Goal: Communication & Community: Answer question/provide support

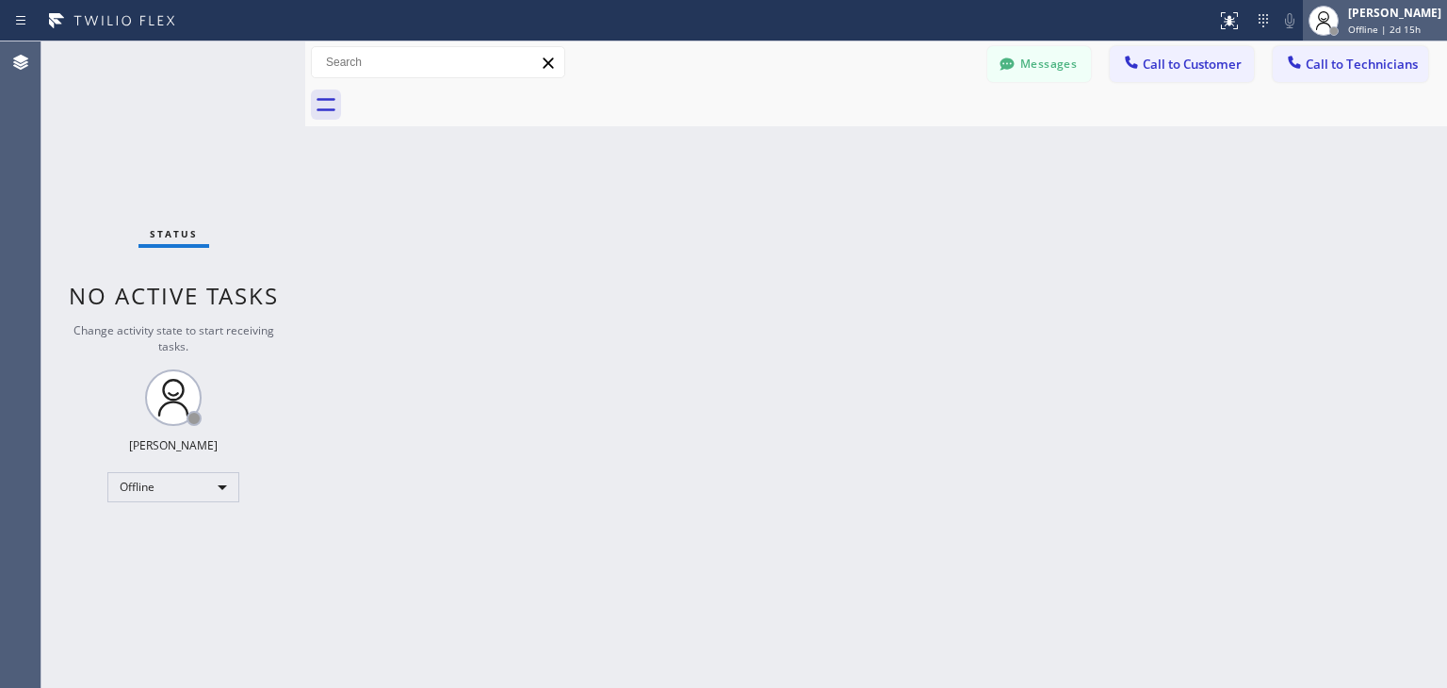
click at [1396, 2] on div "Amir Asamov Offline | 2d 15h" at bounding box center [1375, 20] width 144 height 41
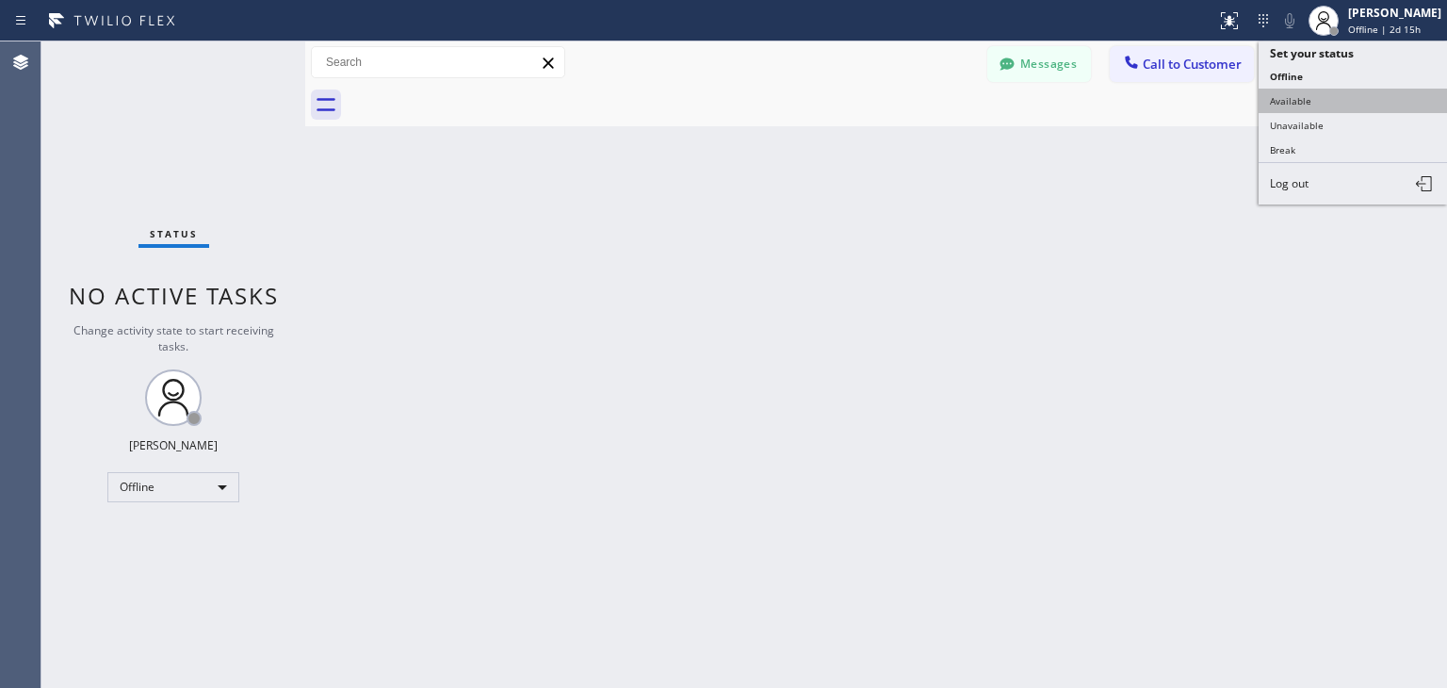
click at [1335, 102] on button "Available" at bounding box center [1353, 101] width 188 height 24
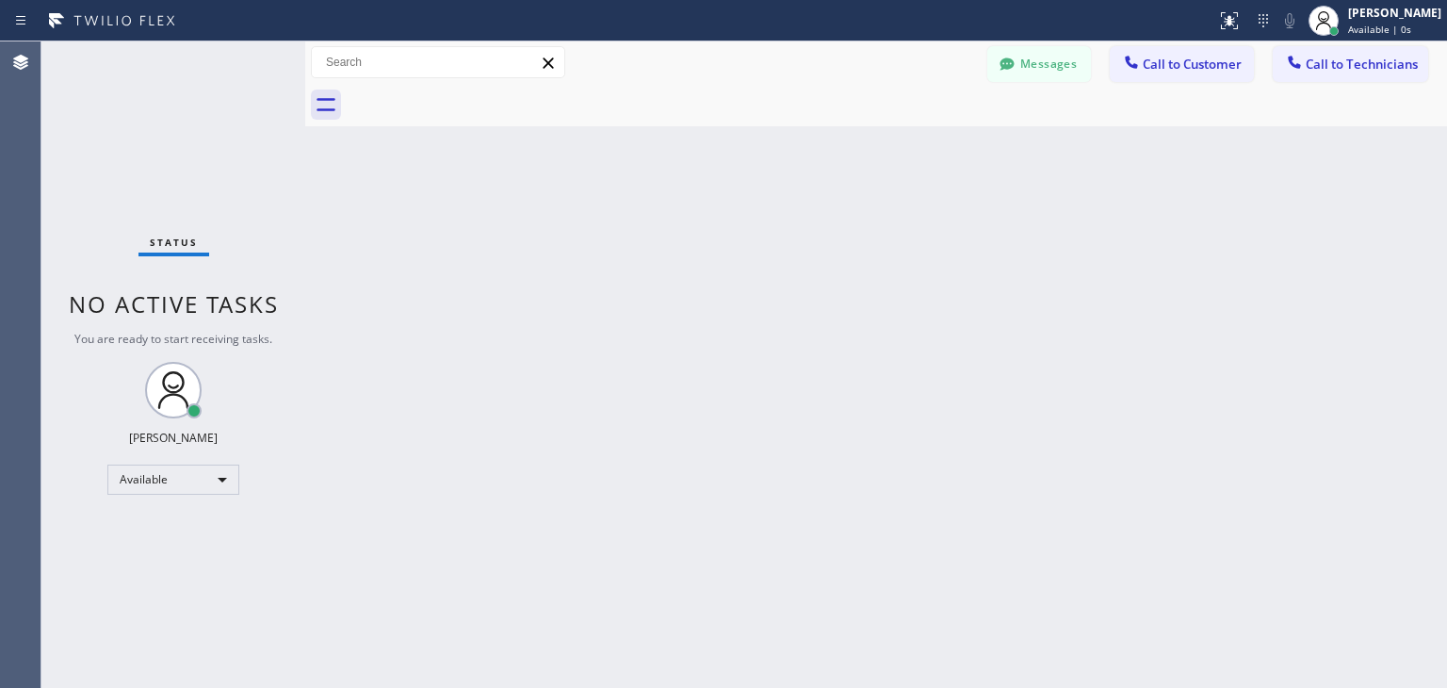
click at [946, 451] on div "Back to Dashboard Change Sender ID Customers Technicians M. Mr .... 08/16 03:17…" at bounding box center [876, 364] width 1142 height 646
click at [1334, 76] on button "Call to Technicians" at bounding box center [1350, 64] width 155 height 36
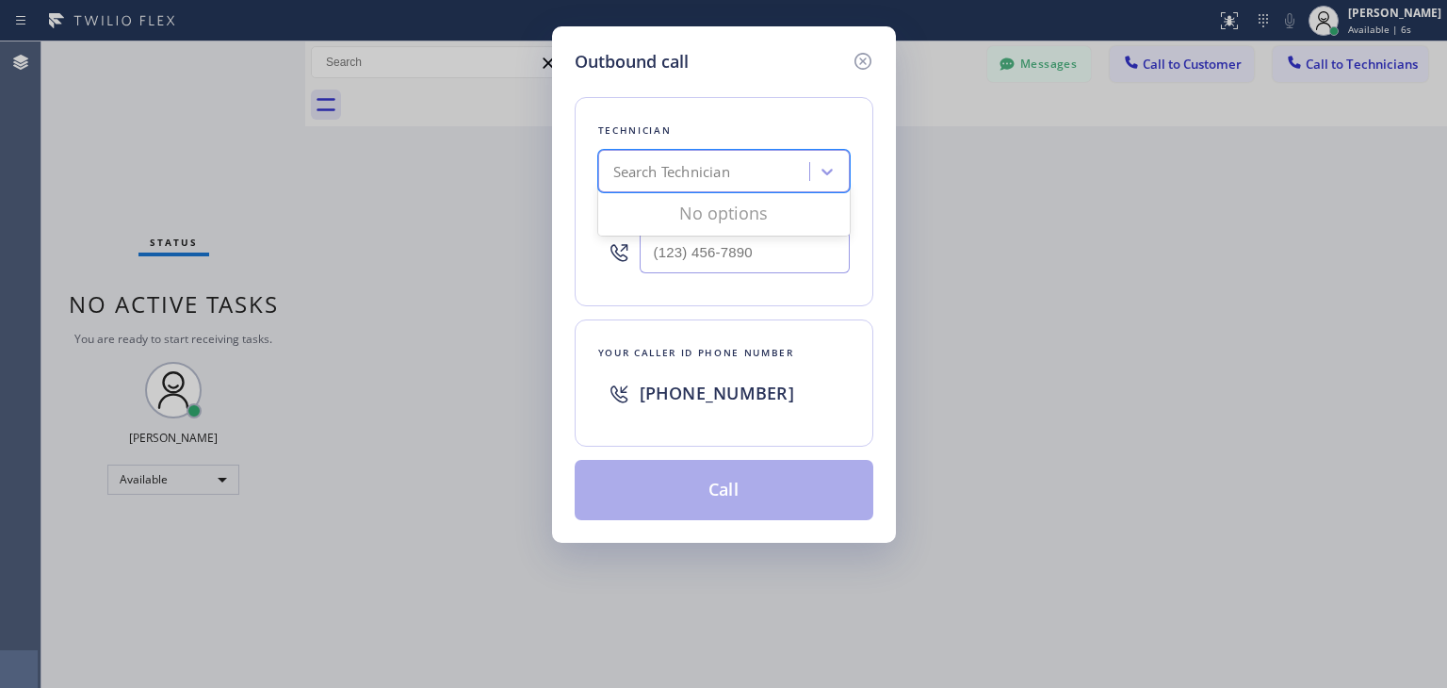
click at [671, 187] on div "Search Technician" at bounding box center [724, 171] width 252 height 42
type input "[PERSON_NAME]"
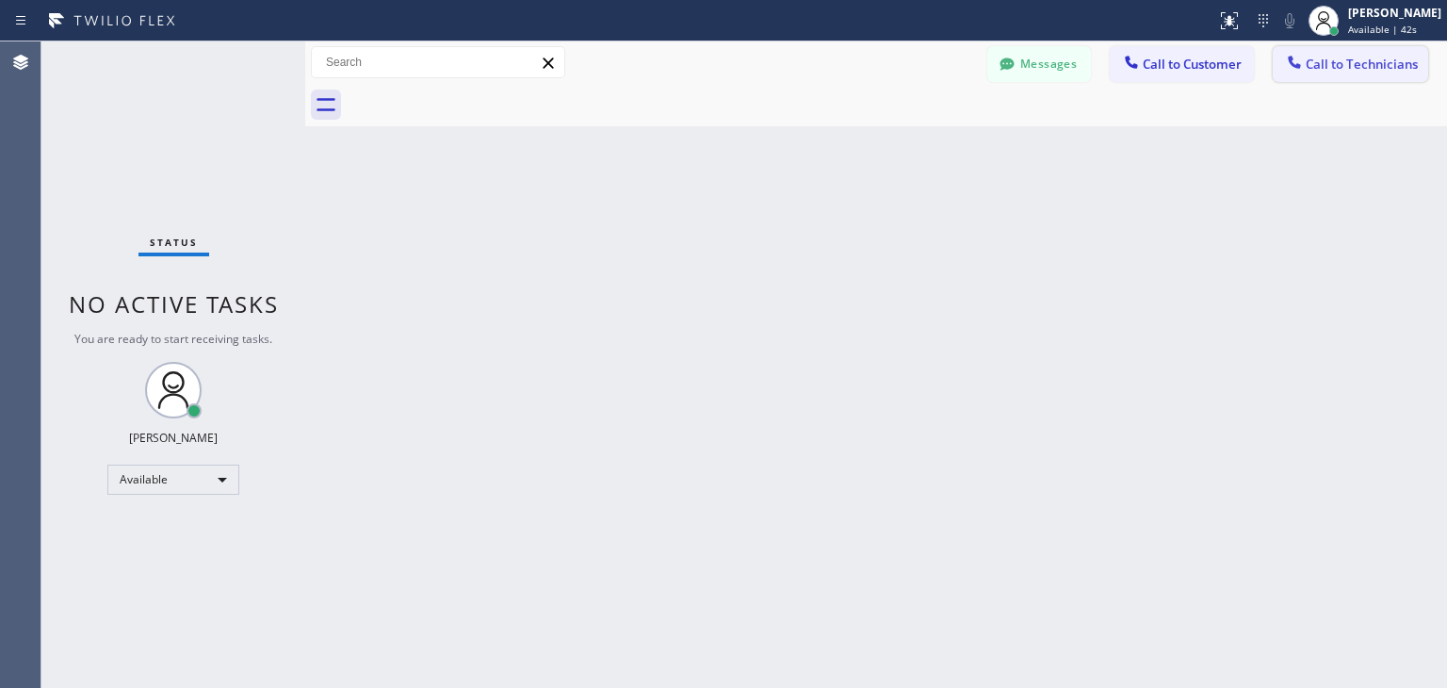
click at [1367, 68] on span "Call to Technicians" at bounding box center [1362, 64] width 112 height 17
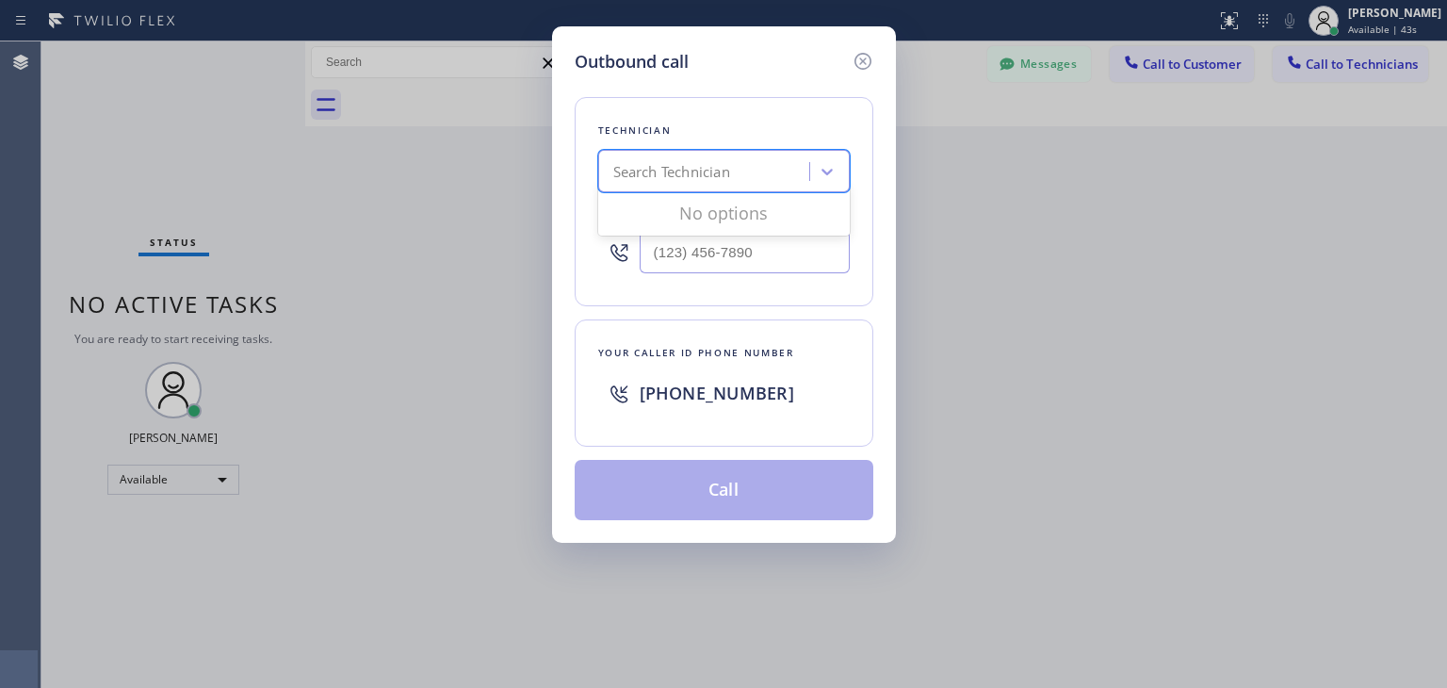
click at [764, 157] on div "Search Technician" at bounding box center [706, 171] width 205 height 33
type input "i"
type input "[PERSON_NAME]"
click at [795, 189] on div "Search Technician" at bounding box center [724, 171] width 252 height 42
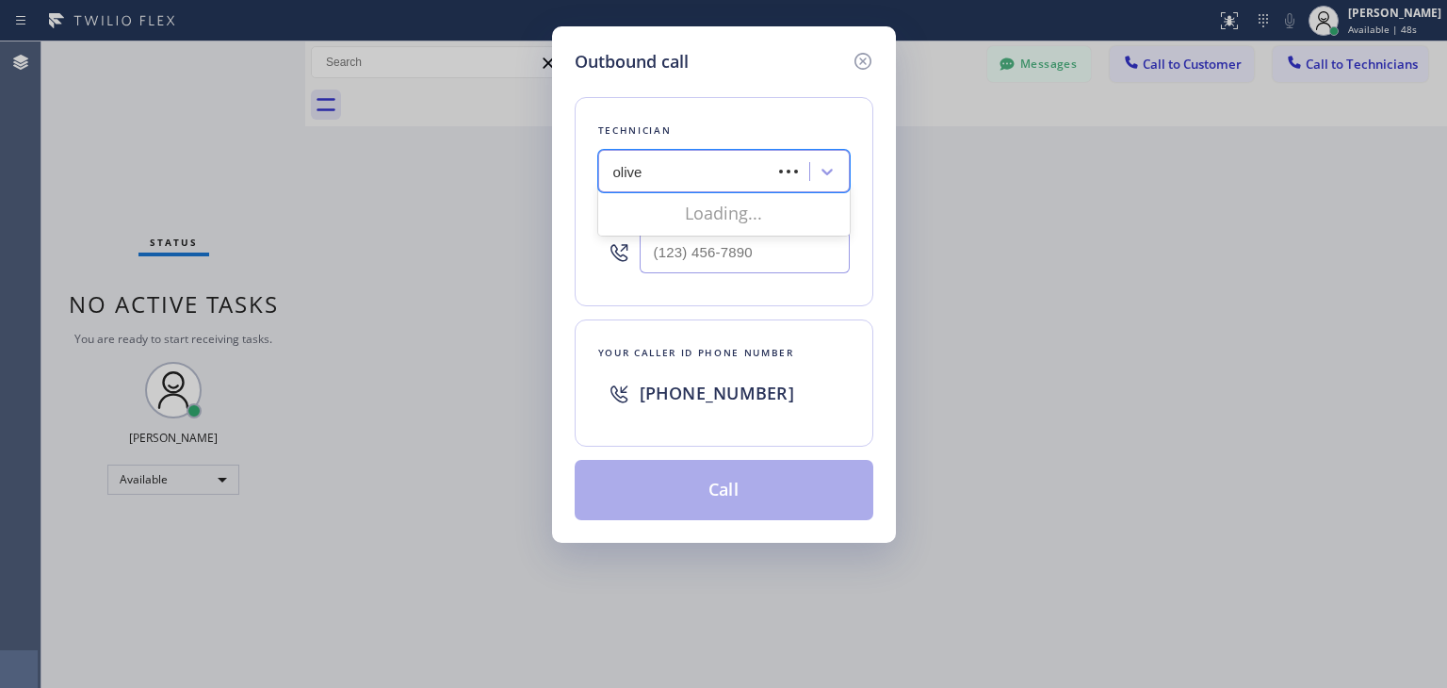
type input "[PERSON_NAME]"
click at [764, 220] on div "[PERSON_NAME]" at bounding box center [724, 211] width 252 height 34
type input "[PHONE_NUMBER]"
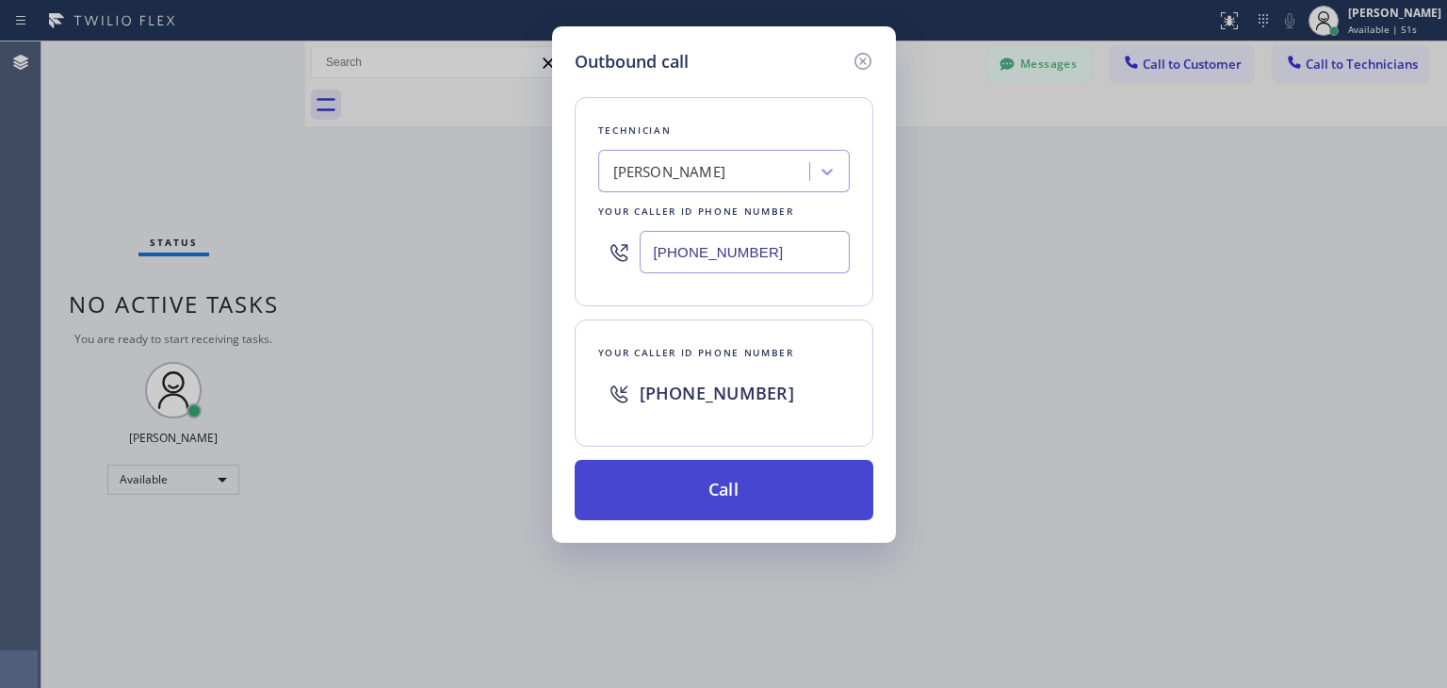
click at [746, 489] on button "Call" at bounding box center [724, 490] width 299 height 60
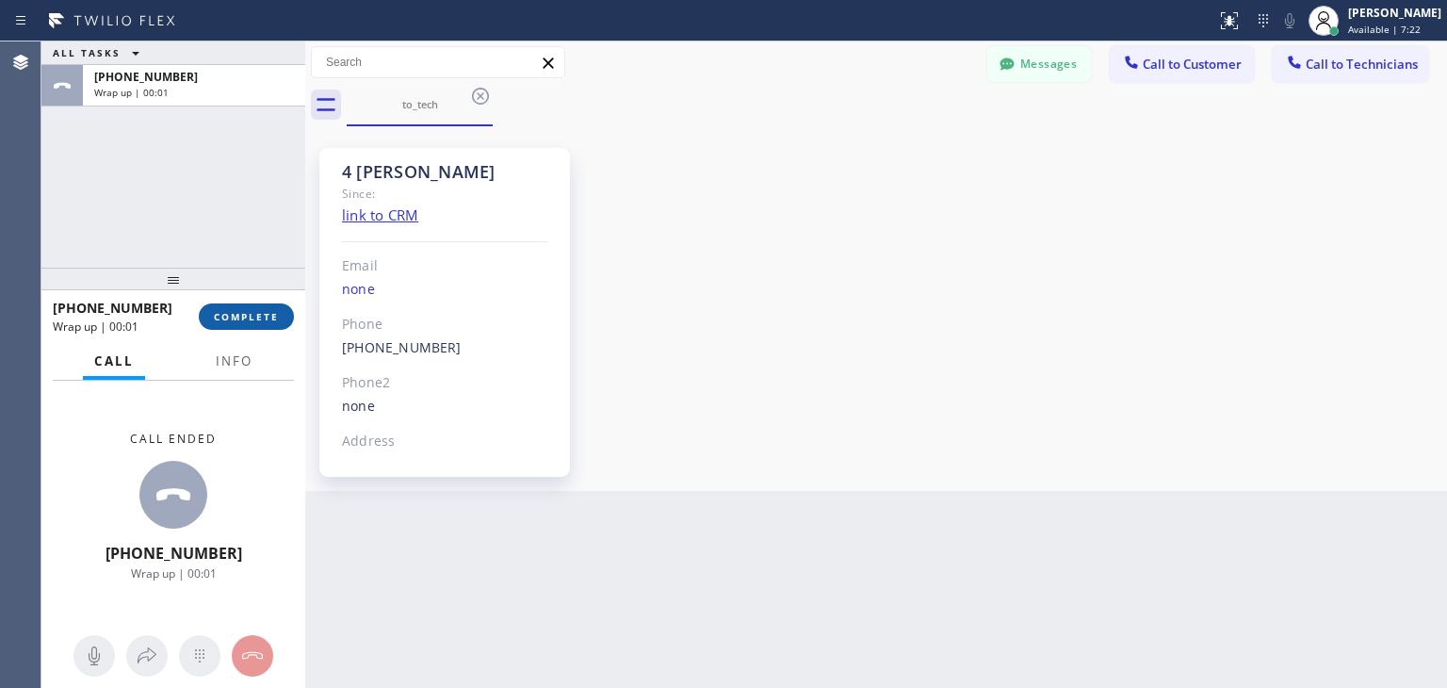
click at [241, 317] on span "COMPLETE" at bounding box center [246, 316] width 65 height 13
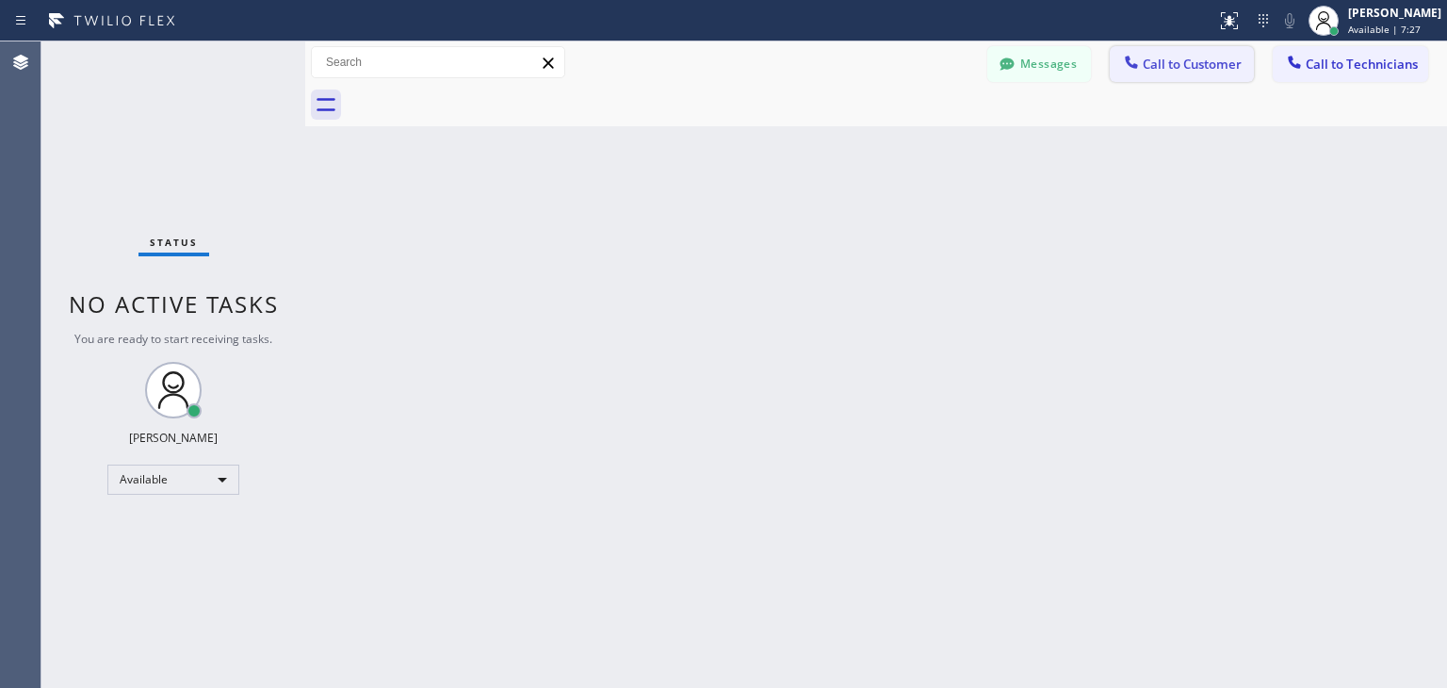
click at [1202, 65] on span "Call to Customer" at bounding box center [1192, 64] width 99 height 17
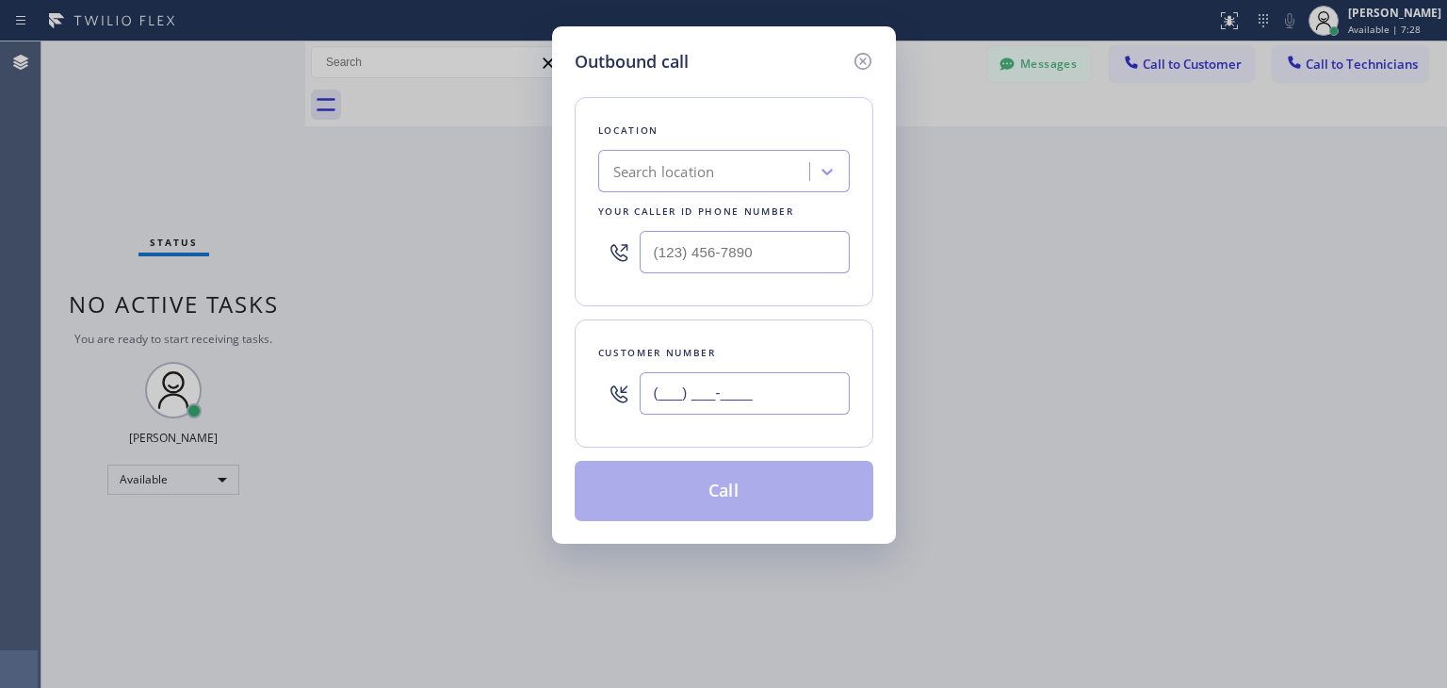
paste input "650) 279-6425"
click at [822, 393] on input "[PHONE_NUMBER]" at bounding box center [745, 393] width 210 height 42
type input "[PHONE_NUMBER]"
paste input "Sub Zero Appliance Repair (Google Ads, SJ)"
type input "Sub Zero Appliance Repair (Google Ads, SJ)"
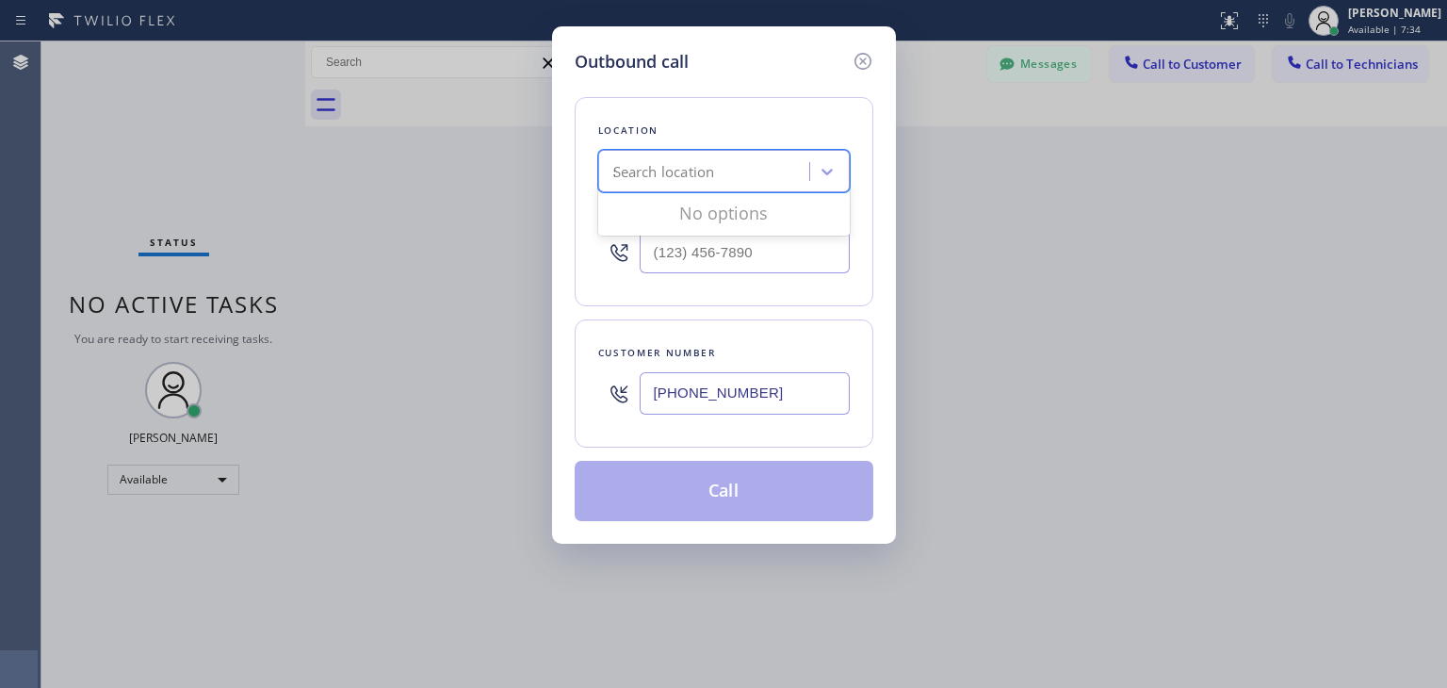
click at [752, 182] on div "Search location Sub Zero Appliance Repair (Google Ads, SJ)" at bounding box center [706, 171] width 205 height 33
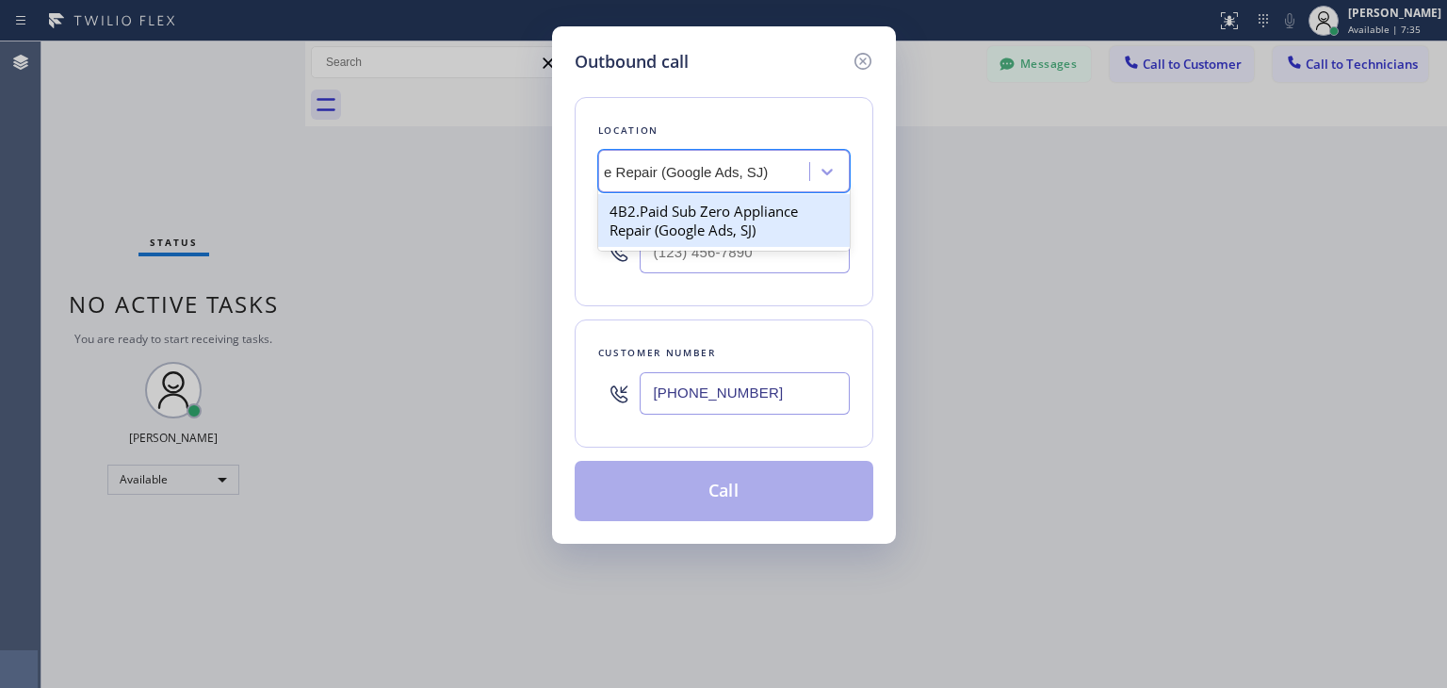
click at [751, 207] on div "4B2.Paid Sub Zero Appliance Repair (Google Ads, SJ)" at bounding box center [724, 220] width 252 height 53
type input "[PHONE_NUMBER]"
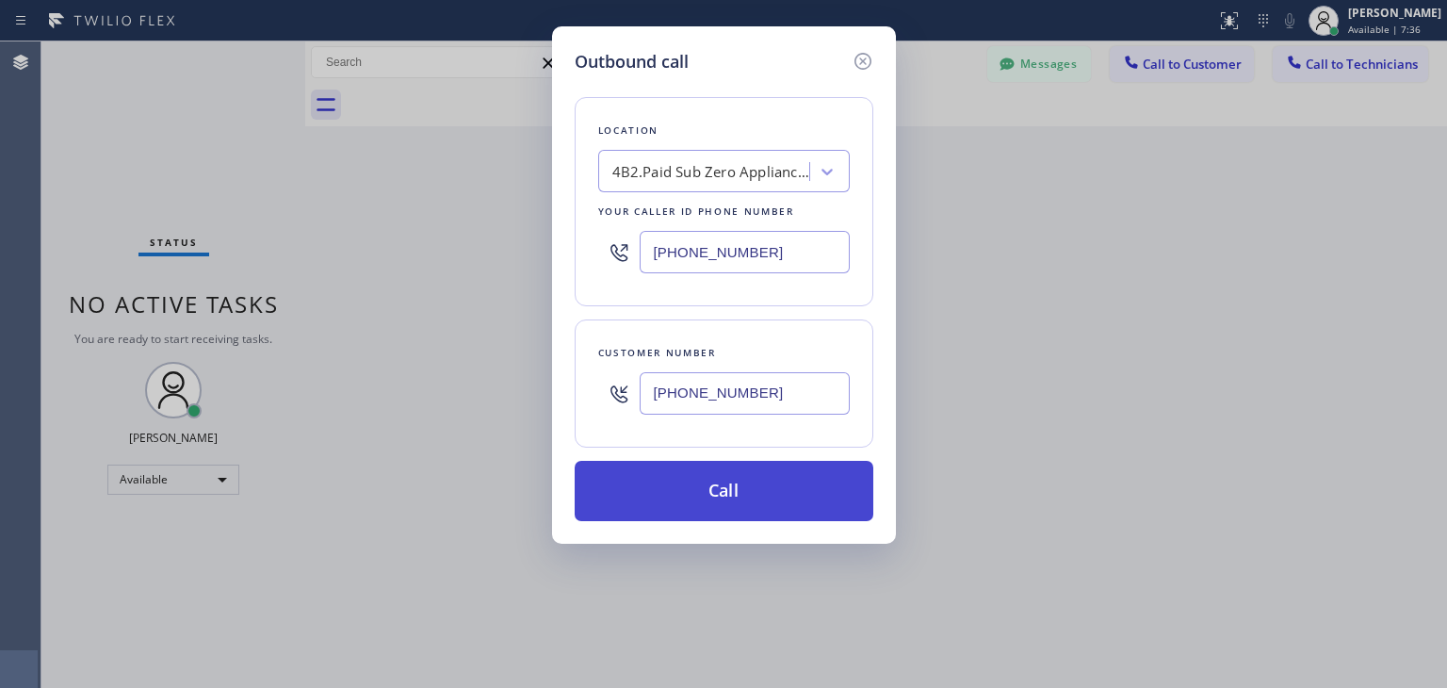
drag, startPoint x: 788, startPoint y: 519, endPoint x: 820, endPoint y: 485, distance: 46.7
click at [820, 485] on div "Outbound call Location 4B2.Paid Sub Zero Appliance Repair (Google Ads, SJ) Your…" at bounding box center [724, 284] width 344 height 517
click at [820, 485] on button "Call" at bounding box center [724, 491] width 299 height 60
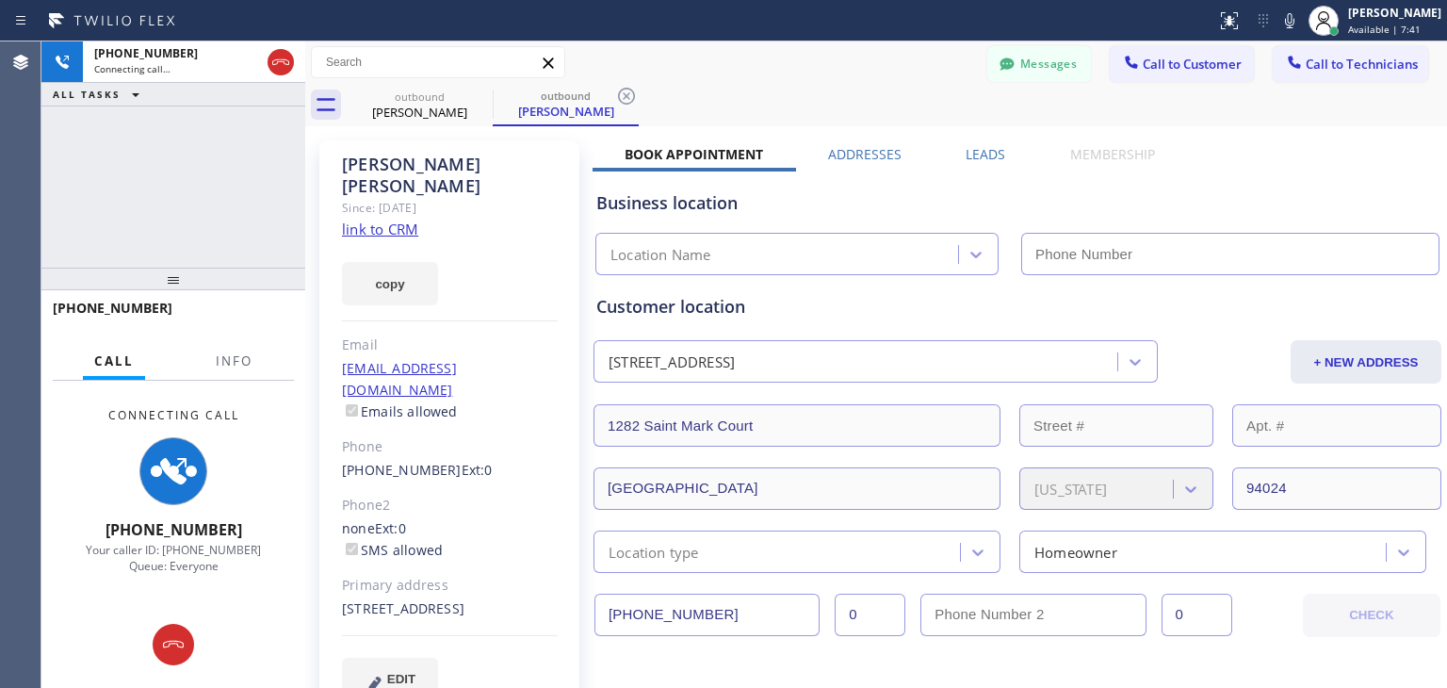
type input "[PHONE_NUMBER]"
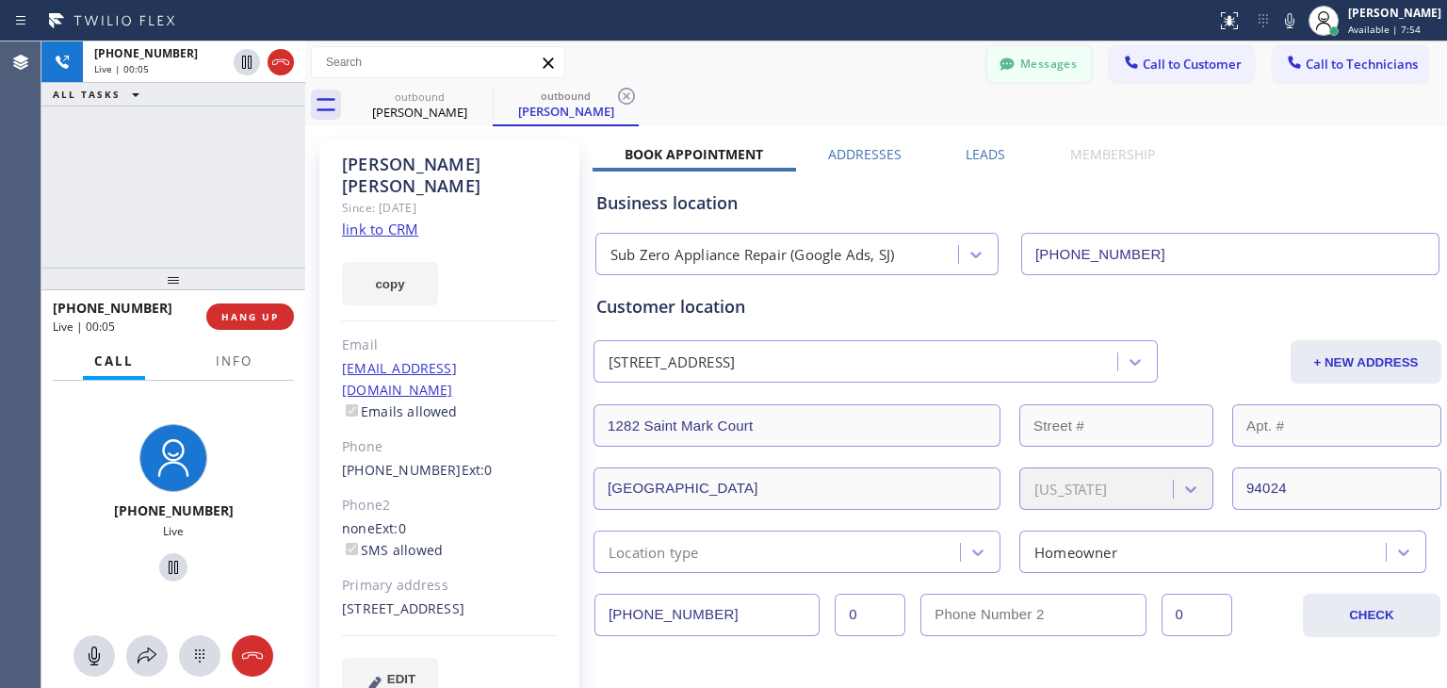
click at [1069, 65] on button "Messages" at bounding box center [1039, 64] width 104 height 36
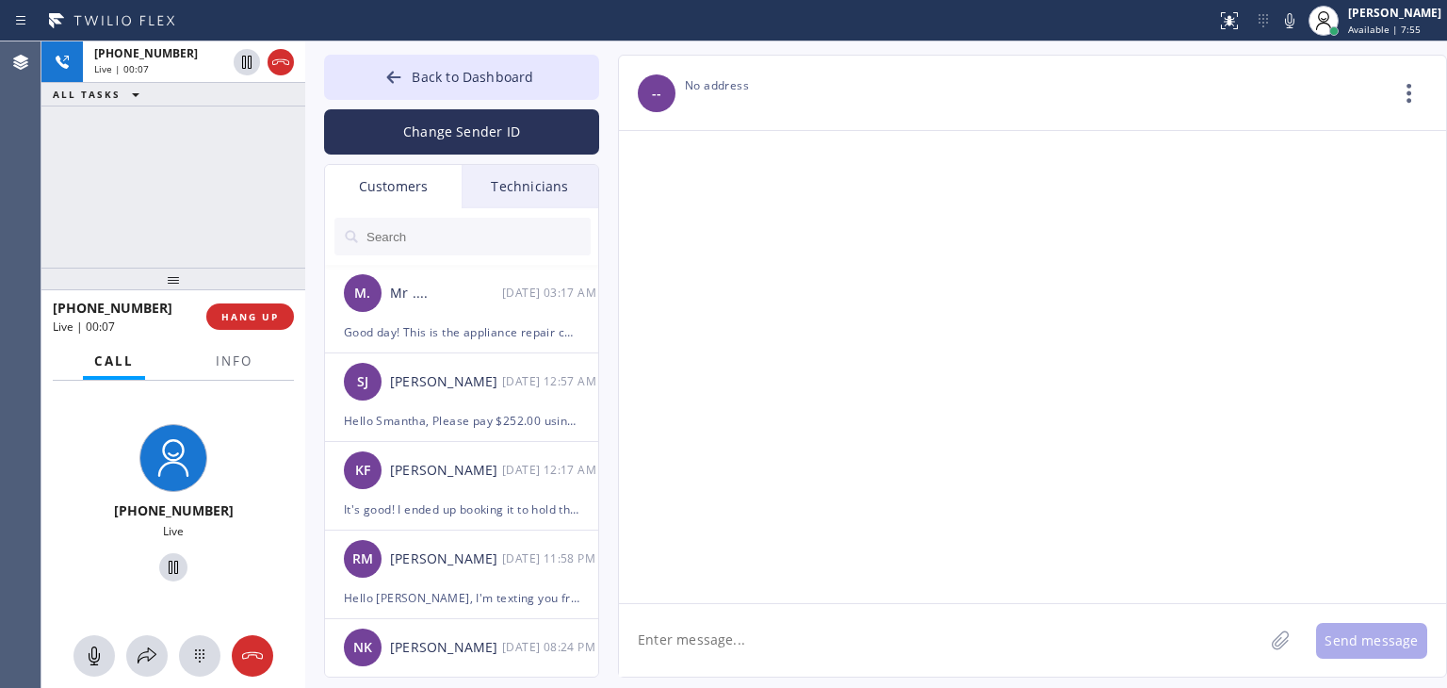
click at [541, 234] on input "text" at bounding box center [478, 237] width 226 height 38
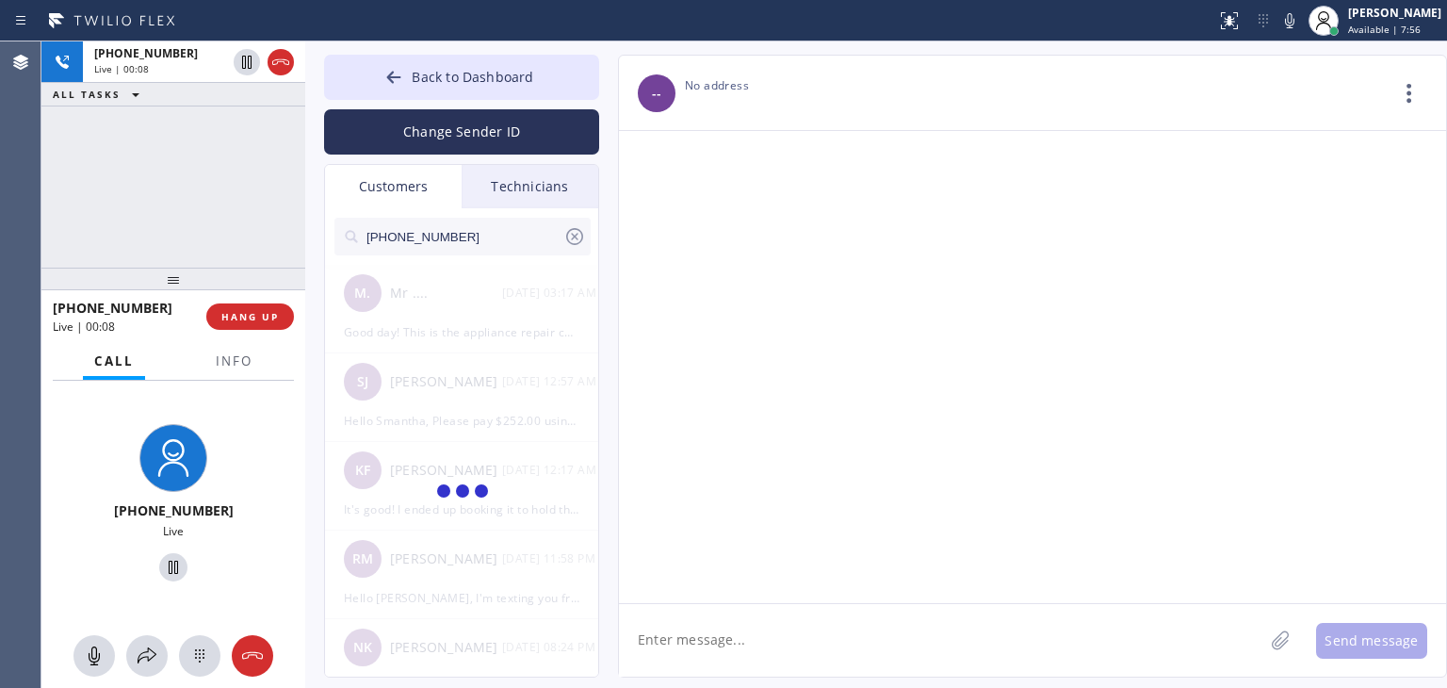
click at [541, 234] on input "[PHONE_NUMBER]" at bounding box center [464, 237] width 199 height 38
click at [541, 234] on input "(650) 279-642_" at bounding box center [464, 237] width 199 height 38
type input "(650) 279-642"
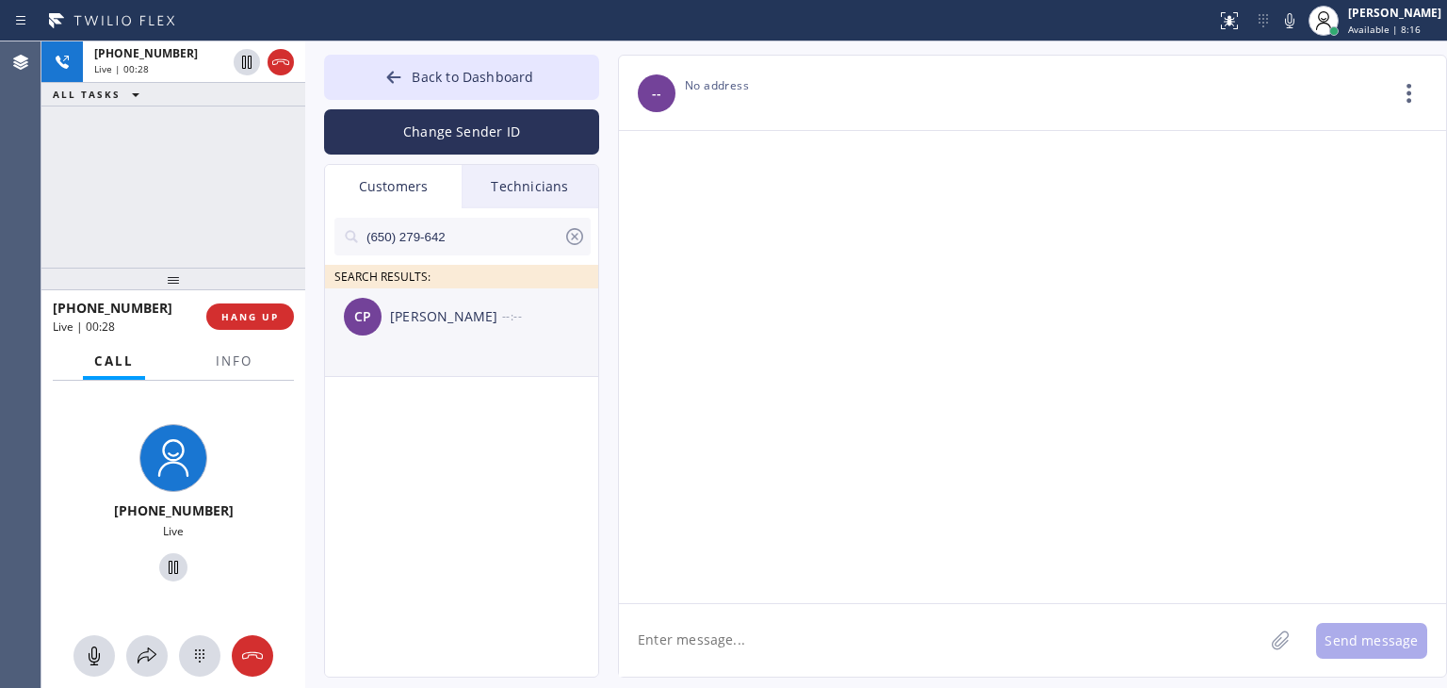
click at [534, 305] on div "--:--" at bounding box center [551, 316] width 98 height 22
click at [781, 656] on textarea at bounding box center [941, 640] width 644 height 73
click at [256, 311] on span "HANG UP" at bounding box center [249, 316] width 57 height 13
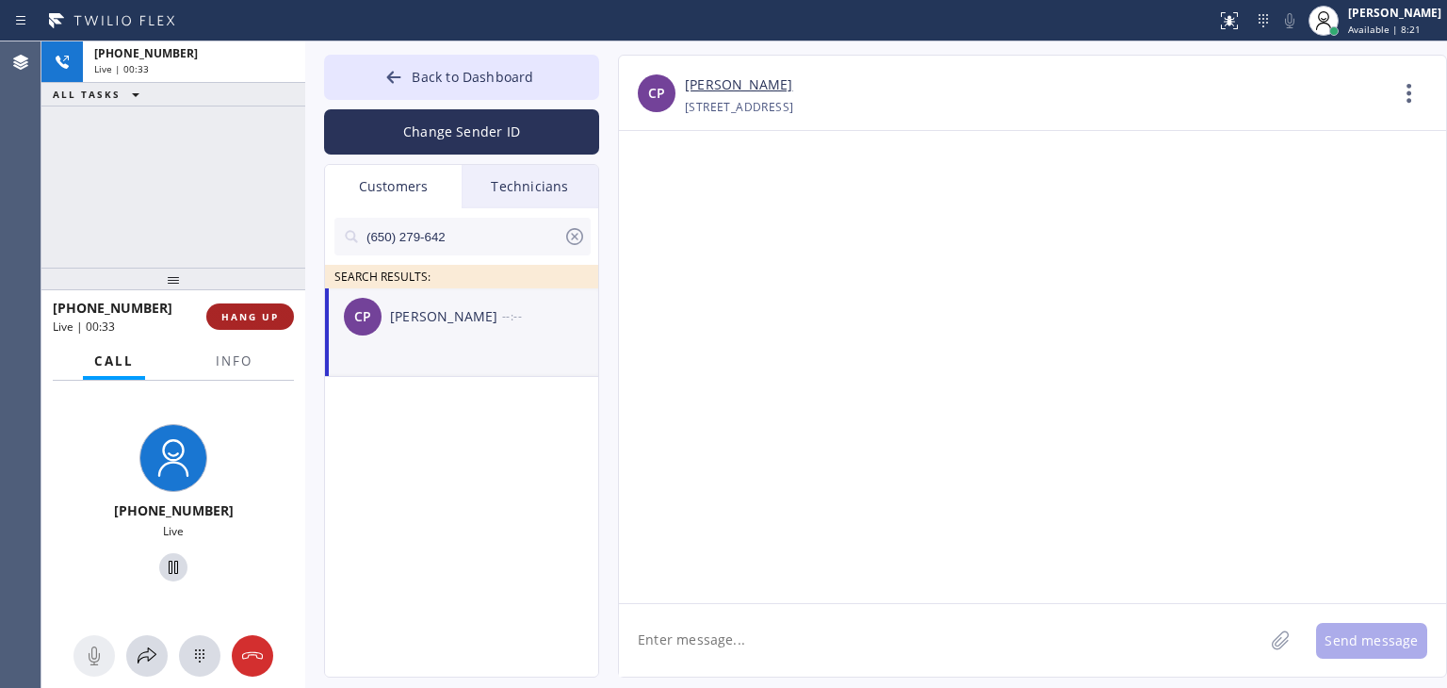
click at [256, 311] on span "HANG UP" at bounding box center [249, 316] width 57 height 13
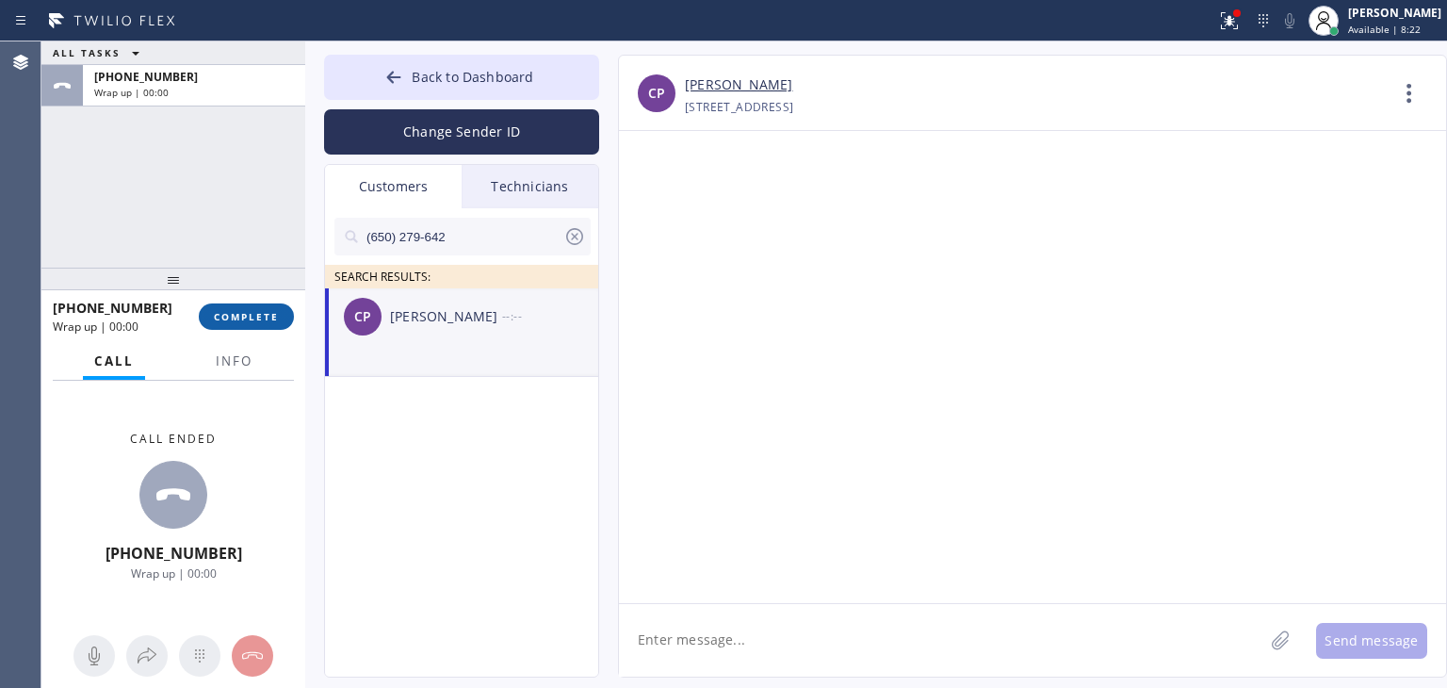
click at [256, 311] on span "COMPLETE" at bounding box center [246, 316] width 65 height 13
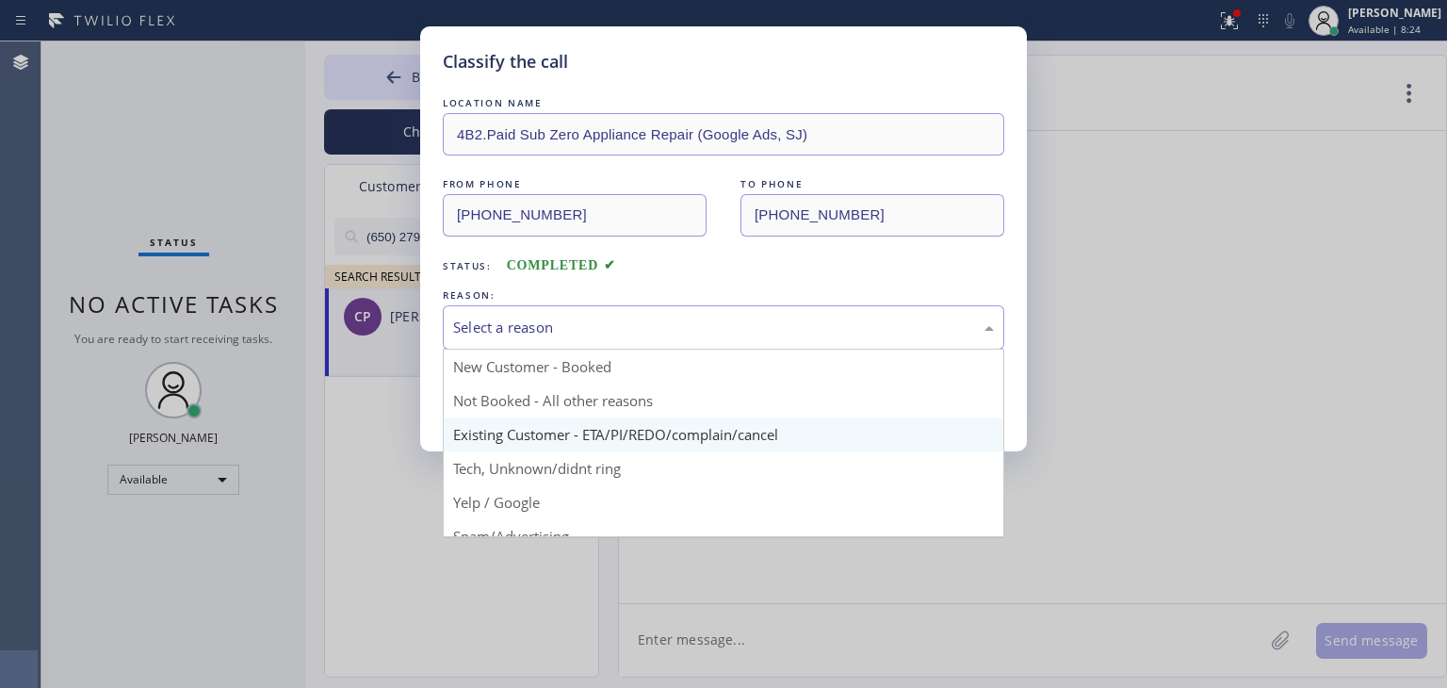
drag, startPoint x: 689, startPoint y: 310, endPoint x: 709, endPoint y: 434, distance: 126.1
click at [709, 350] on div "Select a reason New Customer - Booked Not Booked - All other reasons Existing C…" at bounding box center [724, 327] width 562 height 44
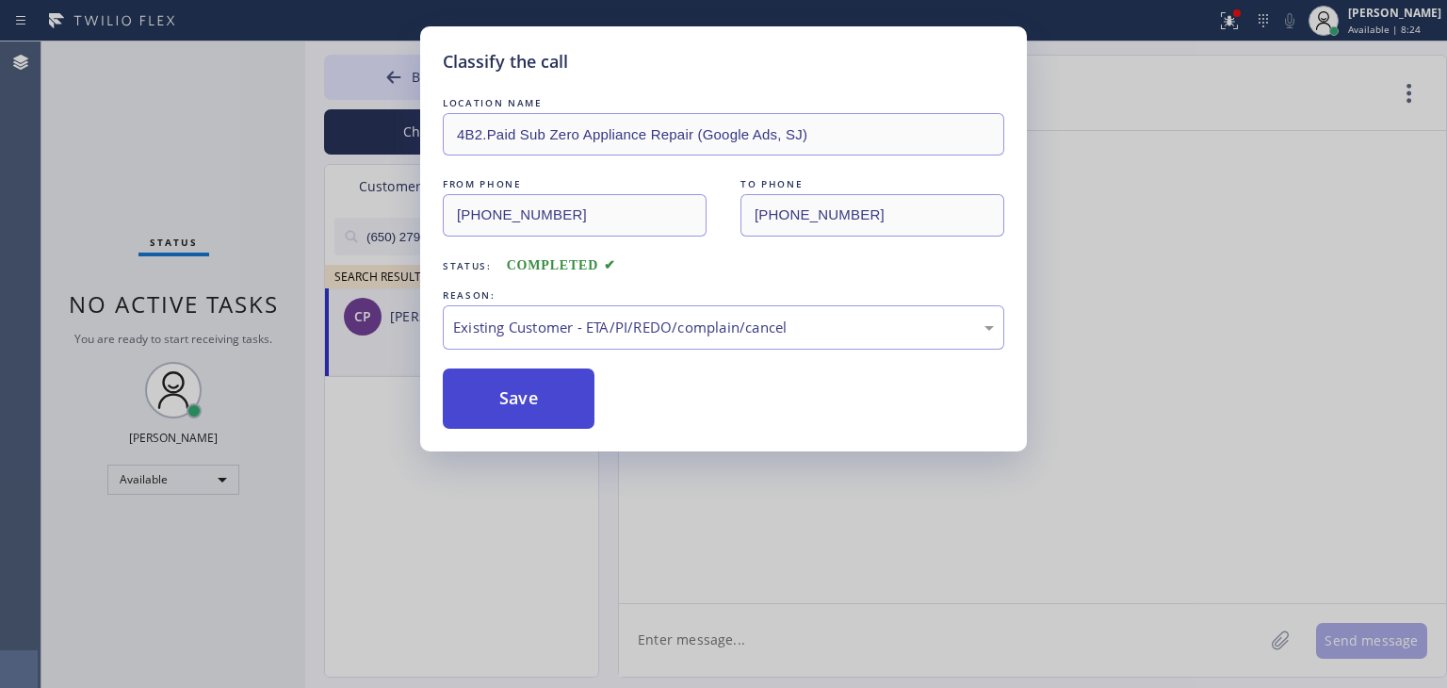
drag, startPoint x: 709, startPoint y: 434, endPoint x: 524, endPoint y: 408, distance: 187.5
click at [524, 408] on button "Save" at bounding box center [519, 398] width 152 height 60
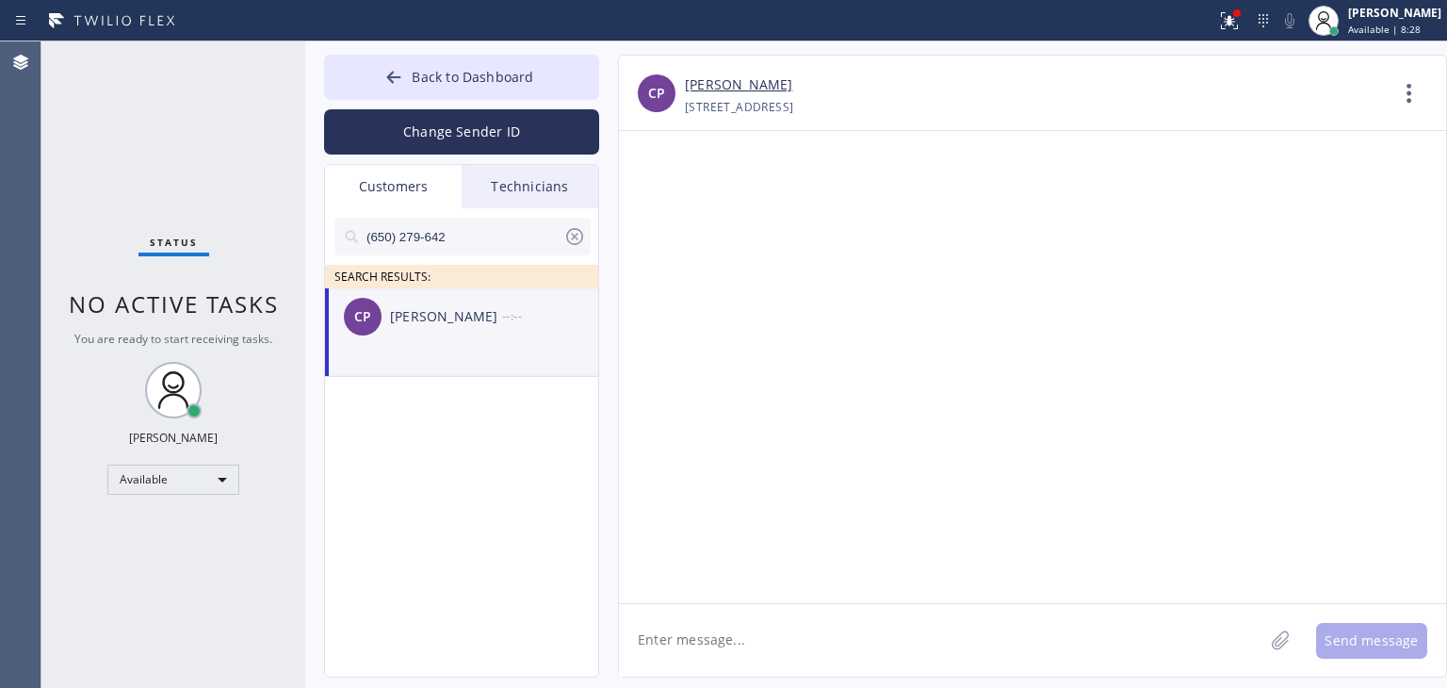
click at [724, 660] on textarea at bounding box center [941, 640] width 644 height 73
paste textarea "Sub Zero Appliance Repair"
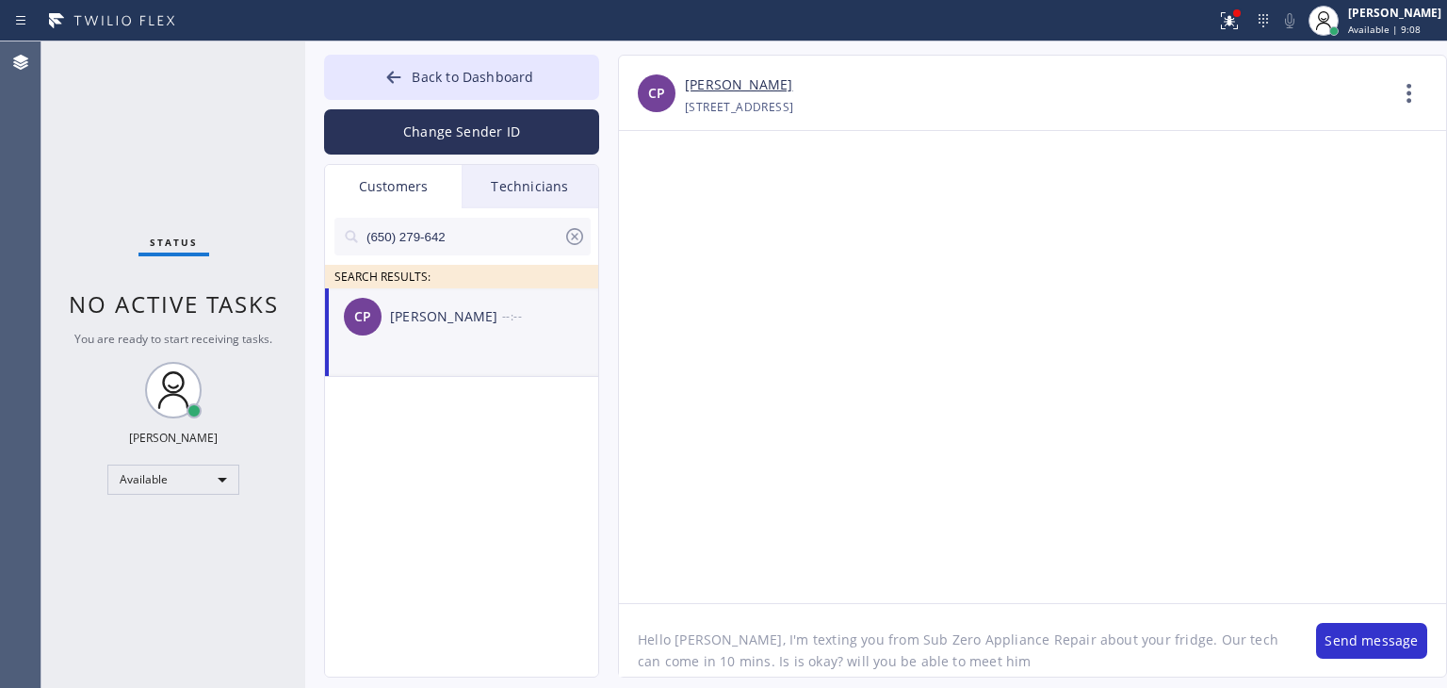
type textarea "Hello [PERSON_NAME], I'm texting you from Sub Zero Appliance Repair about your …"
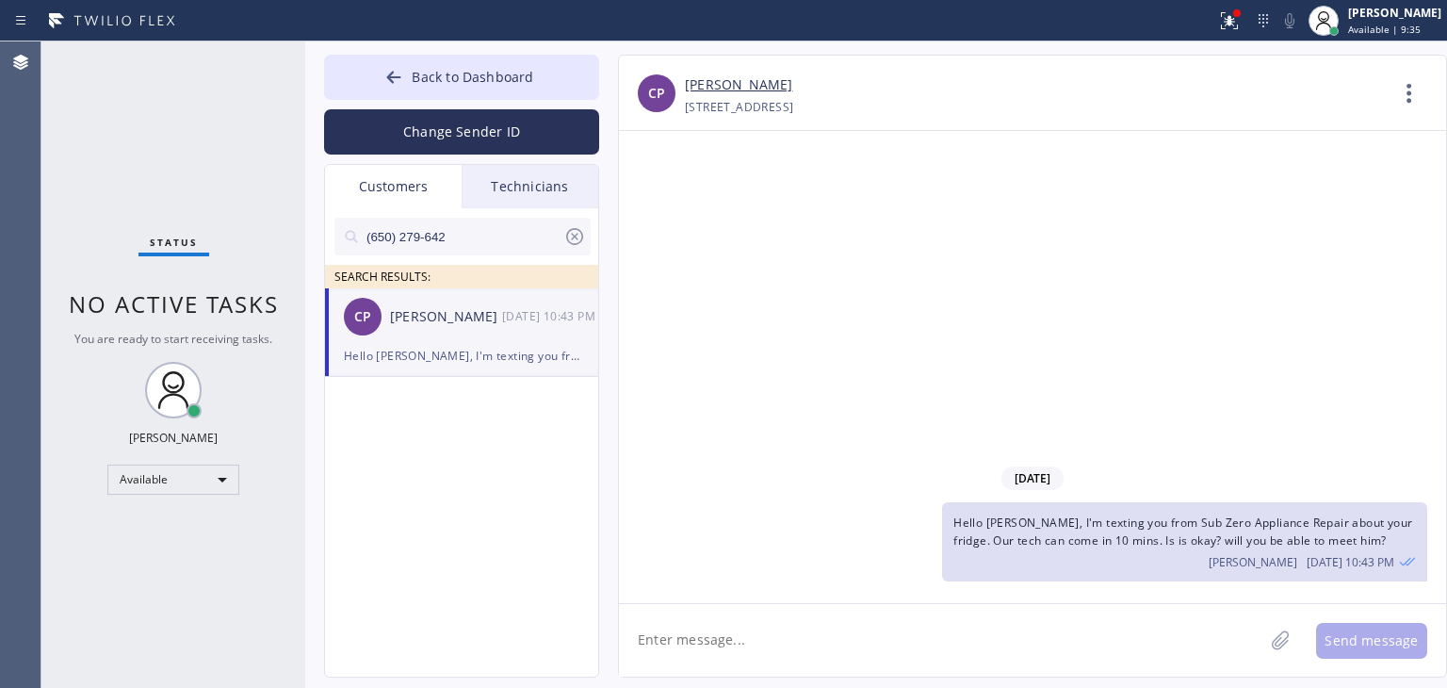
click at [961, 637] on textarea at bounding box center [941, 640] width 644 height 73
click at [430, 95] on button "Back to Dashboard" at bounding box center [461, 77] width 275 height 45
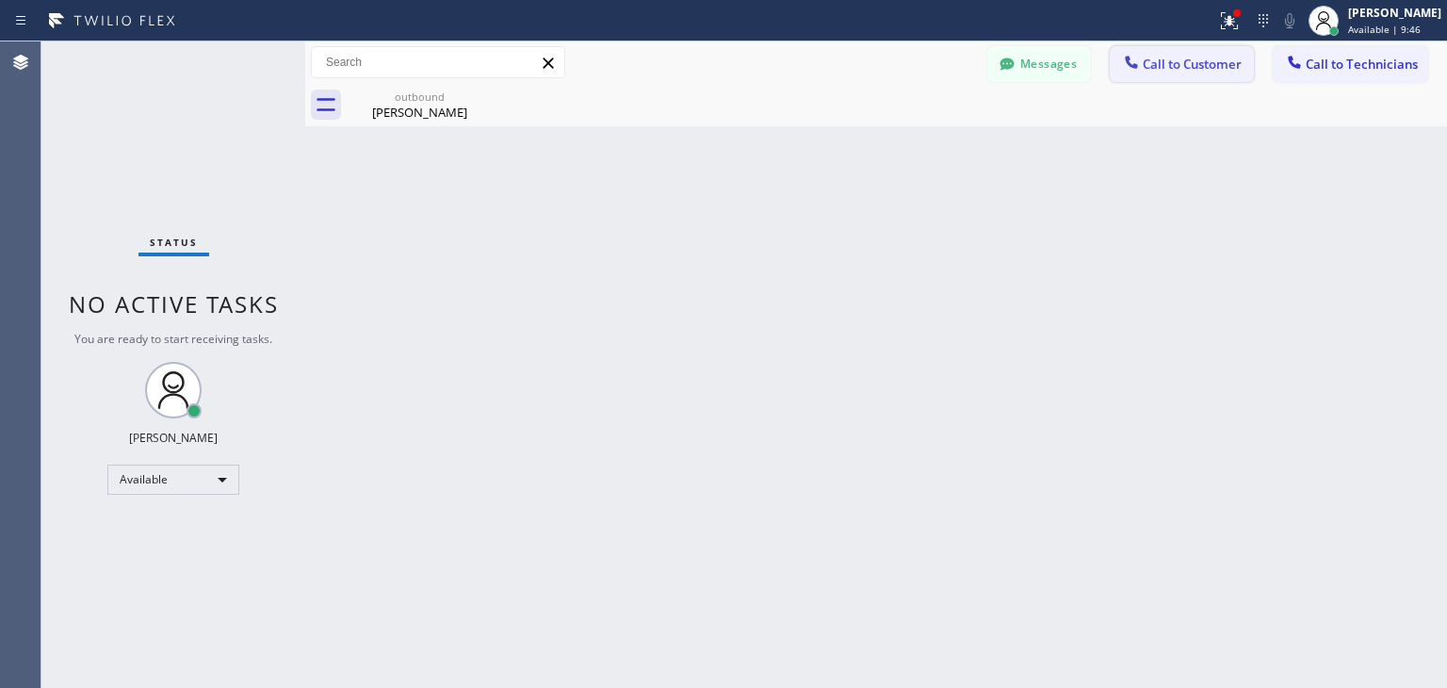
click at [1135, 54] on icon at bounding box center [1131, 62] width 19 height 19
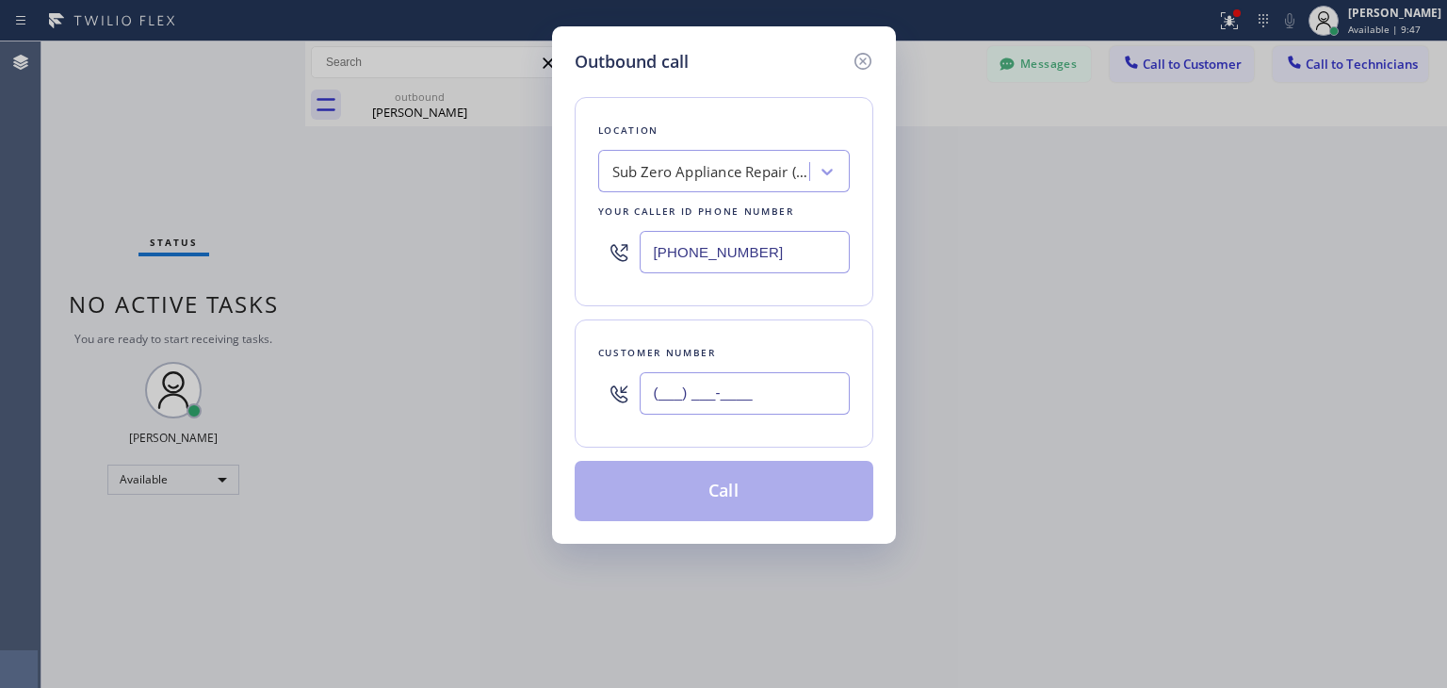
paste input "650) 279-6425"
click at [790, 404] on input "[PHONE_NUMBER]" at bounding box center [745, 393] width 210 height 42
type input "[PHONE_NUMBER]"
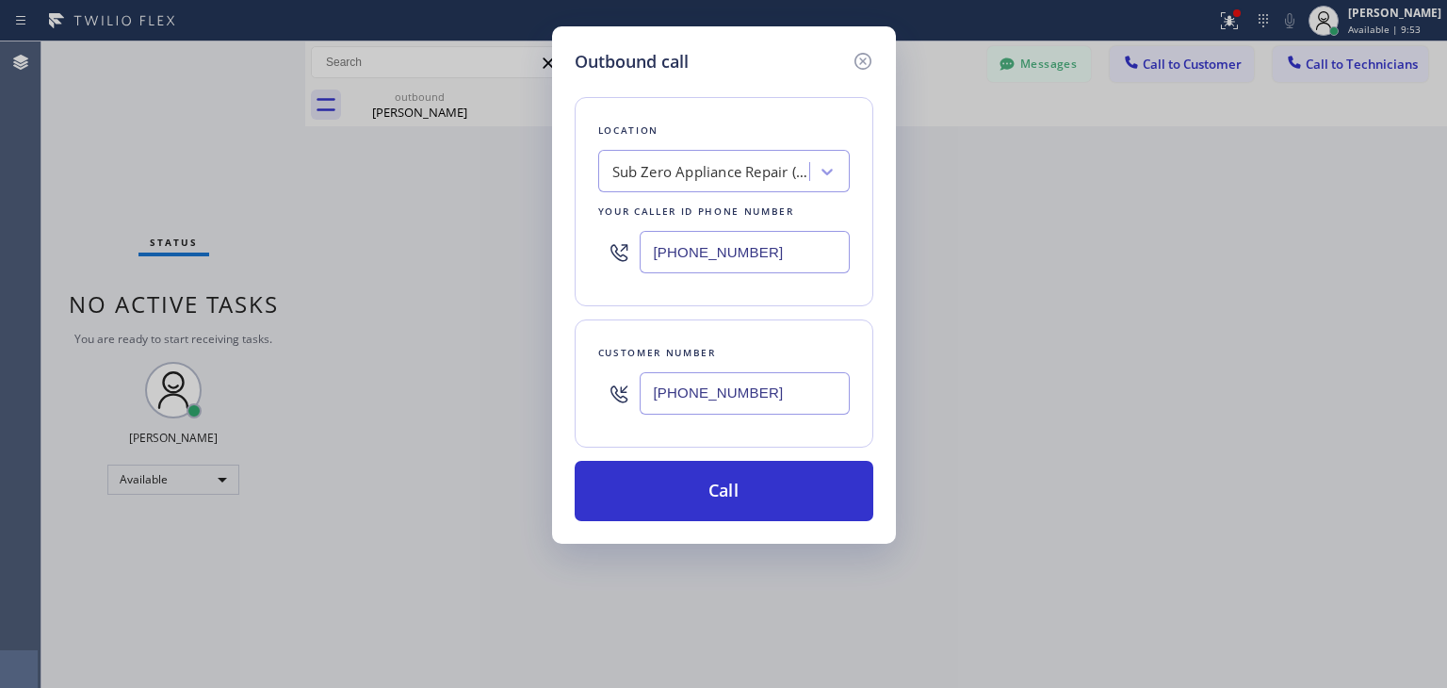
click at [724, 200] on div "Location Sub Zero Appliance Repair (Google Ads, SJ) Your caller id phone number…" at bounding box center [724, 201] width 299 height 209
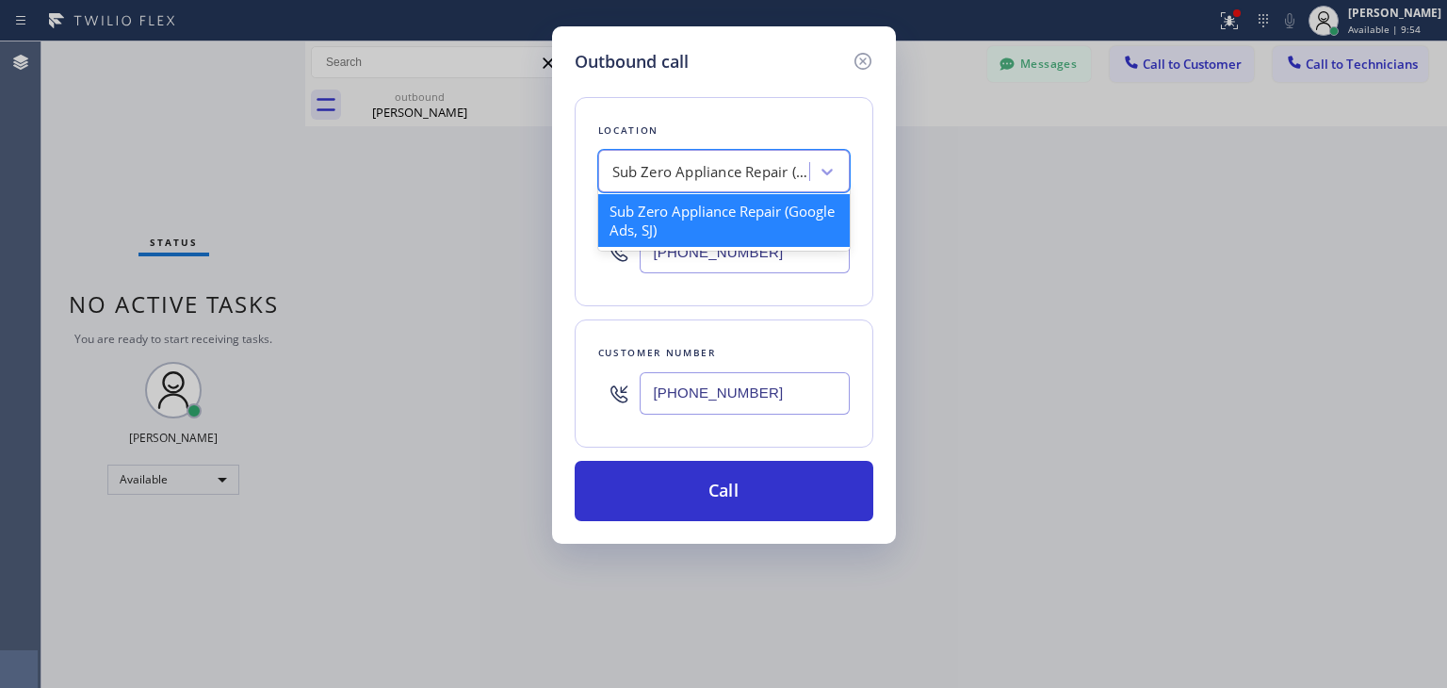
paste input "Sub Zero Appliance Repair"
type input "Sub Zero Appliance Repair"
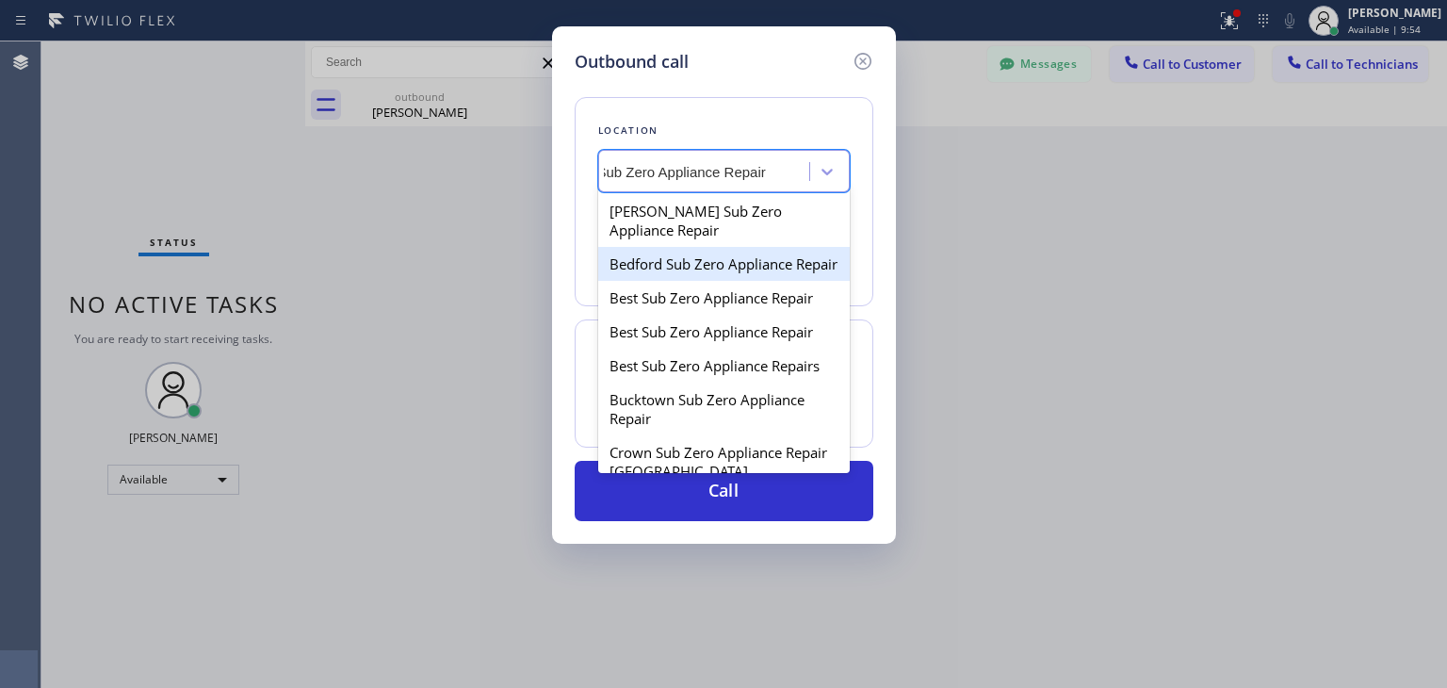
scroll to position [0, 15]
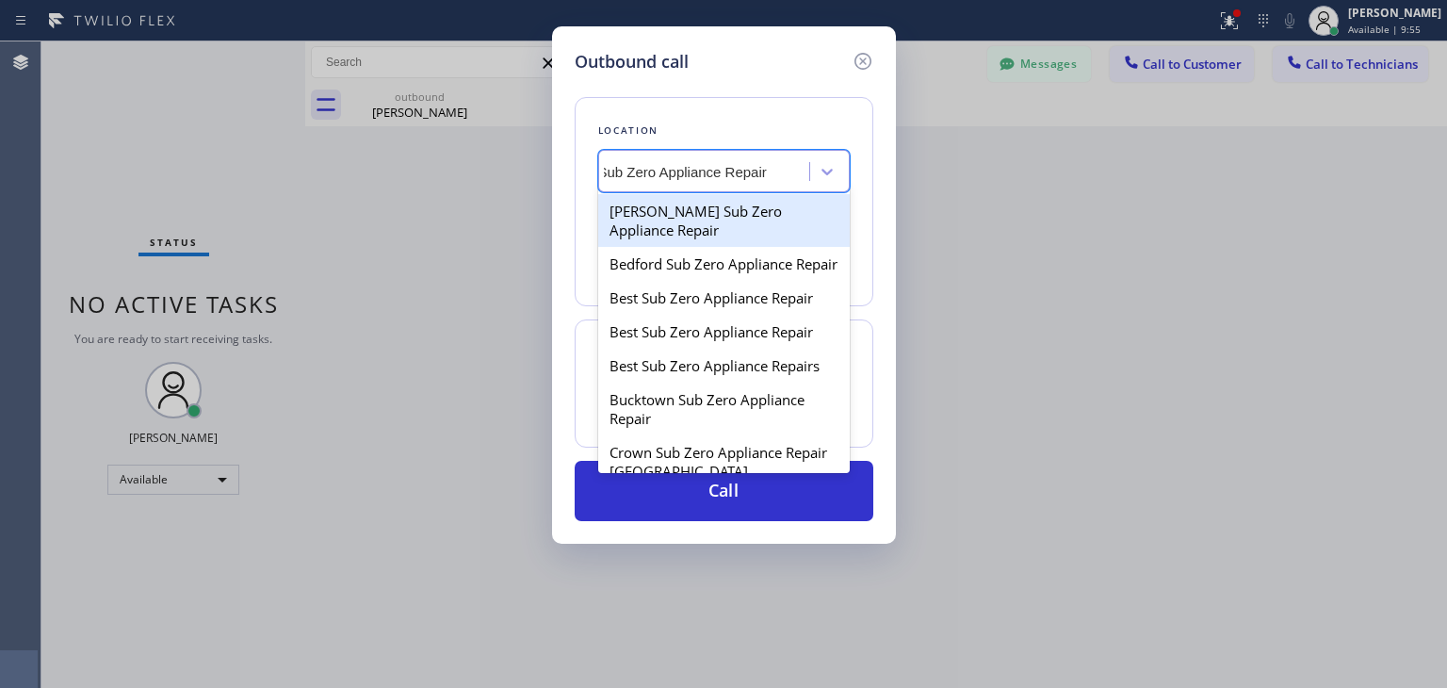
click at [767, 198] on div "[PERSON_NAME] Sub Zero Appliance Repair" at bounding box center [724, 220] width 252 height 53
type input "[PHONE_NUMBER]"
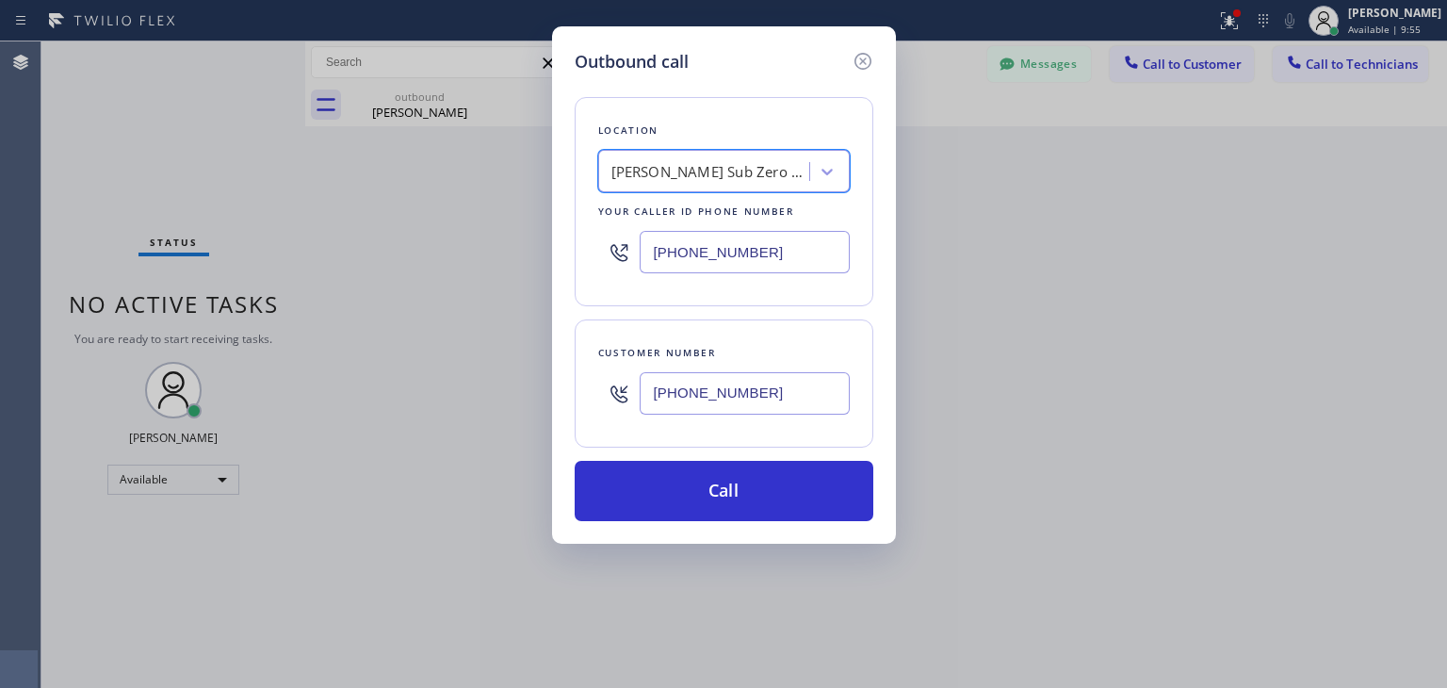
scroll to position [0, 1]
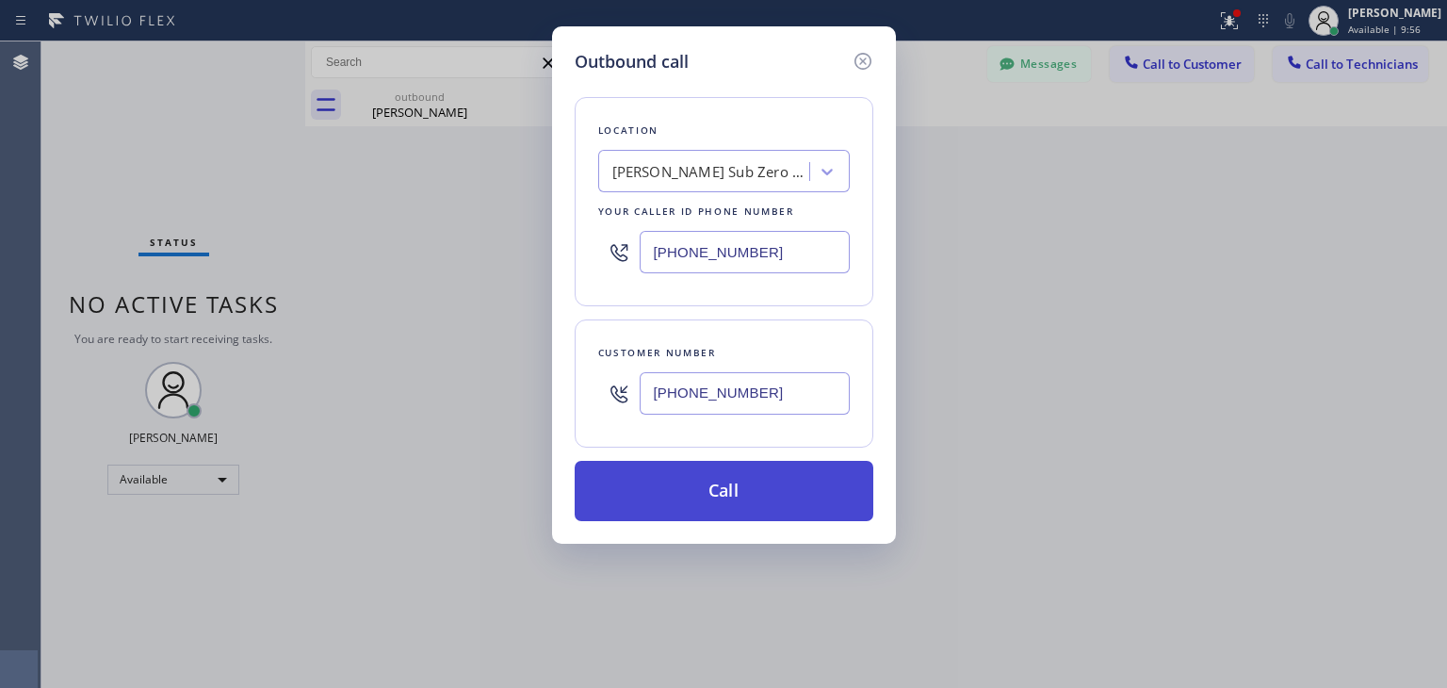
click at [803, 482] on button "Call" at bounding box center [724, 491] width 299 height 60
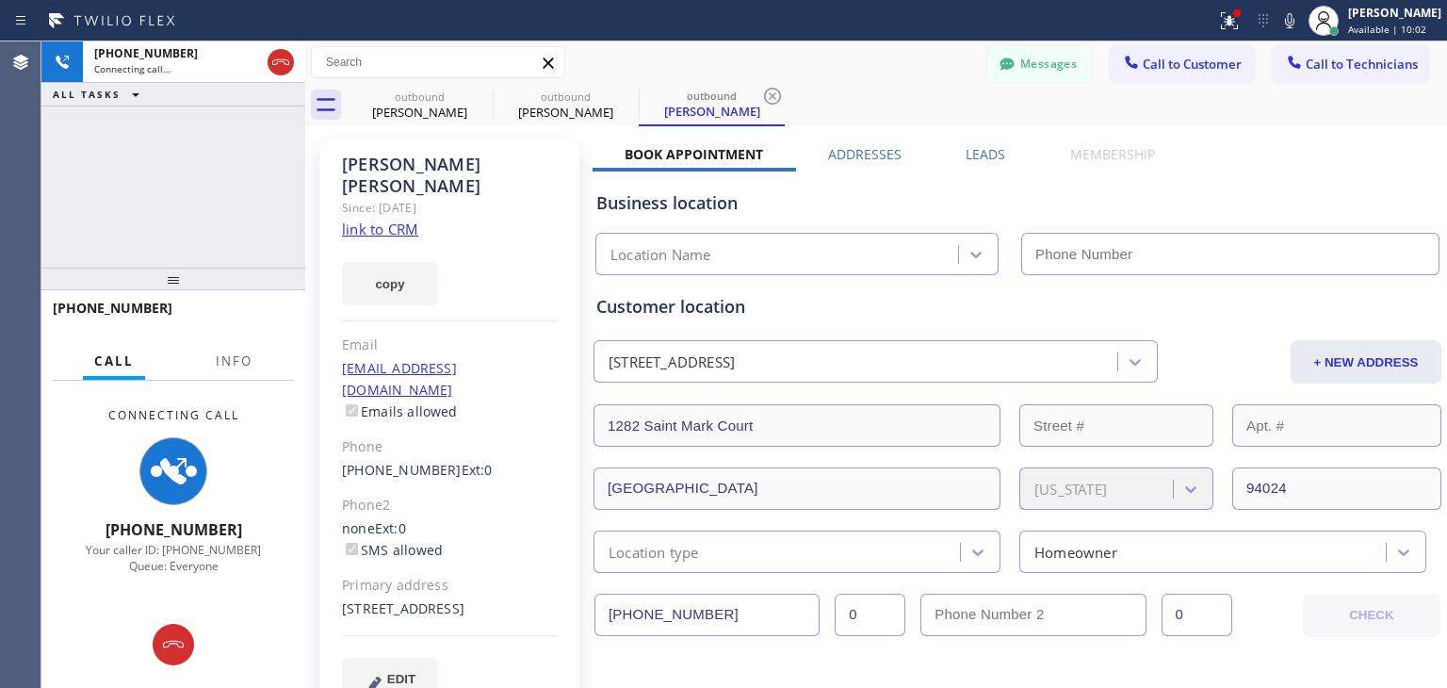
type input "[PHONE_NUMBER]"
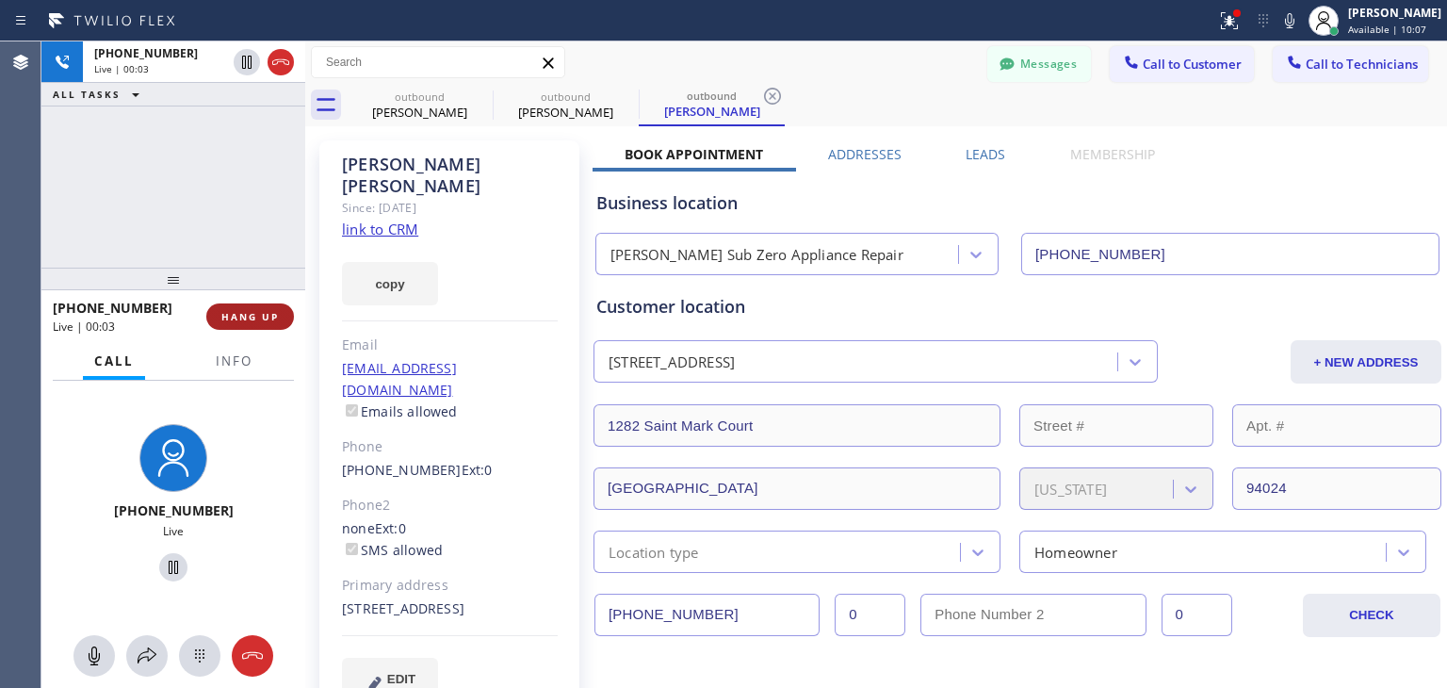
click at [252, 305] on button "HANG UP" at bounding box center [250, 316] width 88 height 26
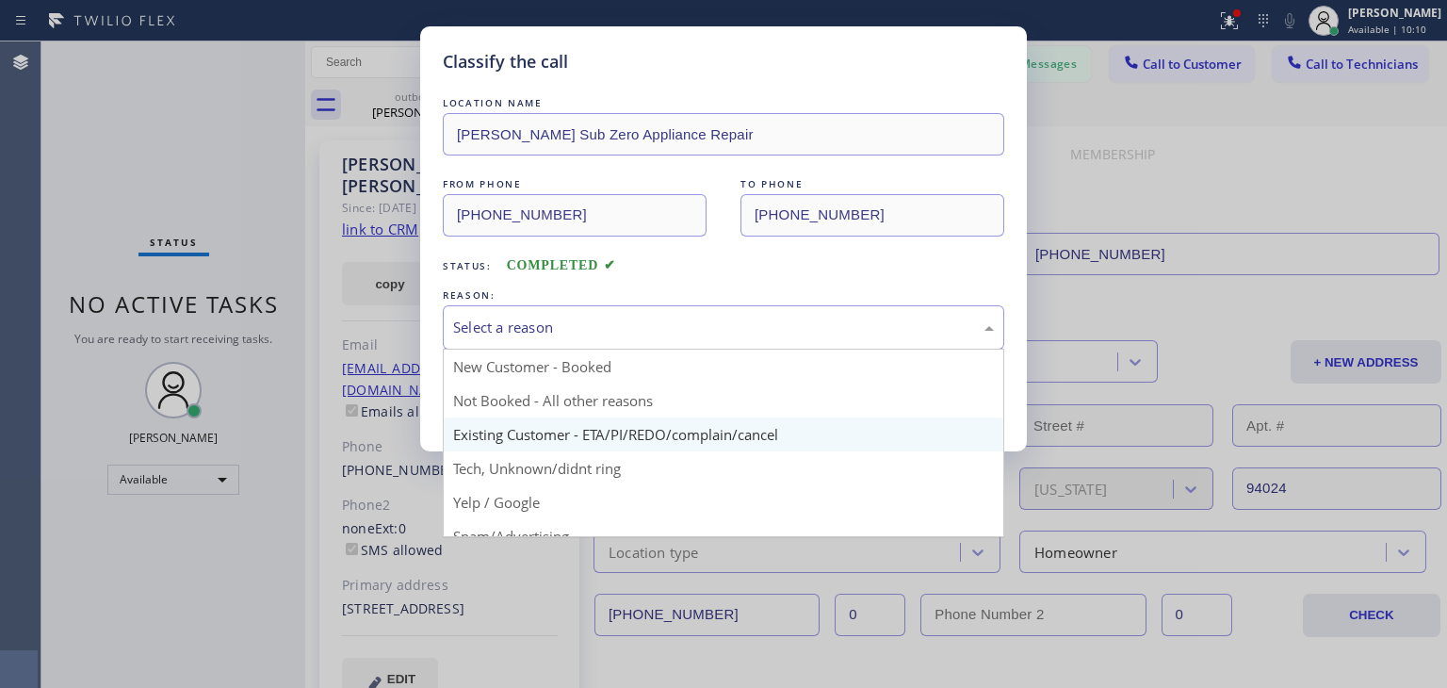
drag, startPoint x: 580, startPoint y: 317, endPoint x: 623, endPoint y: 431, distance: 121.6
click at [623, 350] on div "Select a reason New Customer - Booked Not Booked - All other reasons Existing C…" at bounding box center [724, 327] width 562 height 44
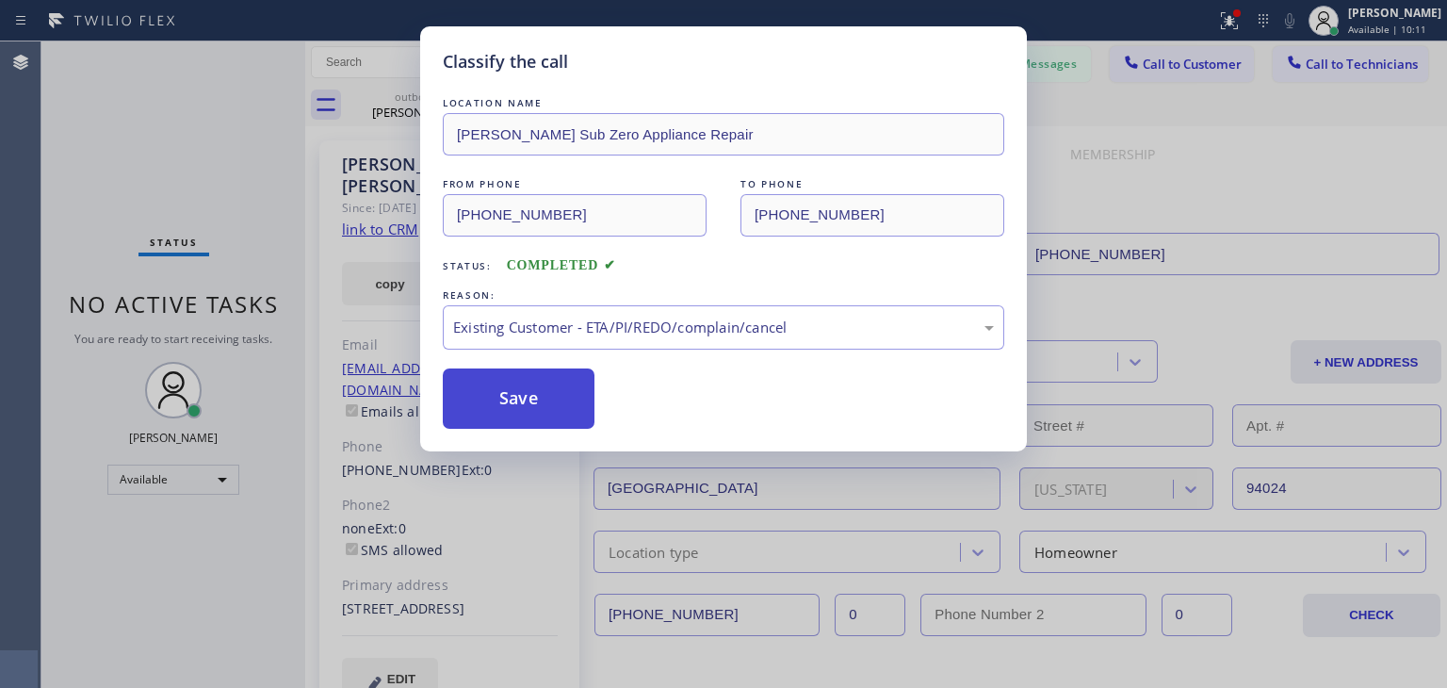
click at [522, 387] on button "Save" at bounding box center [519, 398] width 152 height 60
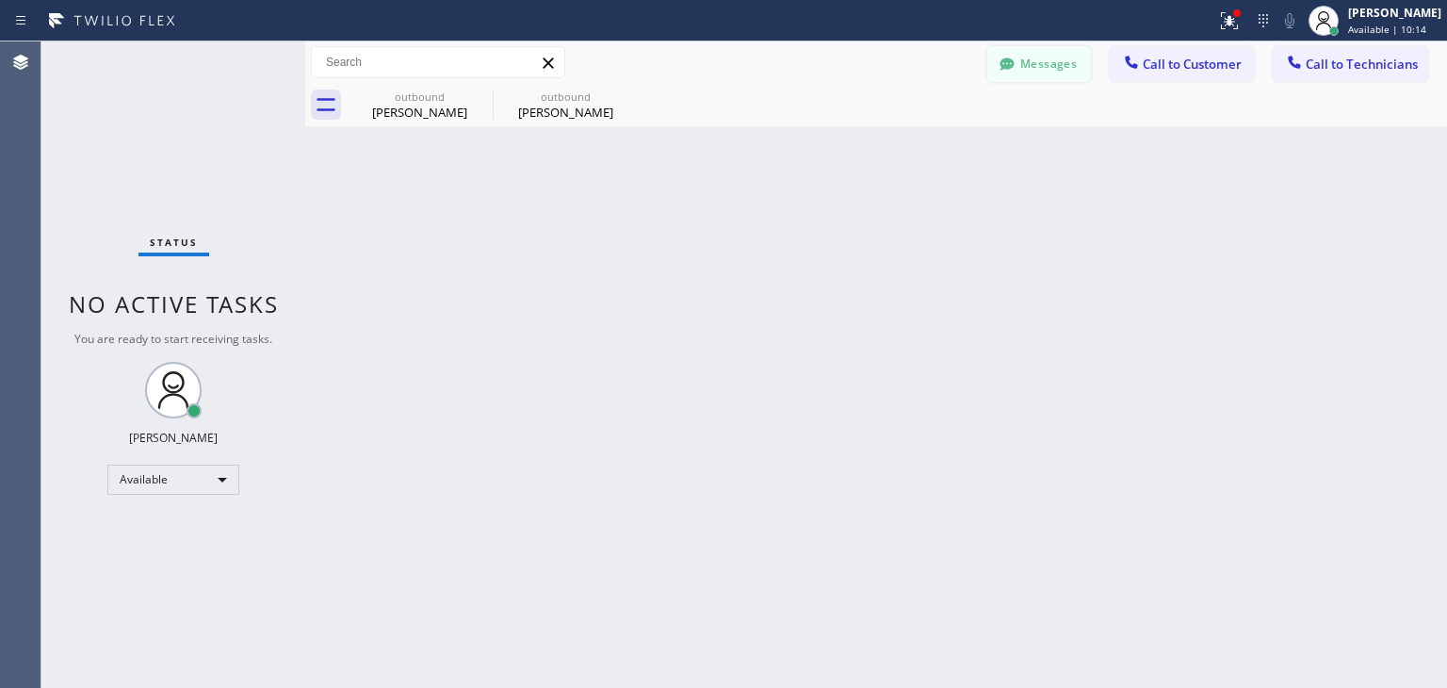
click at [1052, 64] on button "Messages" at bounding box center [1039, 64] width 104 height 36
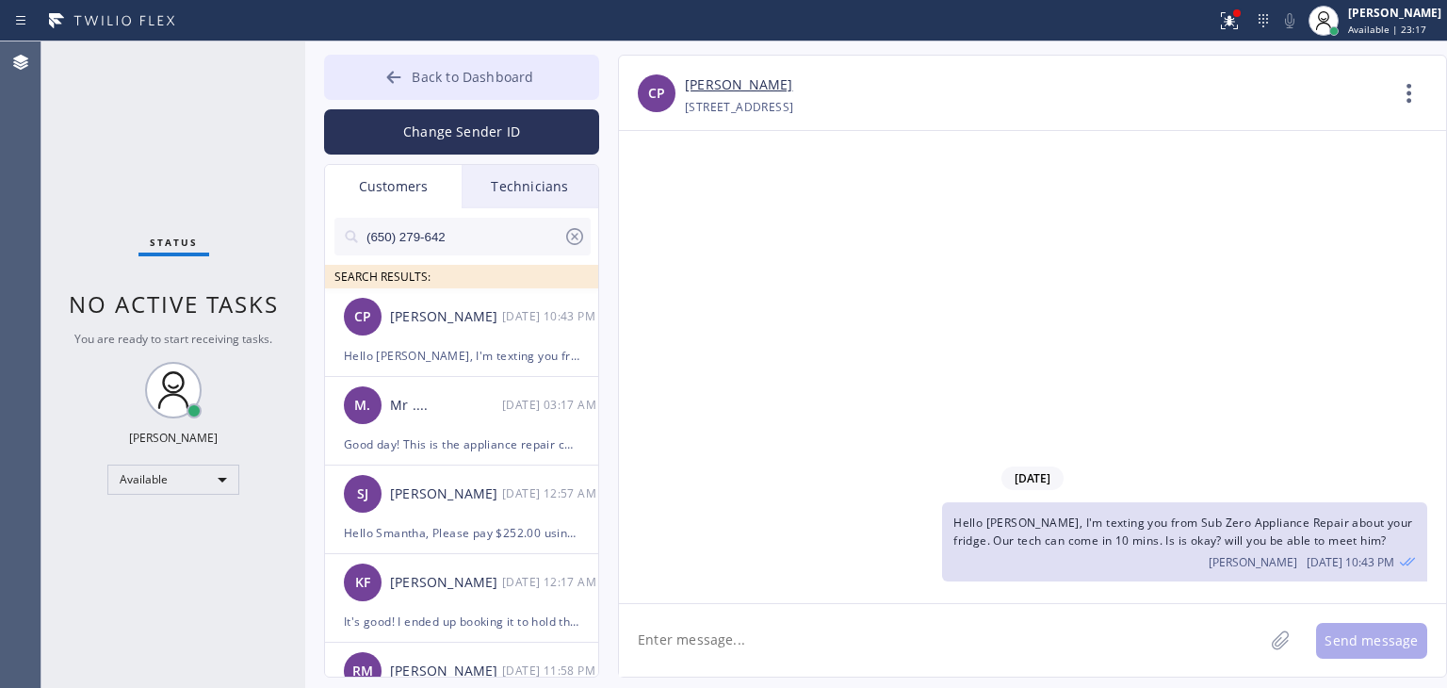
click at [540, 82] on button "Back to Dashboard" at bounding box center [461, 77] width 275 height 45
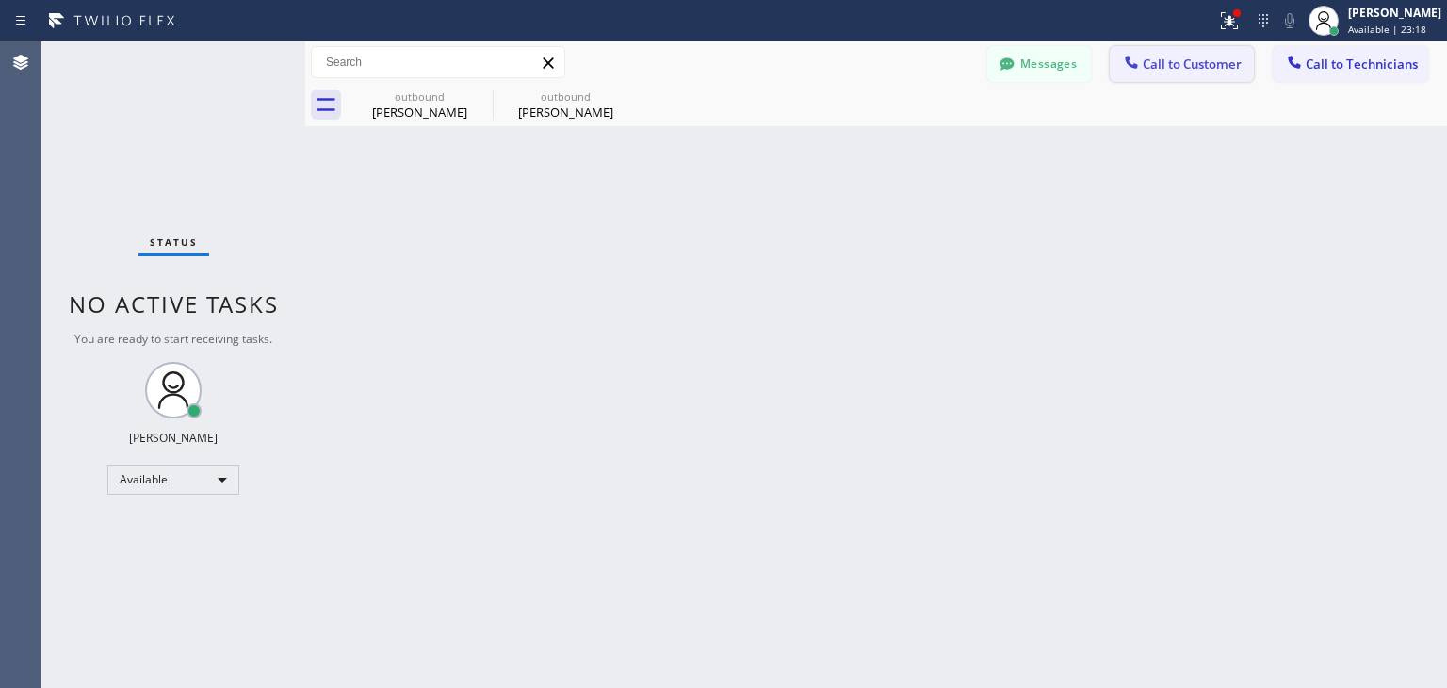
click at [1221, 79] on button "Call to Customer" at bounding box center [1182, 64] width 144 height 36
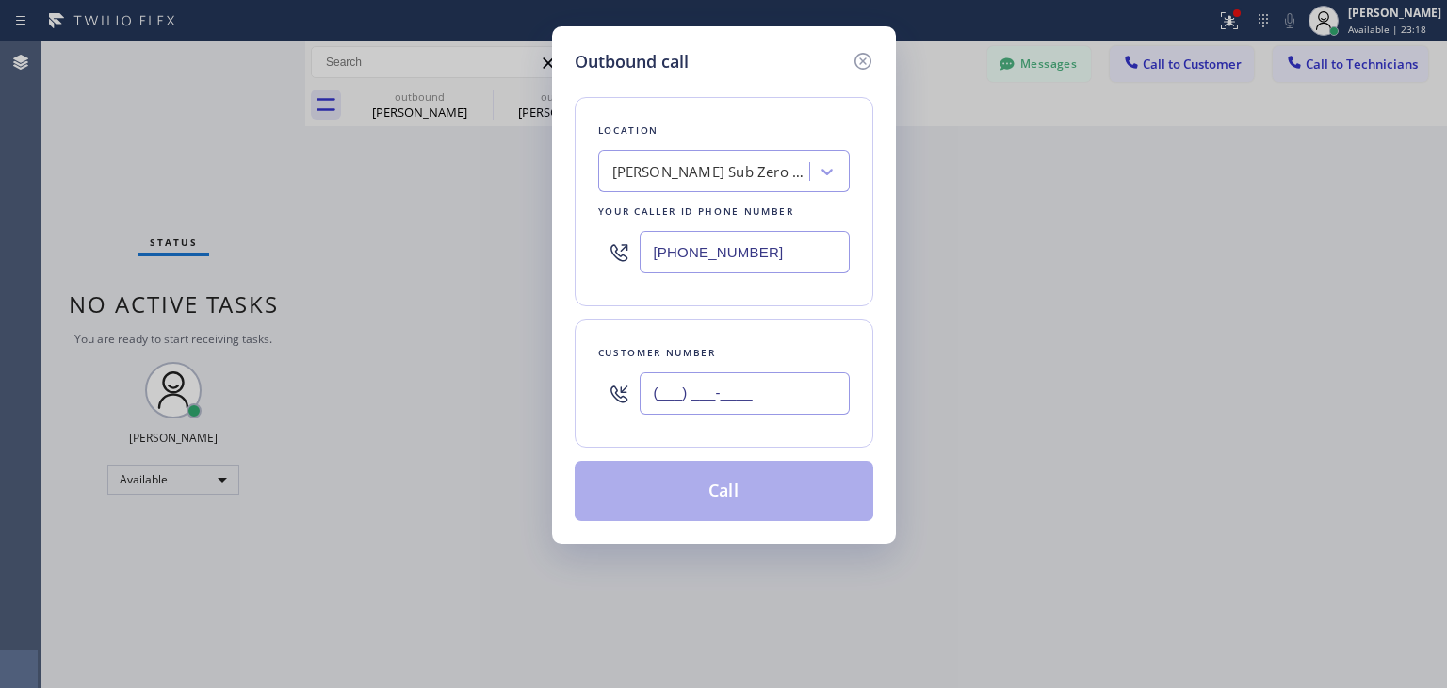
click at [751, 379] on input "(___) ___-____" at bounding box center [745, 393] width 210 height 42
paste input "626) 800-9705"
type input "[PHONE_NUMBER]"
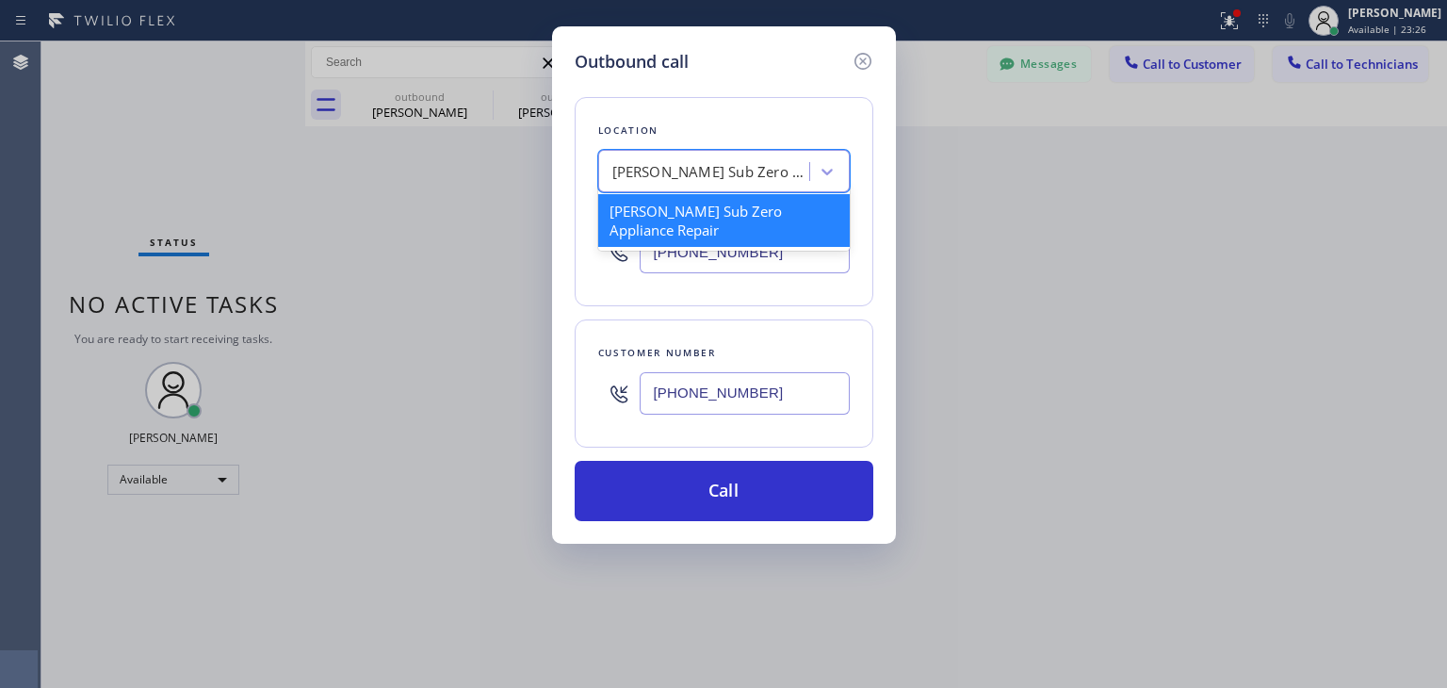
paste input "American Service Alliance"
type input "American Service Alliance"
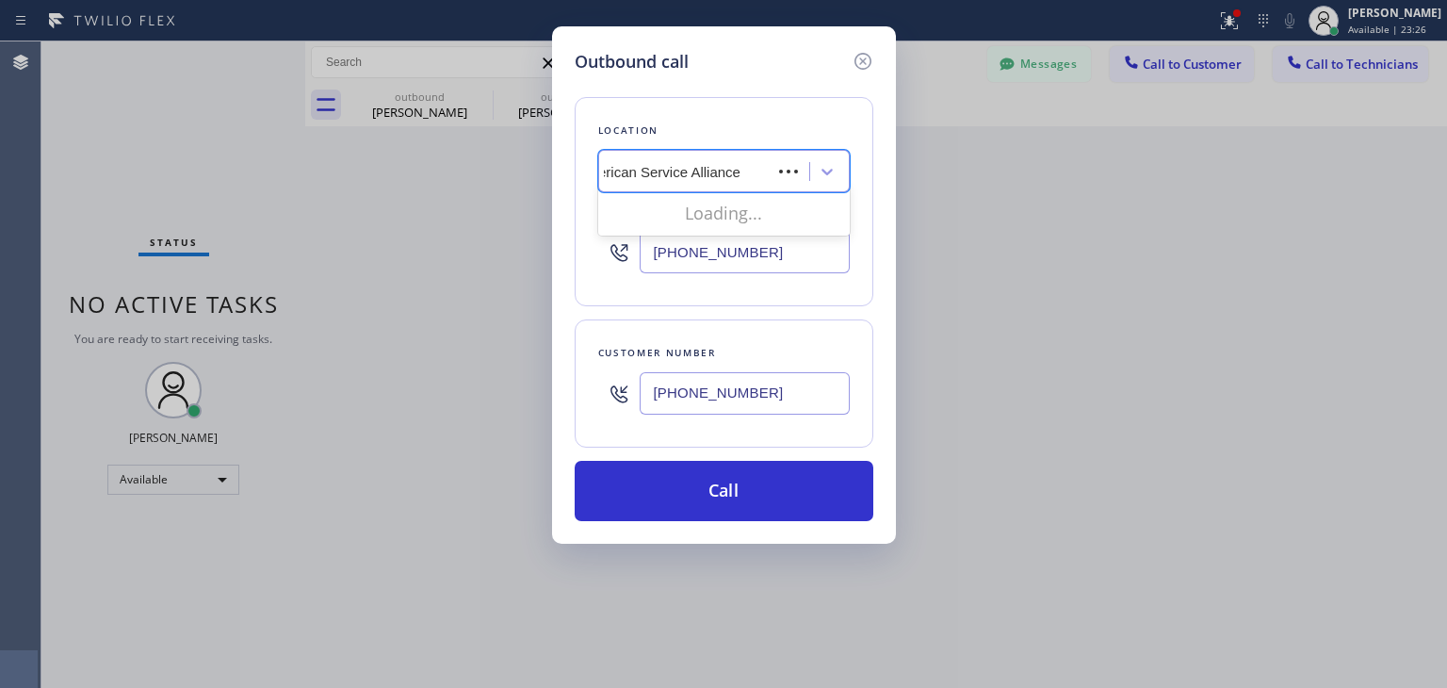
scroll to position [0, 8]
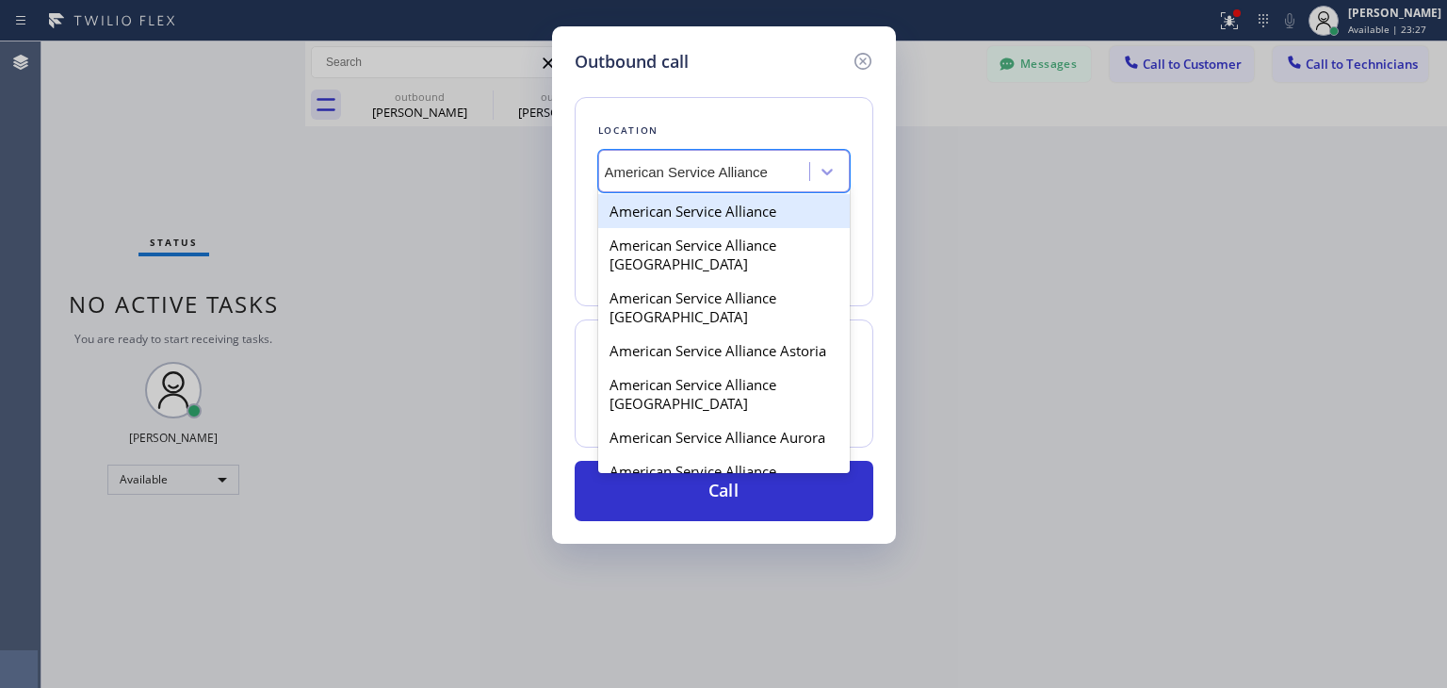
click at [789, 223] on div "American Service Alliance" at bounding box center [724, 211] width 252 height 34
type input "[PHONE_NUMBER]"
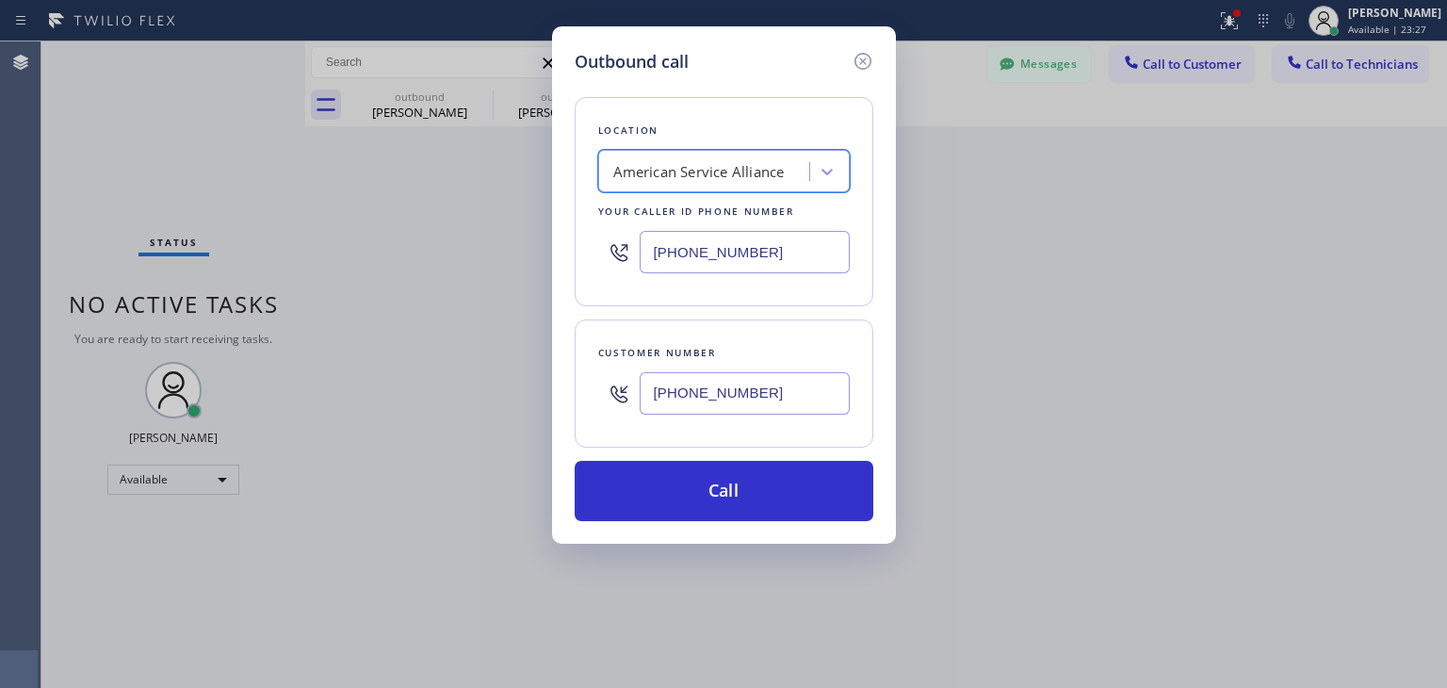
scroll to position [0, 0]
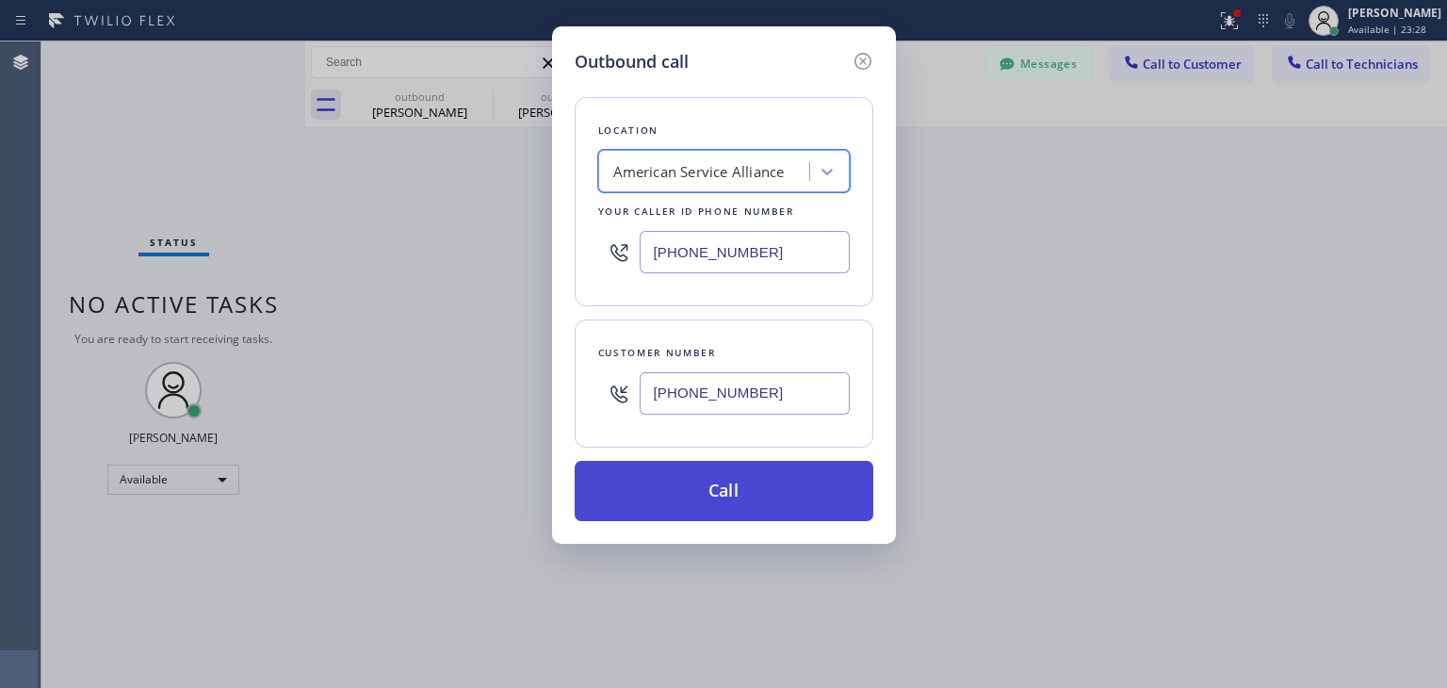
click at [821, 473] on button "Call" at bounding box center [724, 491] width 299 height 60
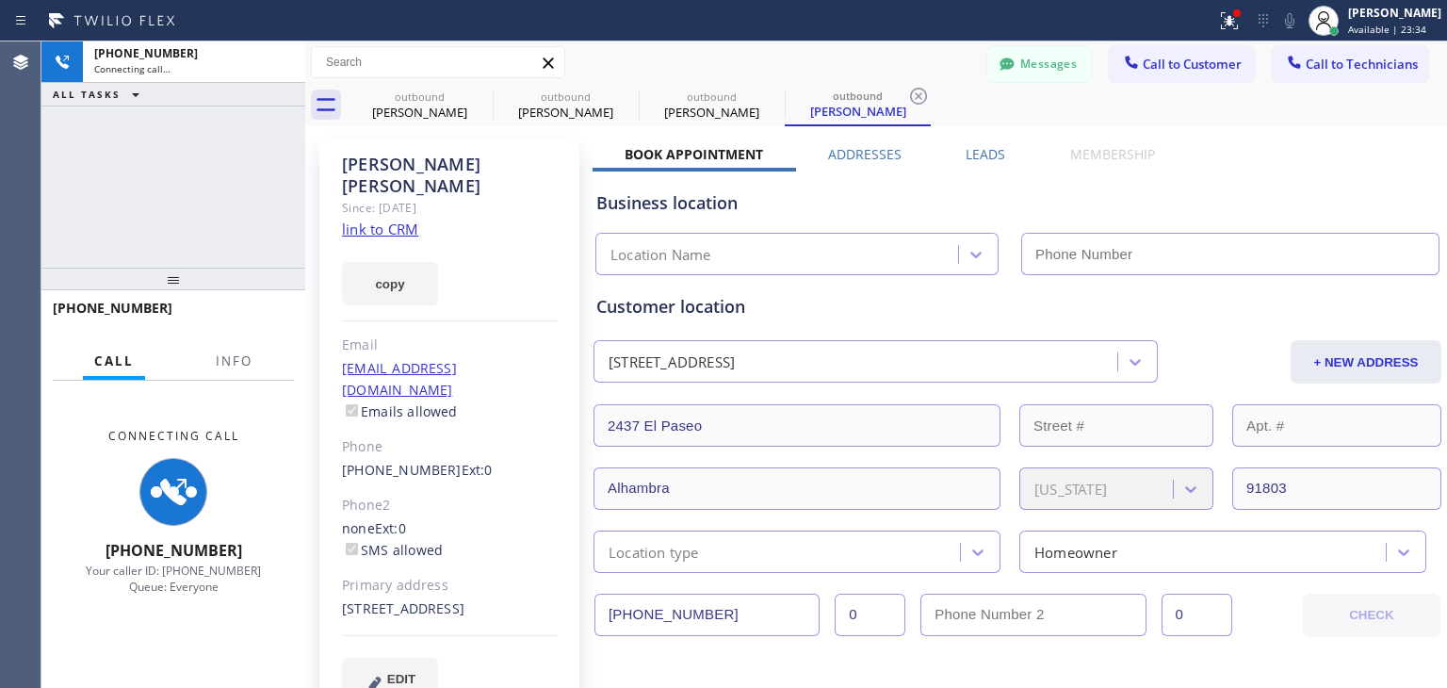
type input "[PHONE_NUMBER]"
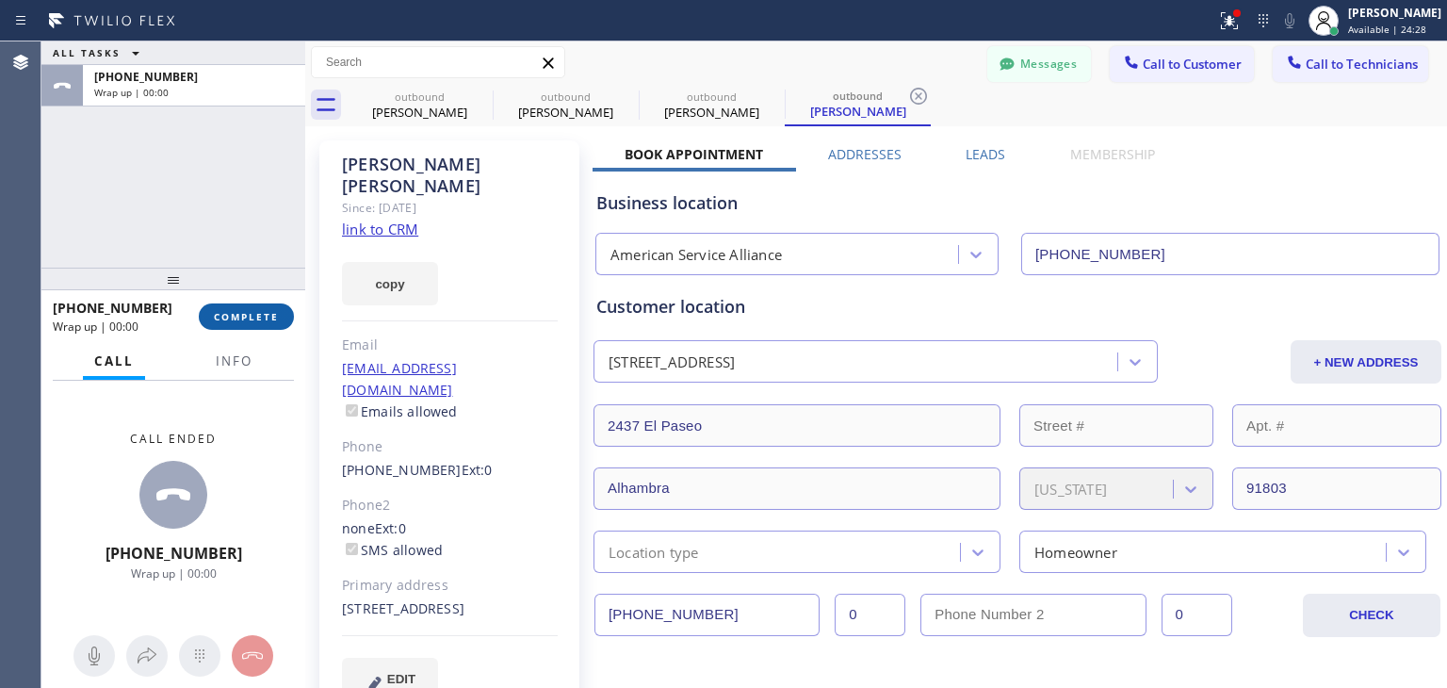
click at [231, 316] on span "COMPLETE" at bounding box center [246, 316] width 65 height 13
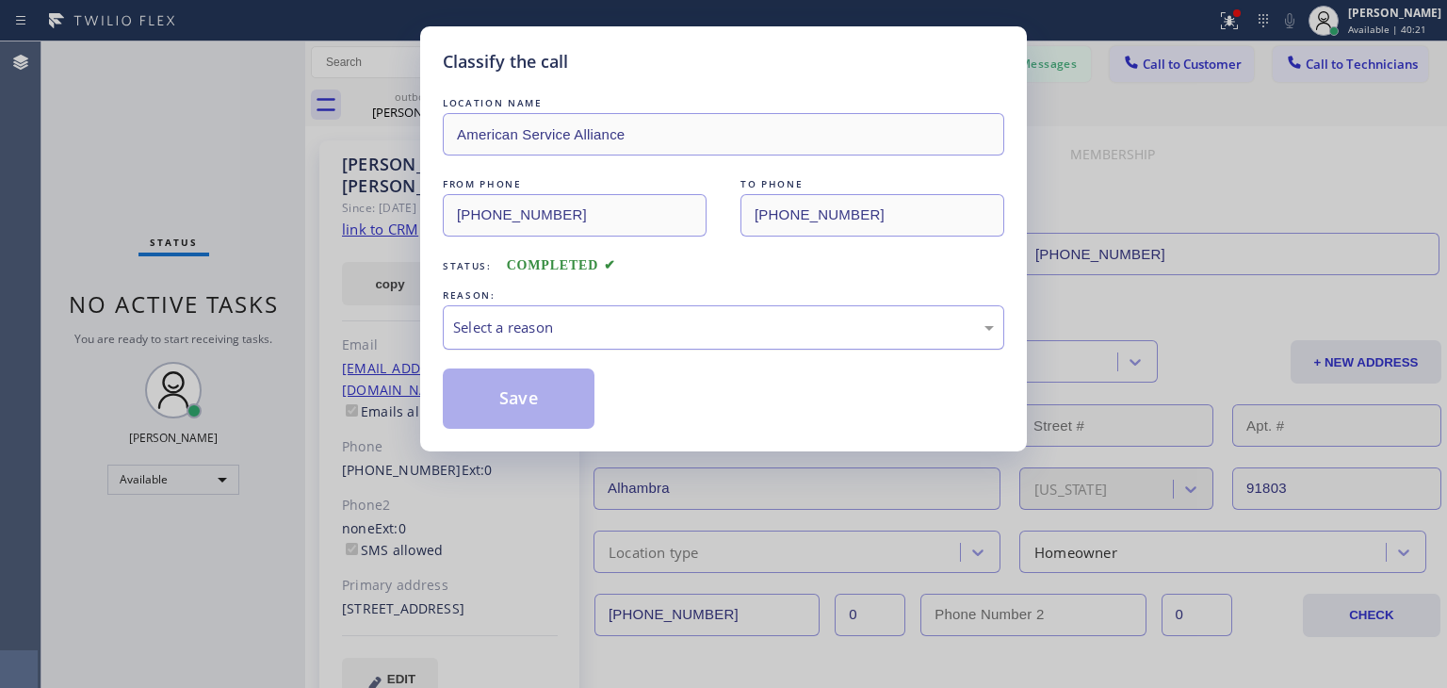
click at [686, 328] on div "Select a reason" at bounding box center [723, 328] width 541 height 22
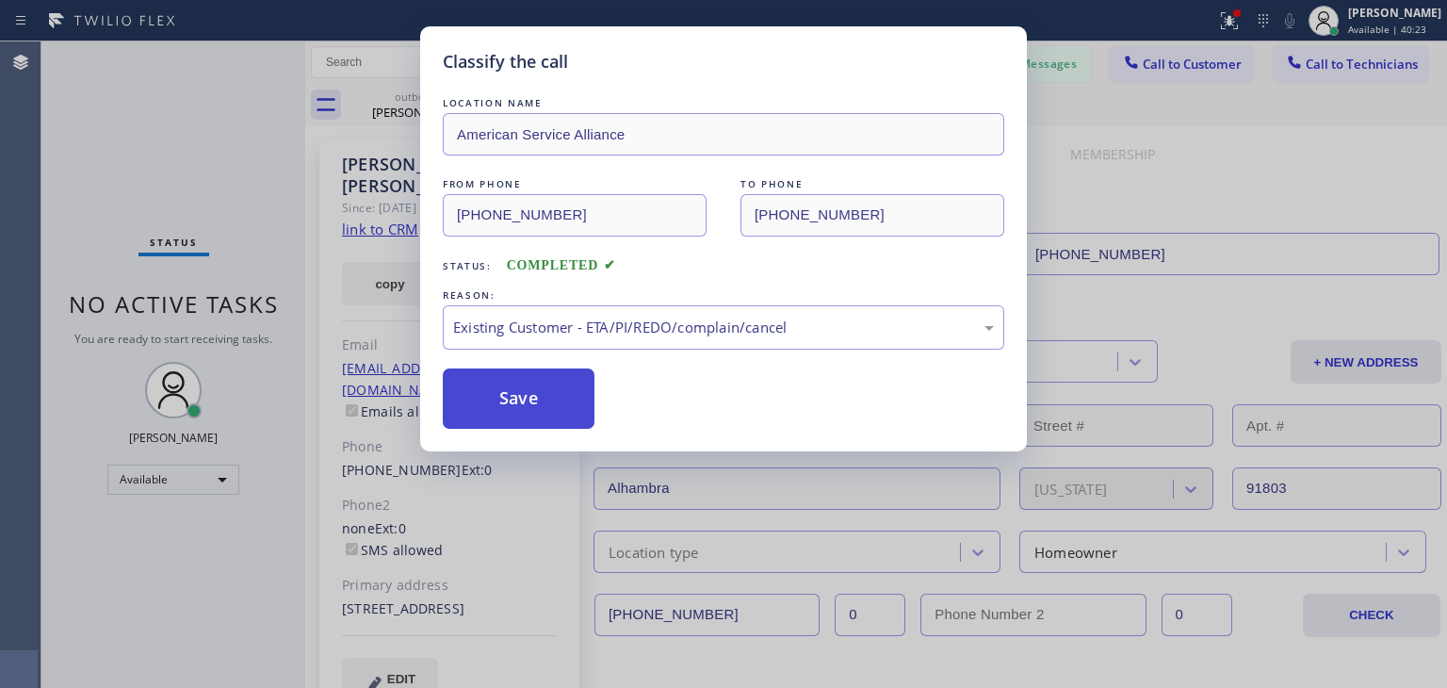
click at [550, 388] on button "Save" at bounding box center [519, 398] width 152 height 60
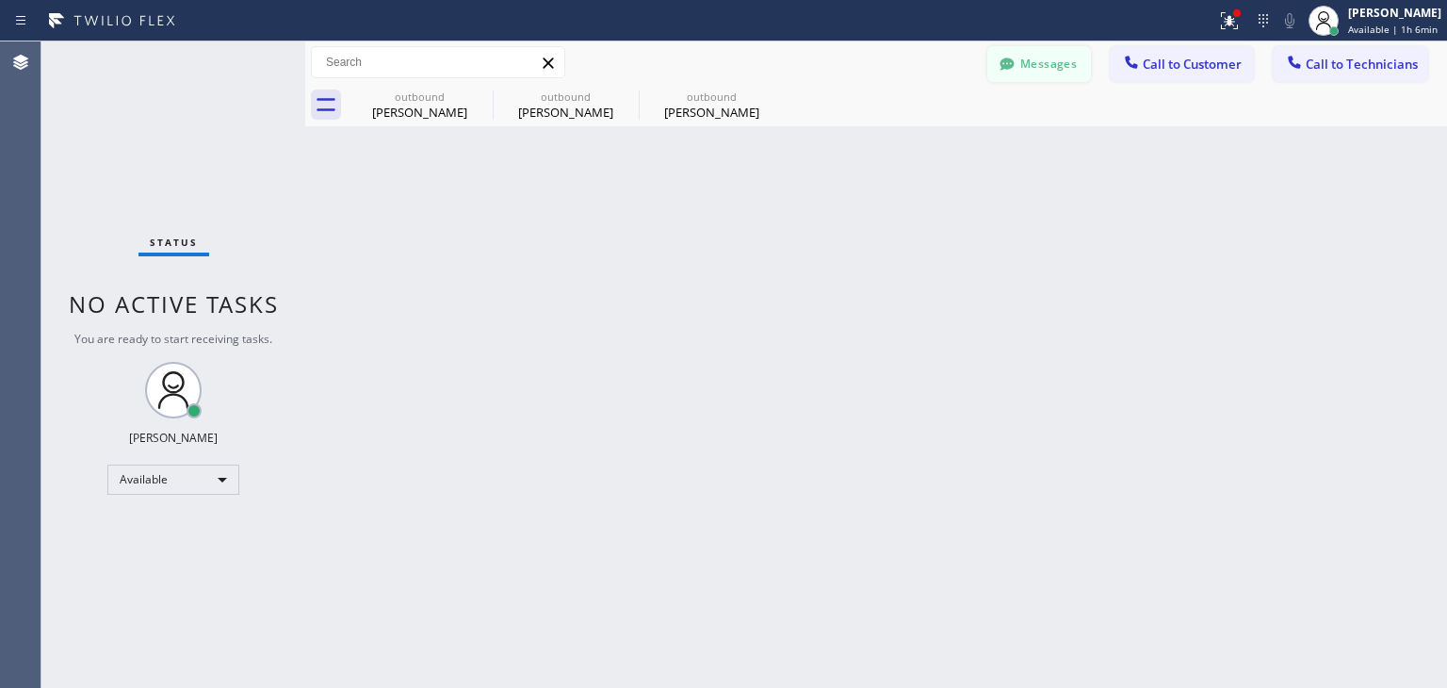
click at [1069, 54] on button "Messages" at bounding box center [1039, 64] width 104 height 36
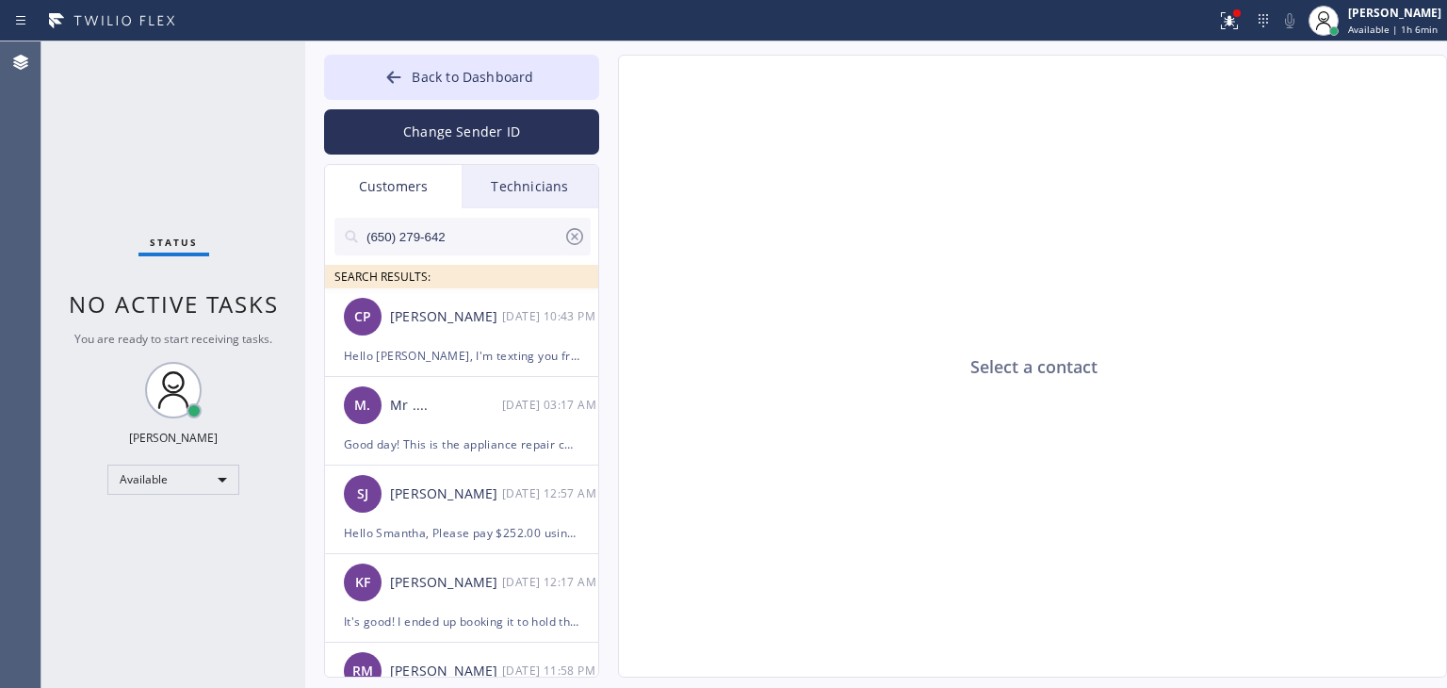
click at [522, 232] on input "(650) 279-642" at bounding box center [464, 237] width 199 height 38
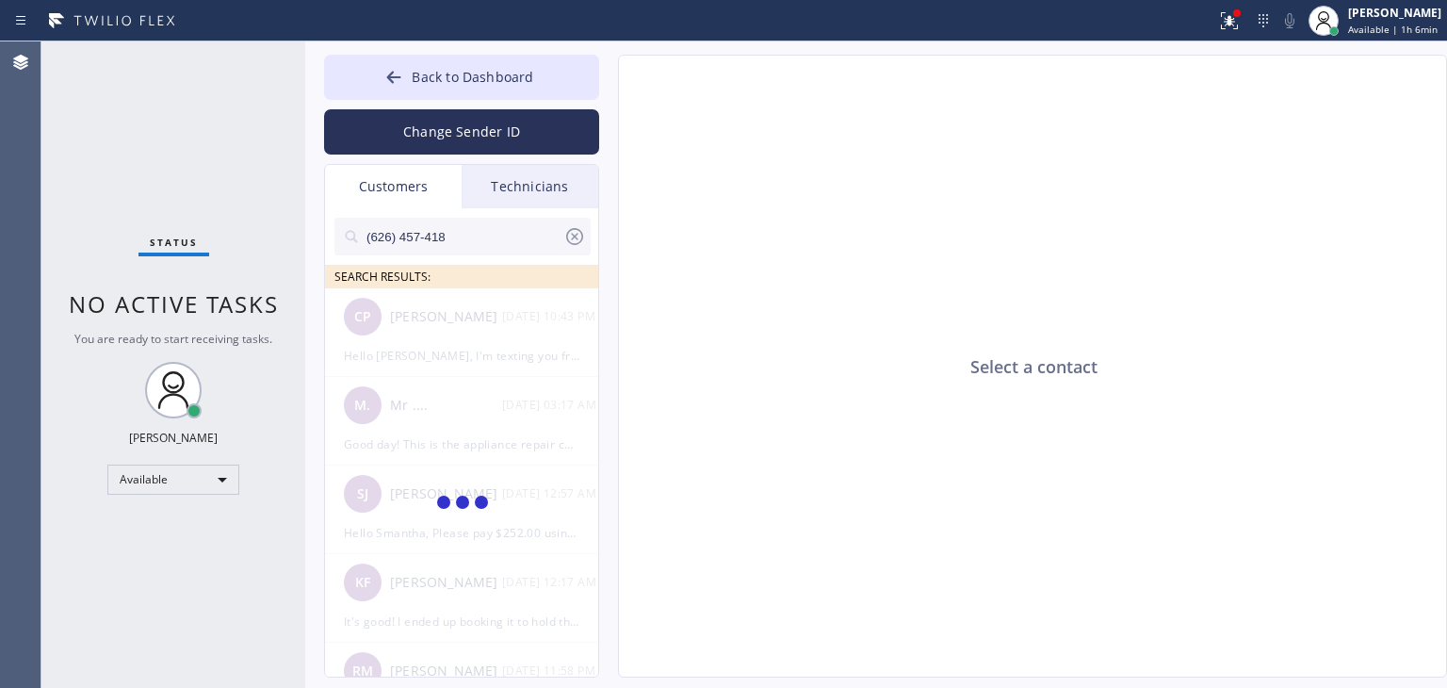
click at [522, 232] on input "(626) 457-418" at bounding box center [464, 237] width 199 height 38
type input "(626) 457-418"
click at [505, 343] on div "RM [PERSON_NAME] --:--" at bounding box center [462, 316] width 275 height 57
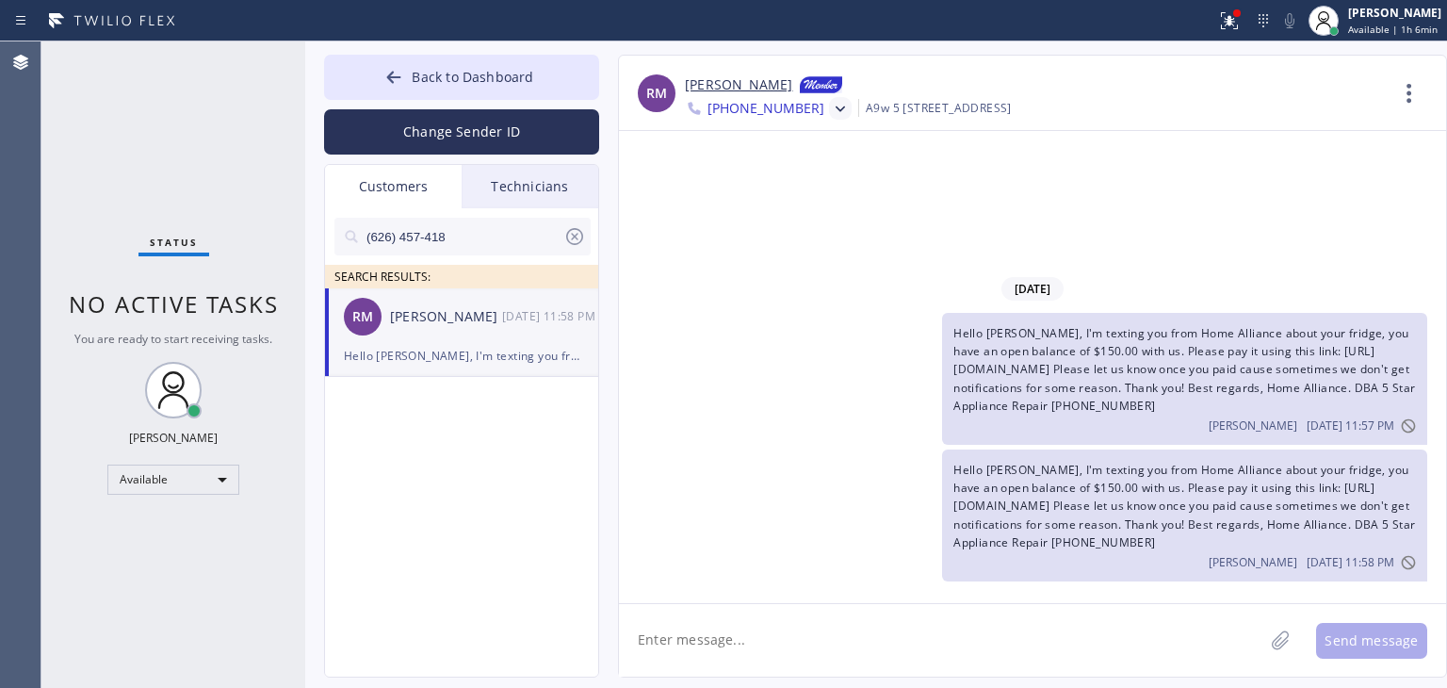
click at [831, 108] on icon at bounding box center [840, 109] width 19 height 19
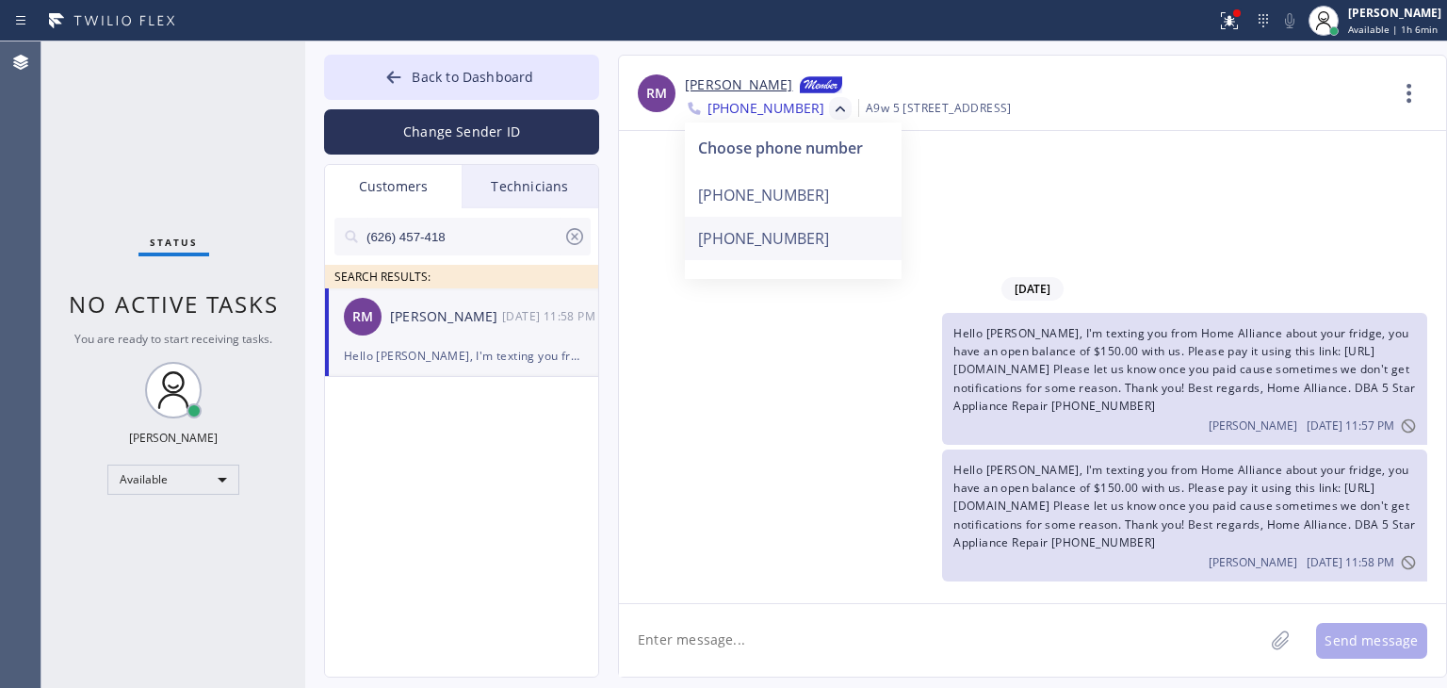
click at [833, 255] on div "[PHONE_NUMBER]" at bounding box center [793, 238] width 217 height 43
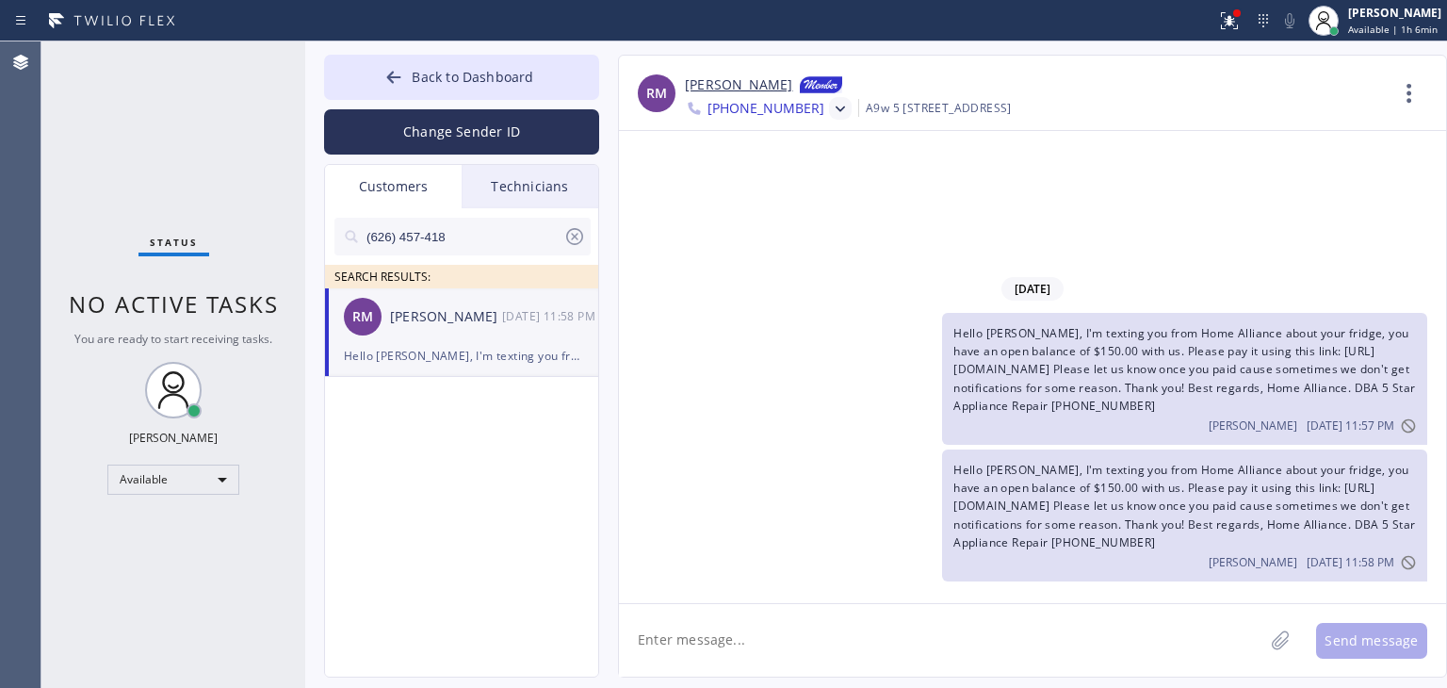
scroll to position [6, 0]
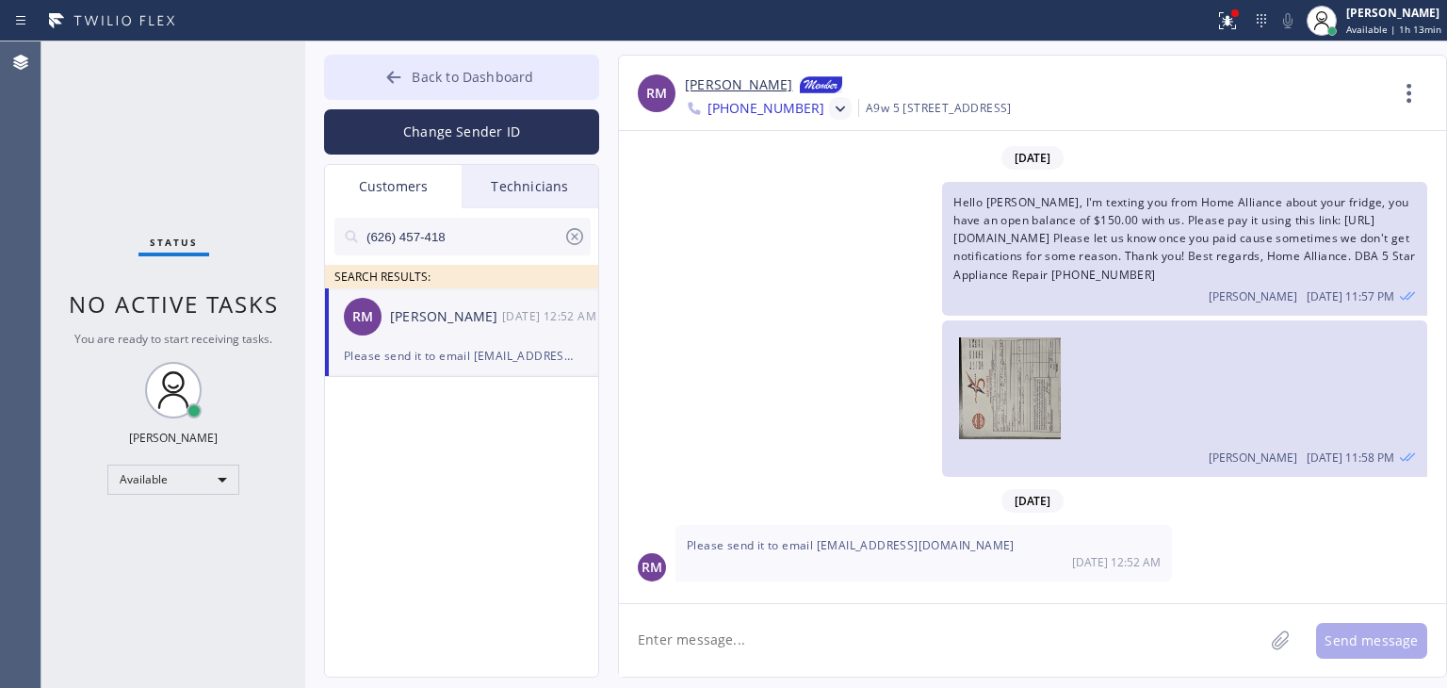
click at [505, 68] on span "Back to Dashboard" at bounding box center [473, 77] width 122 height 18
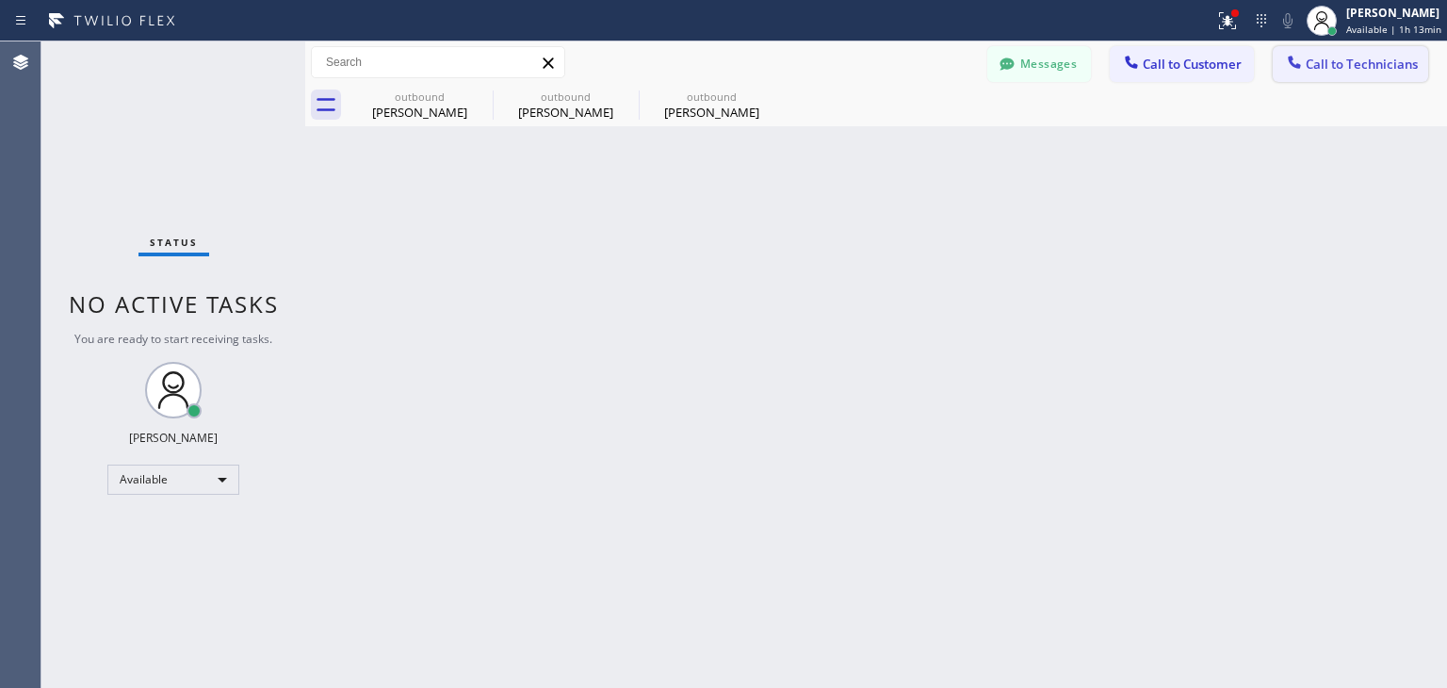
click at [1347, 78] on button "Call to Technicians" at bounding box center [1350, 64] width 155 height 36
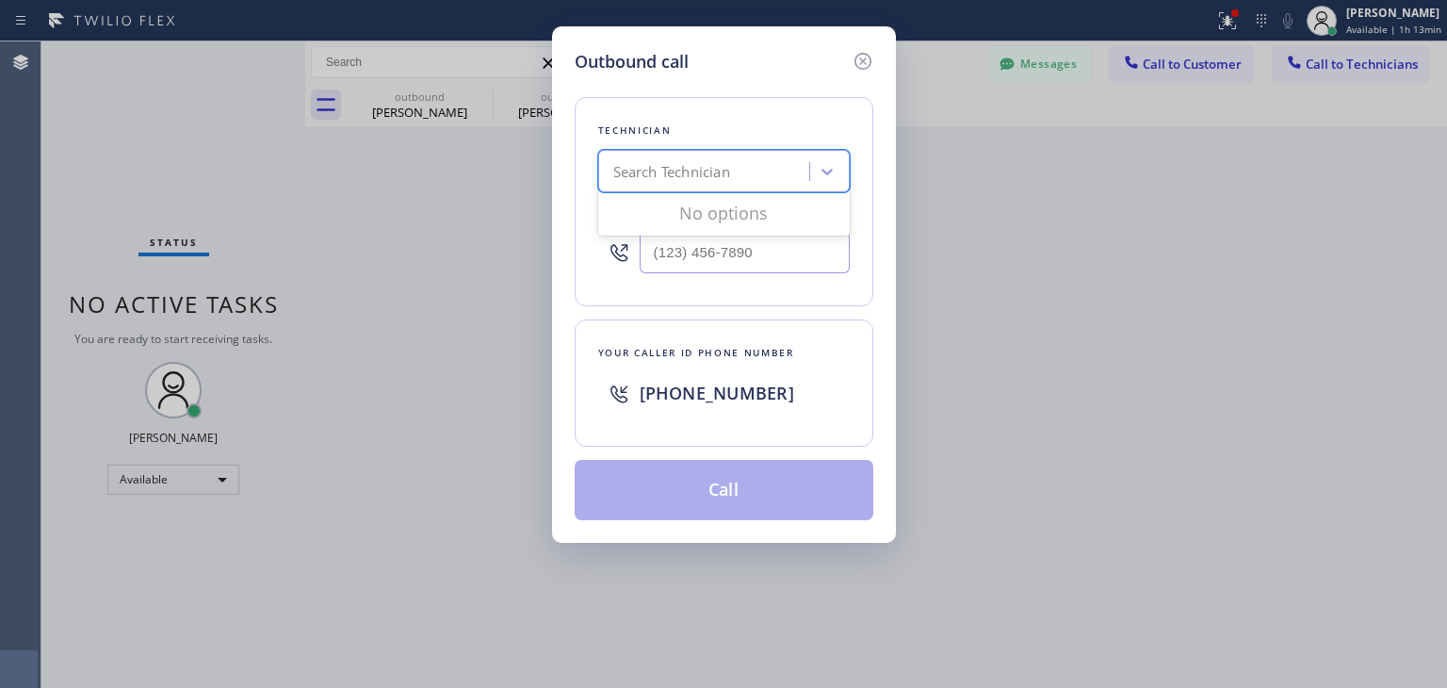
click at [716, 164] on div "Search Technician" at bounding box center [671, 172] width 117 height 22
type input "ole"
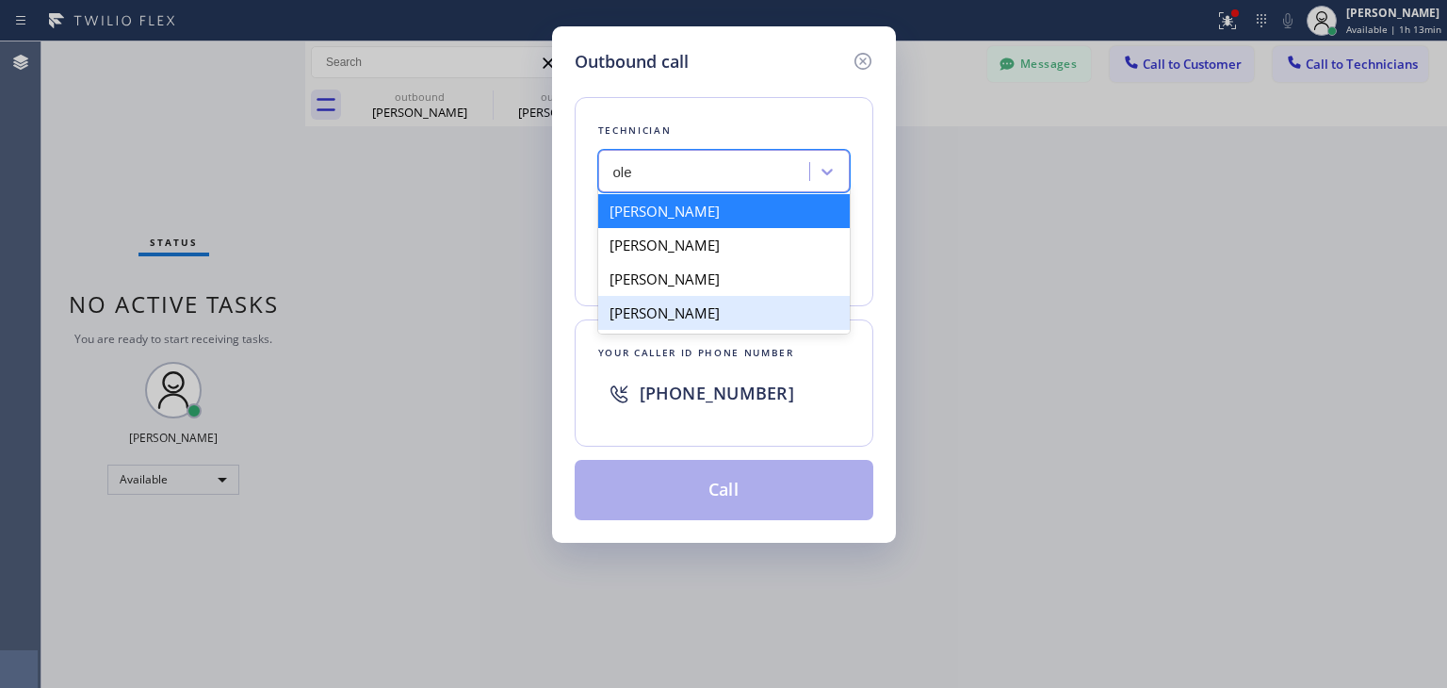
click at [737, 317] on div "[PERSON_NAME]" at bounding box center [724, 313] width 252 height 34
type input "[PHONE_NUMBER]"
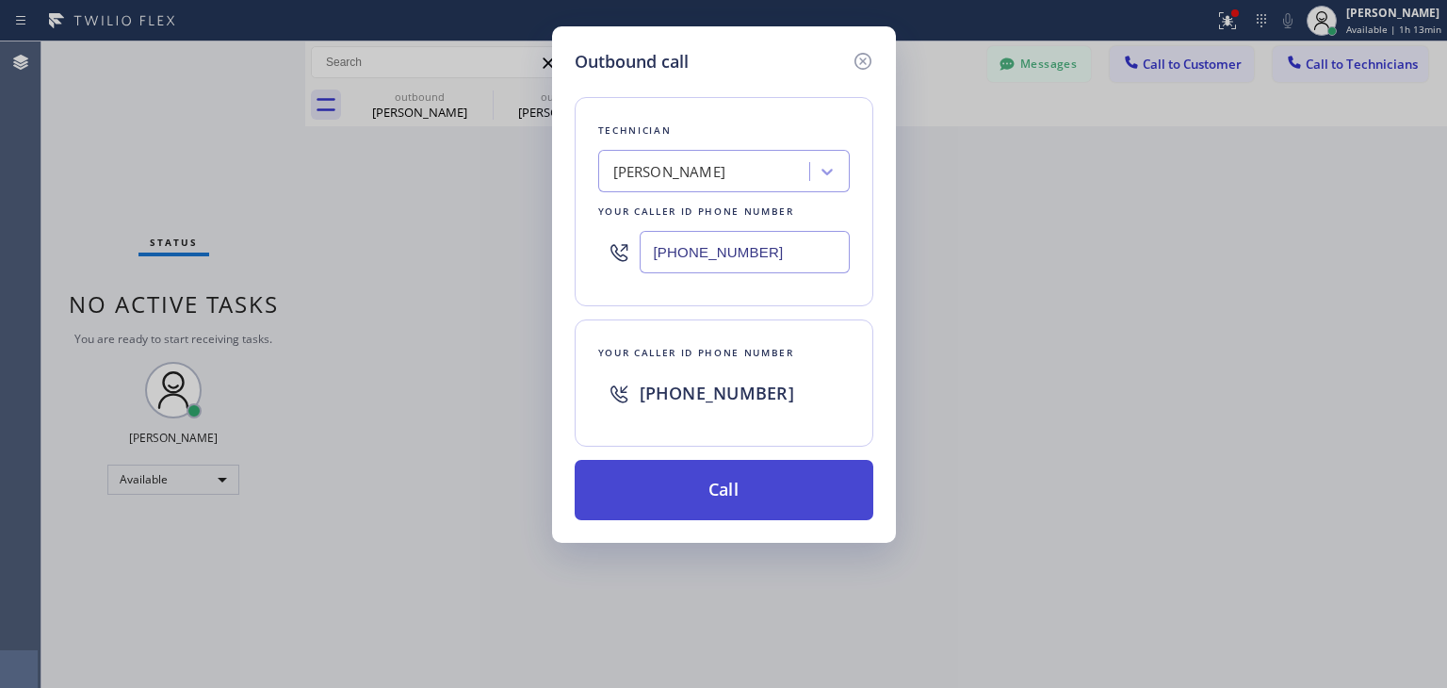
click at [754, 480] on button "Call" at bounding box center [724, 490] width 299 height 60
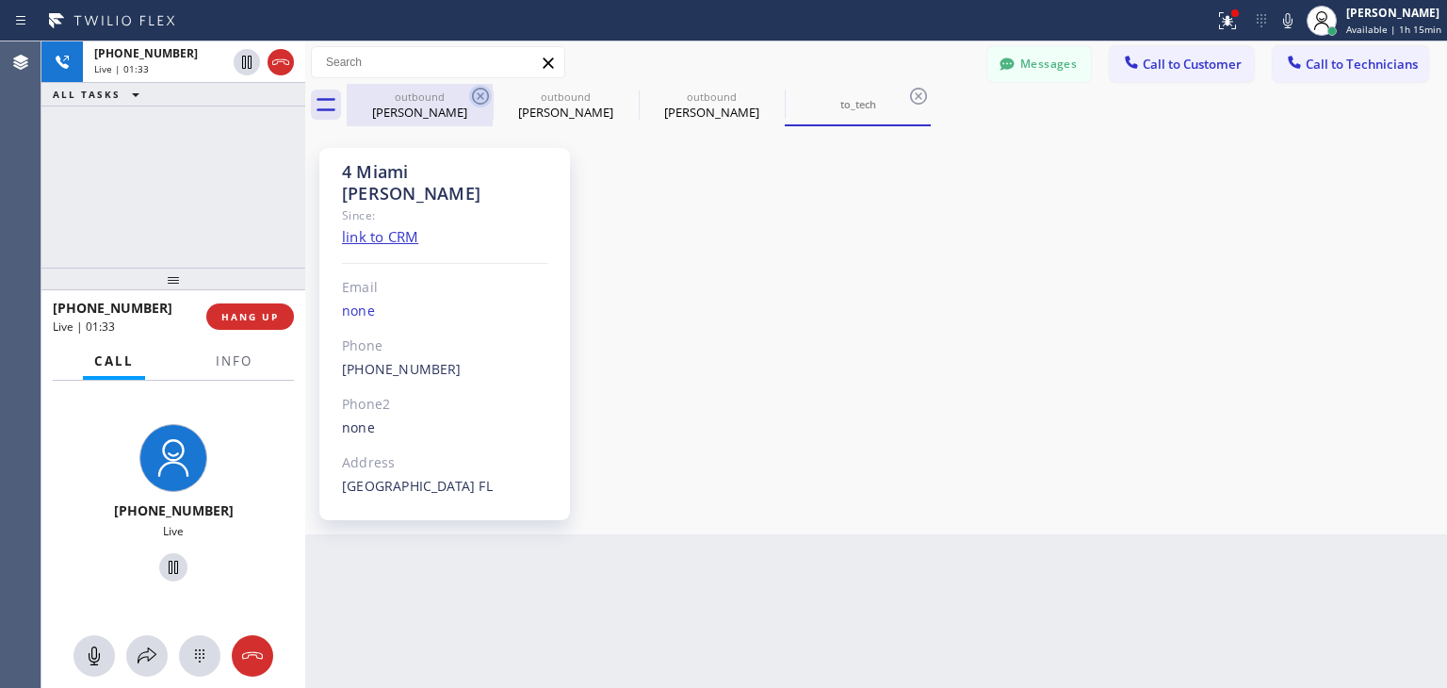
click at [483, 90] on icon at bounding box center [480, 96] width 23 height 23
type input "[PHONE_NUMBER]"
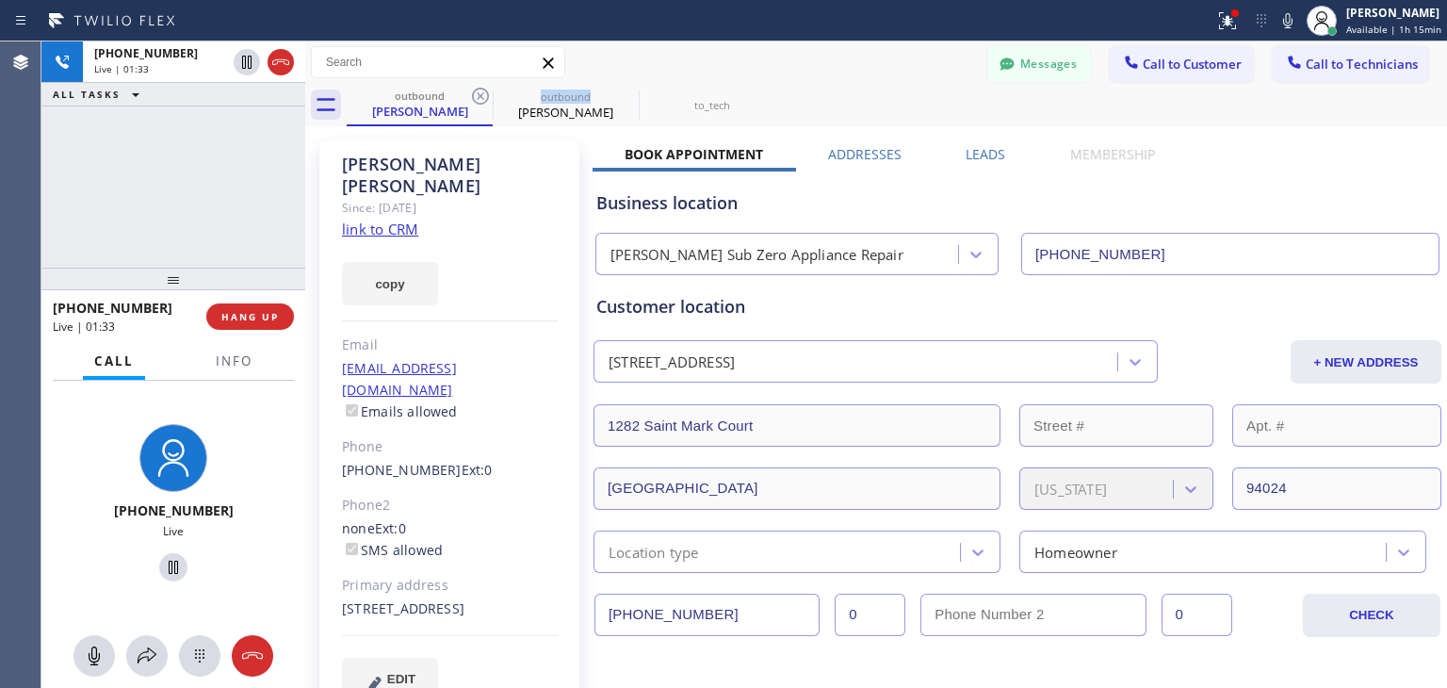
click at [483, 90] on icon at bounding box center [480, 96] width 23 height 23
type input "[PHONE_NUMBER]"
click at [0, 0] on icon at bounding box center [0, 0] width 0 height 0
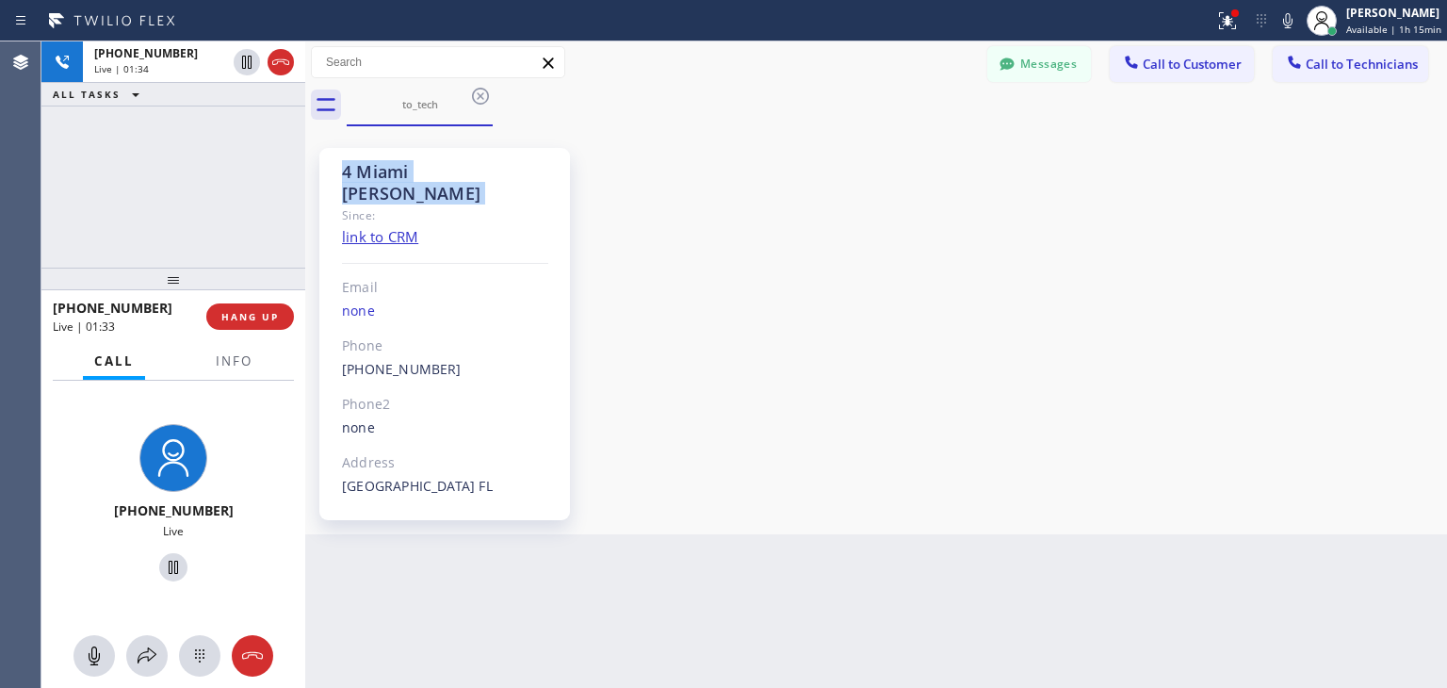
click at [483, 90] on icon at bounding box center [480, 96] width 23 height 23
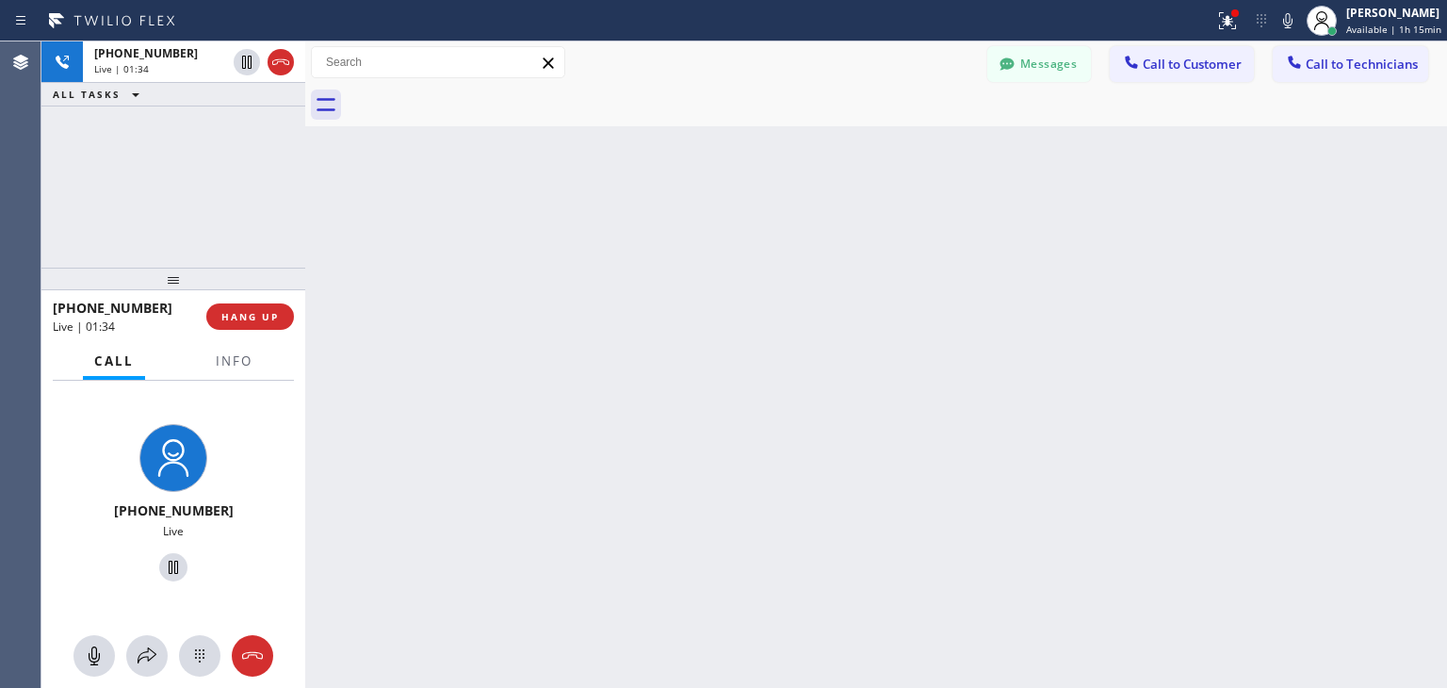
click at [483, 90] on div at bounding box center [897, 105] width 1100 height 42
click at [305, 197] on div at bounding box center [305, 364] width 0 height 646
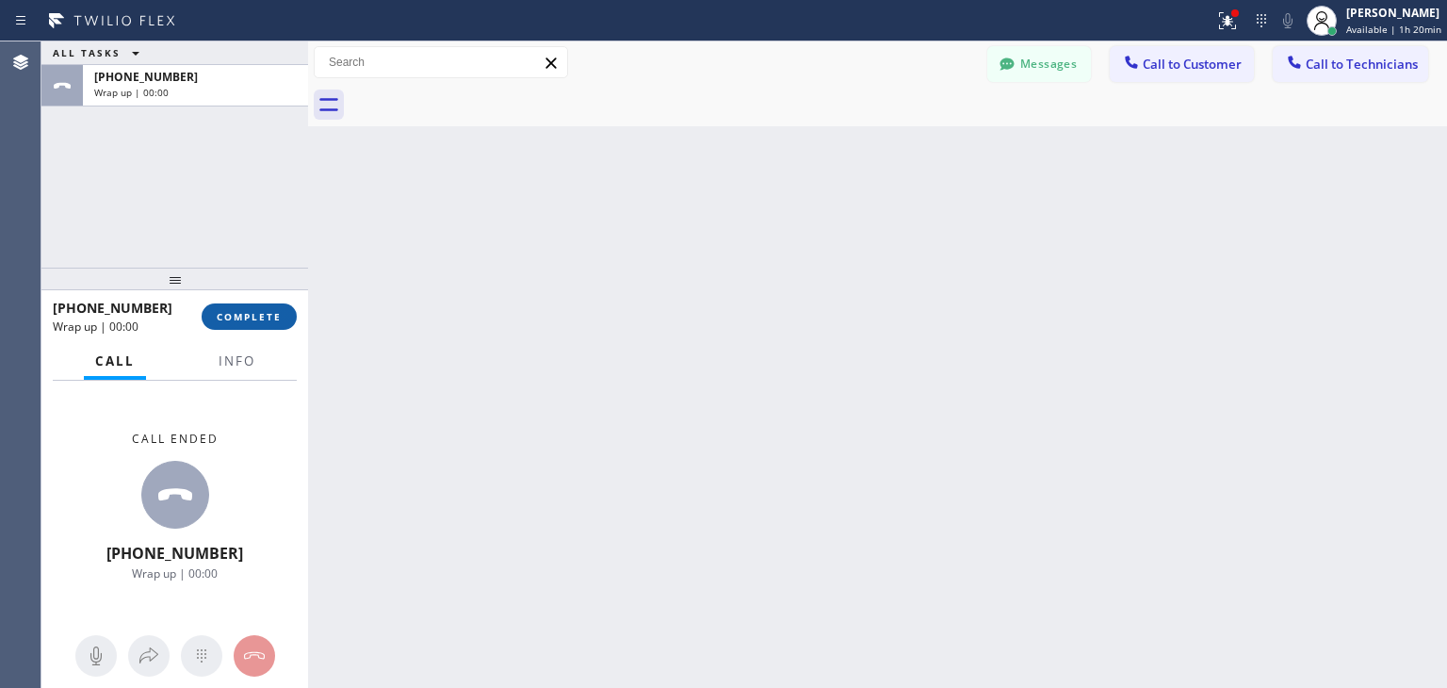
click at [268, 321] on span "COMPLETE" at bounding box center [249, 316] width 65 height 13
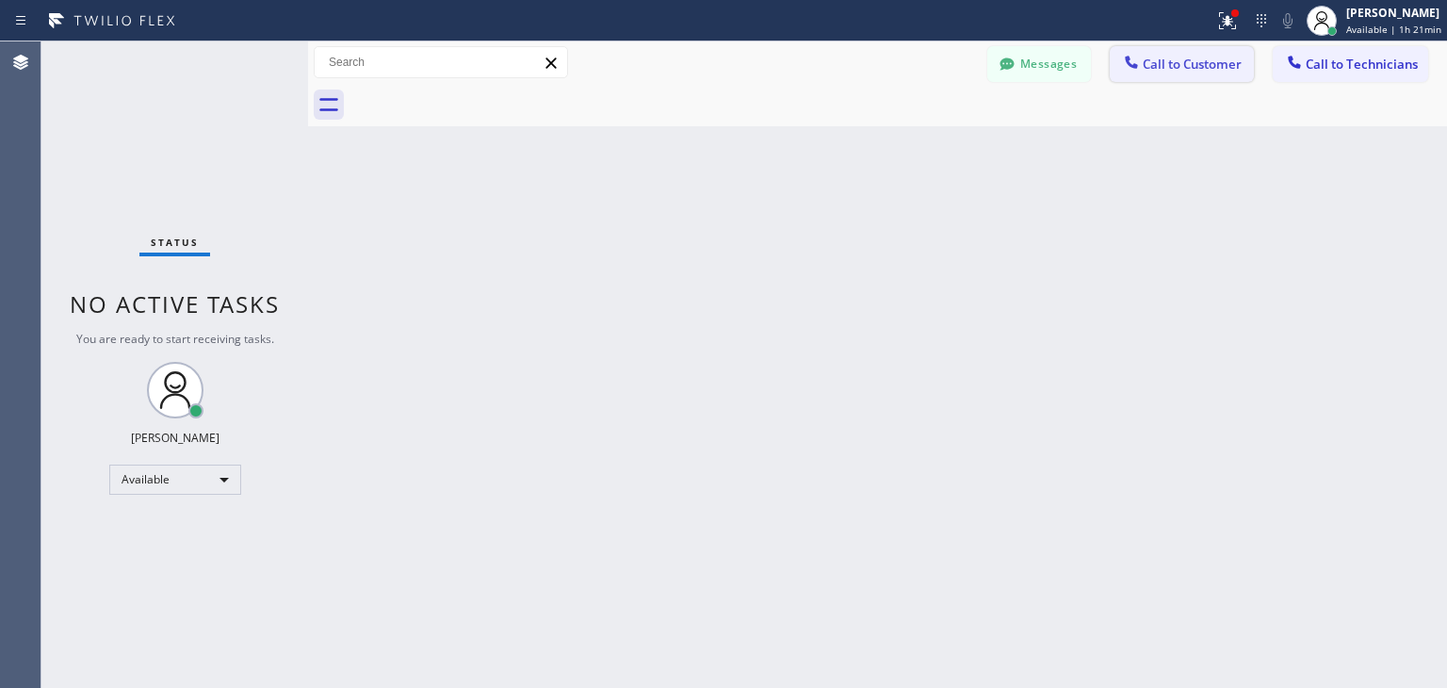
click at [1168, 57] on span "Call to Customer" at bounding box center [1192, 64] width 99 height 17
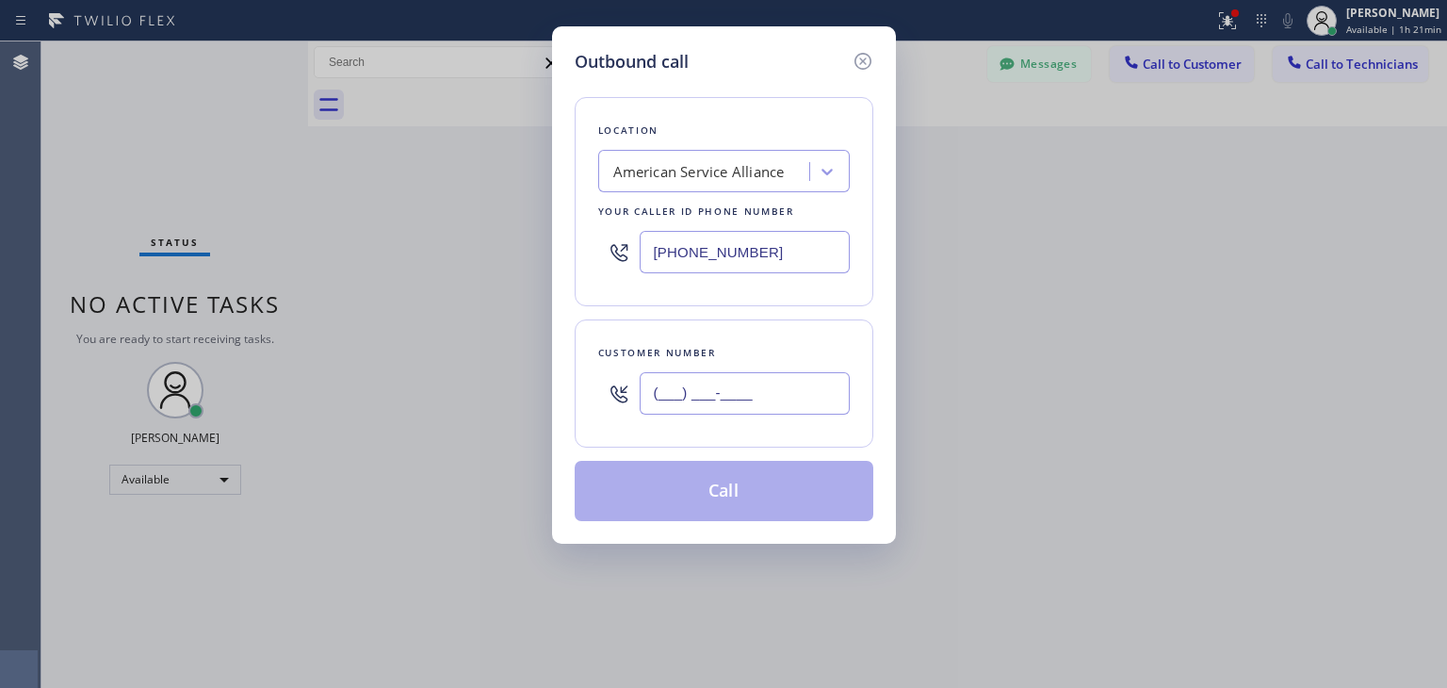
paste input "954) 707-0352"
click at [818, 392] on input "[PHONE_NUMBER]" at bounding box center [745, 393] width 210 height 42
type input "[PHONE_NUMBER]"
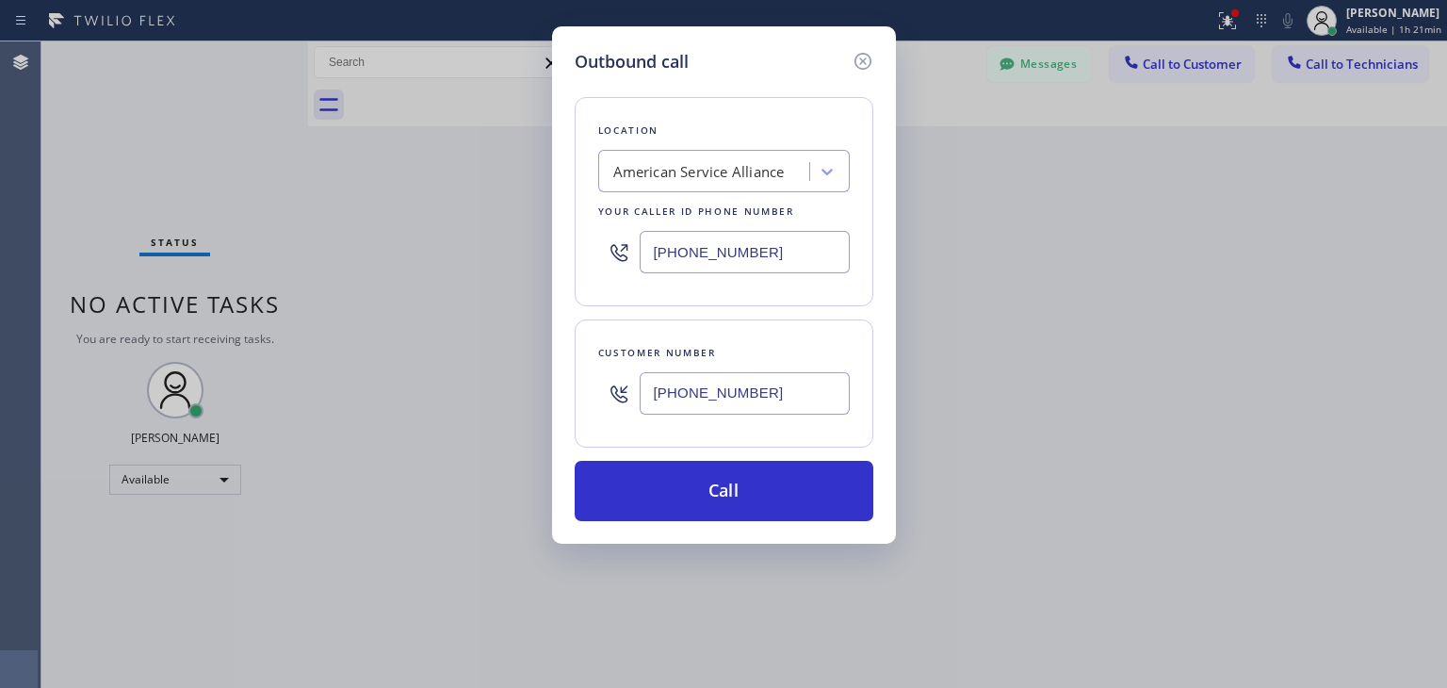
paste input "Bestway Appliance Repair [GEOGRAPHIC_DATA]"
type input "Bestway Appliance Repair [GEOGRAPHIC_DATA]"
click at [755, 153] on div "Bestway Appliance Repair [GEOGRAPHIC_DATA] Bestway Appliance Repair [GEOGRAPHIC…" at bounding box center [724, 171] width 252 height 42
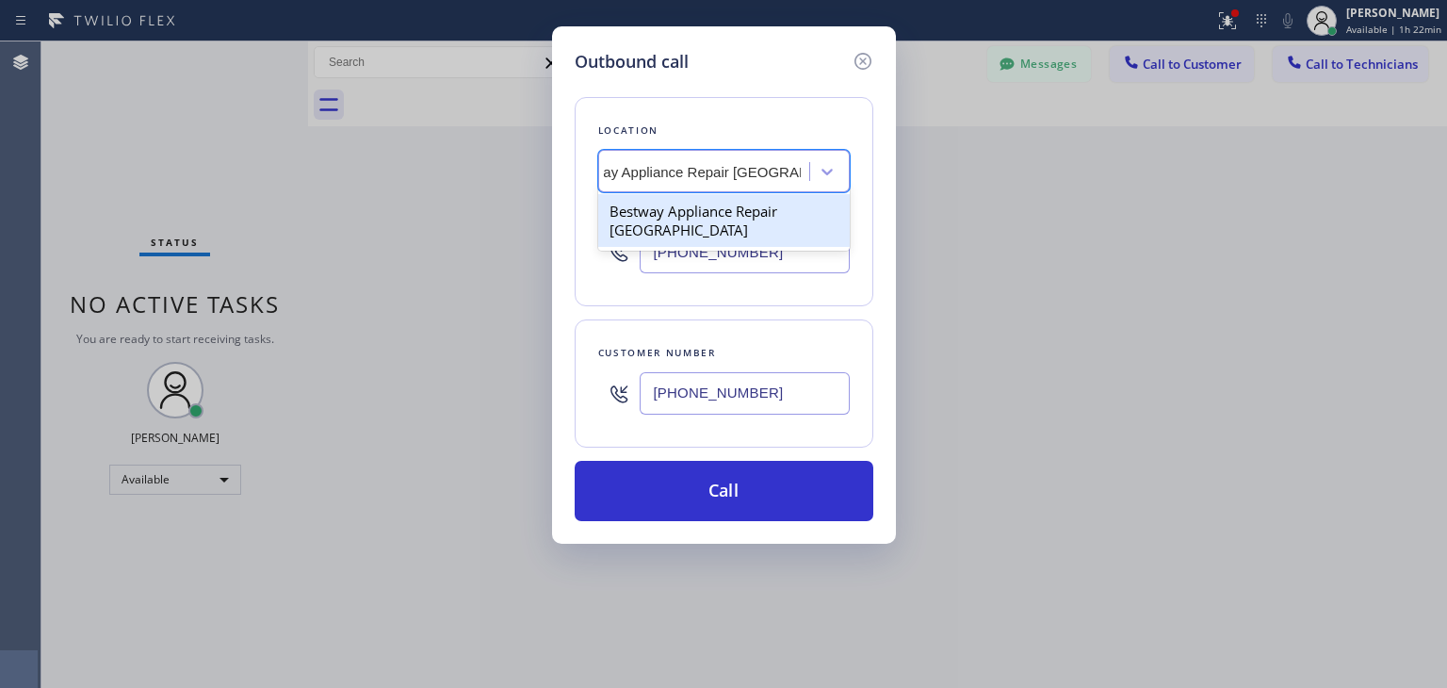
click at [761, 197] on div "Bestway Appliance Repair [GEOGRAPHIC_DATA]" at bounding box center [724, 220] width 252 height 53
type input "[PHONE_NUMBER]"
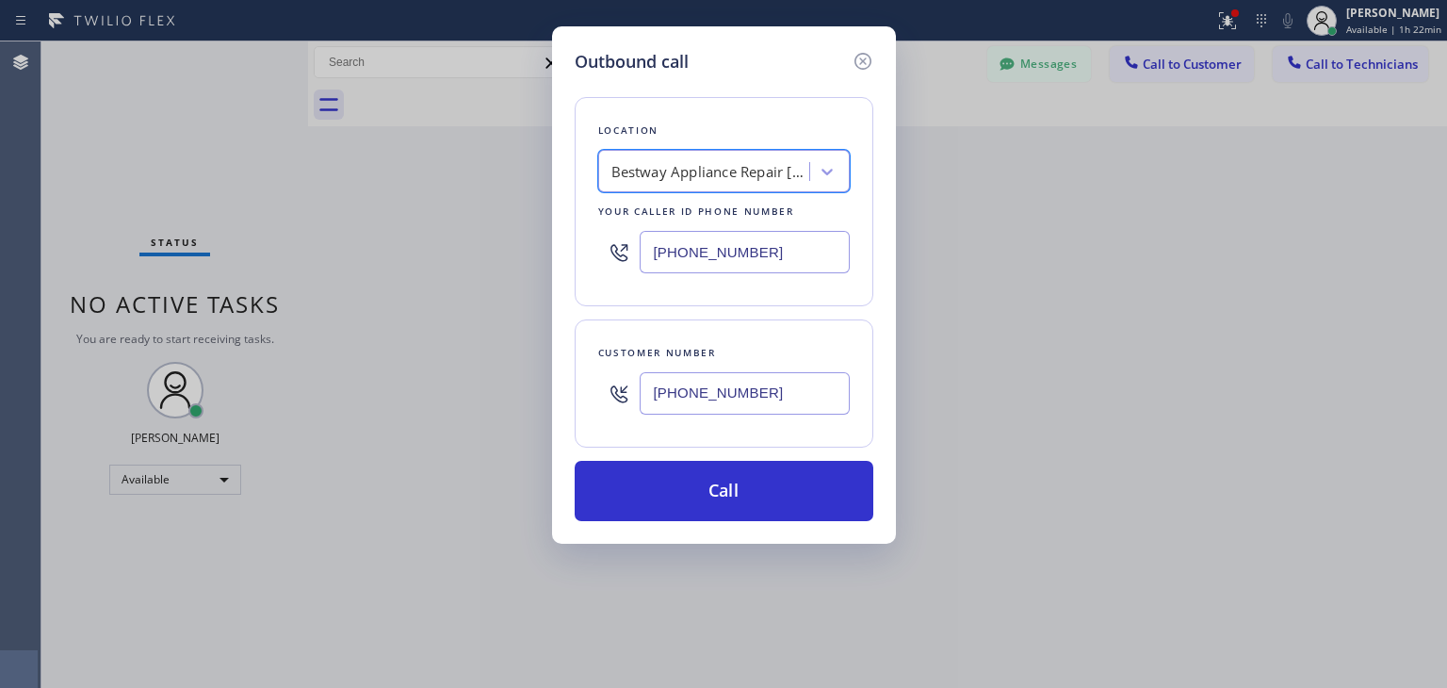
scroll to position [0, 1]
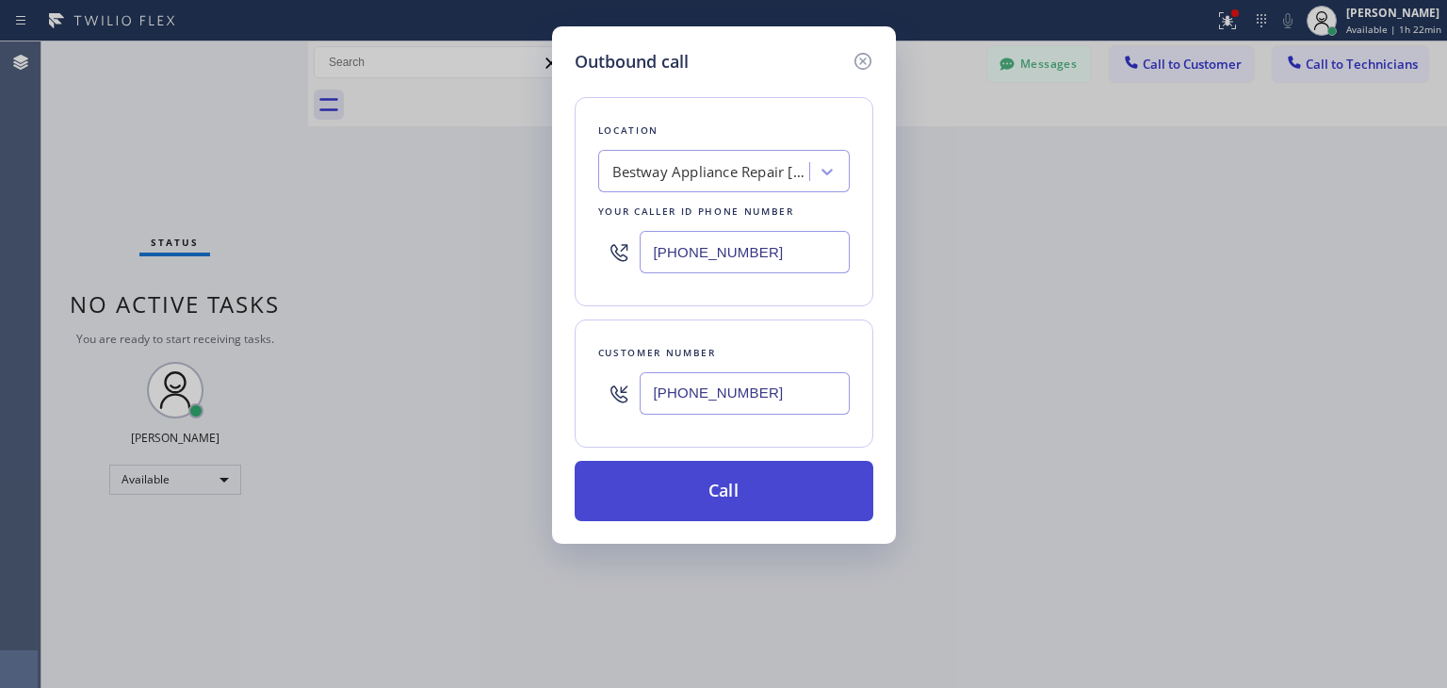
click at [817, 465] on button "Call" at bounding box center [724, 491] width 299 height 60
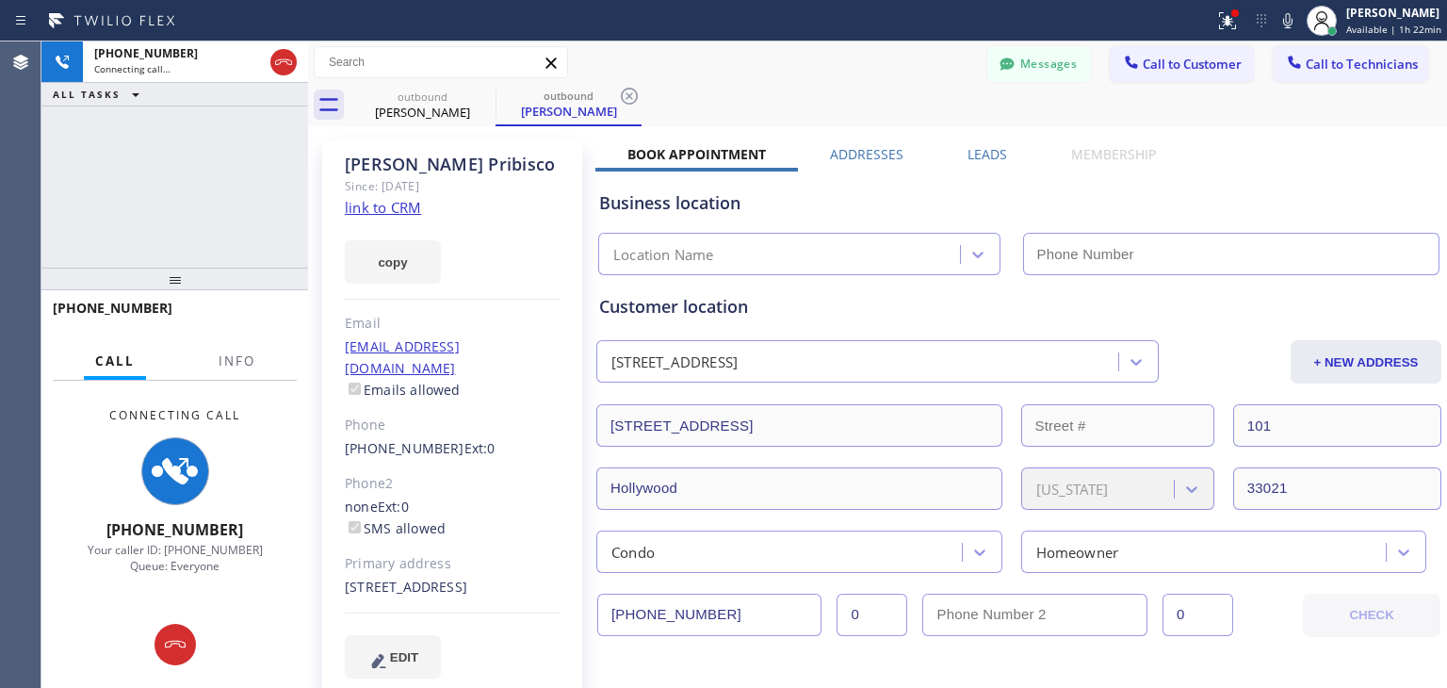
type input "[PHONE_NUMBER]"
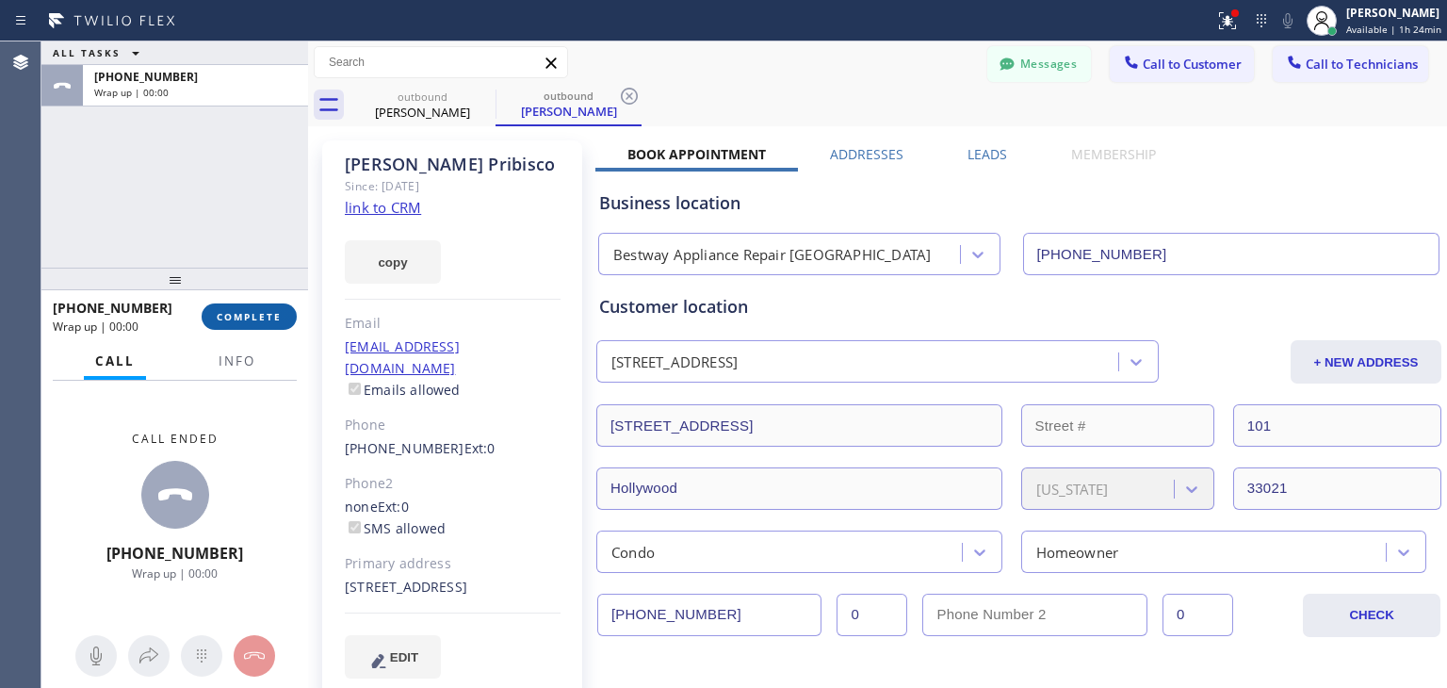
click at [281, 329] on button "COMPLETE" at bounding box center [249, 316] width 95 height 26
drag, startPoint x: 1319, startPoint y: 36, endPoint x: 1322, endPoint y: 76, distance: 40.6
click at [1322, 76] on div "Status report Issues detected These issues could affect your workflow. Please c…" at bounding box center [723, 344] width 1447 height 688
click at [1322, 76] on button "Call to Technicians" at bounding box center [1350, 64] width 155 height 36
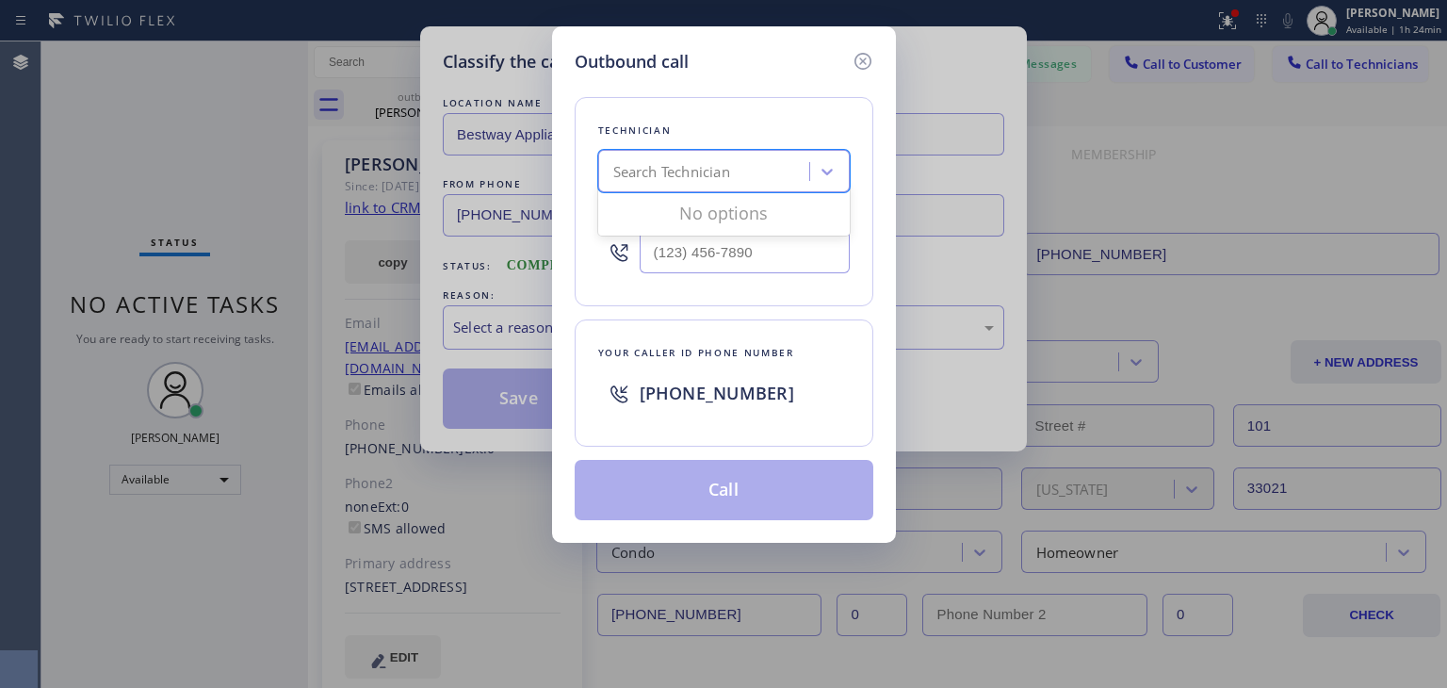
click at [791, 182] on div "Search Technician" at bounding box center [706, 171] width 205 height 33
type input "o"
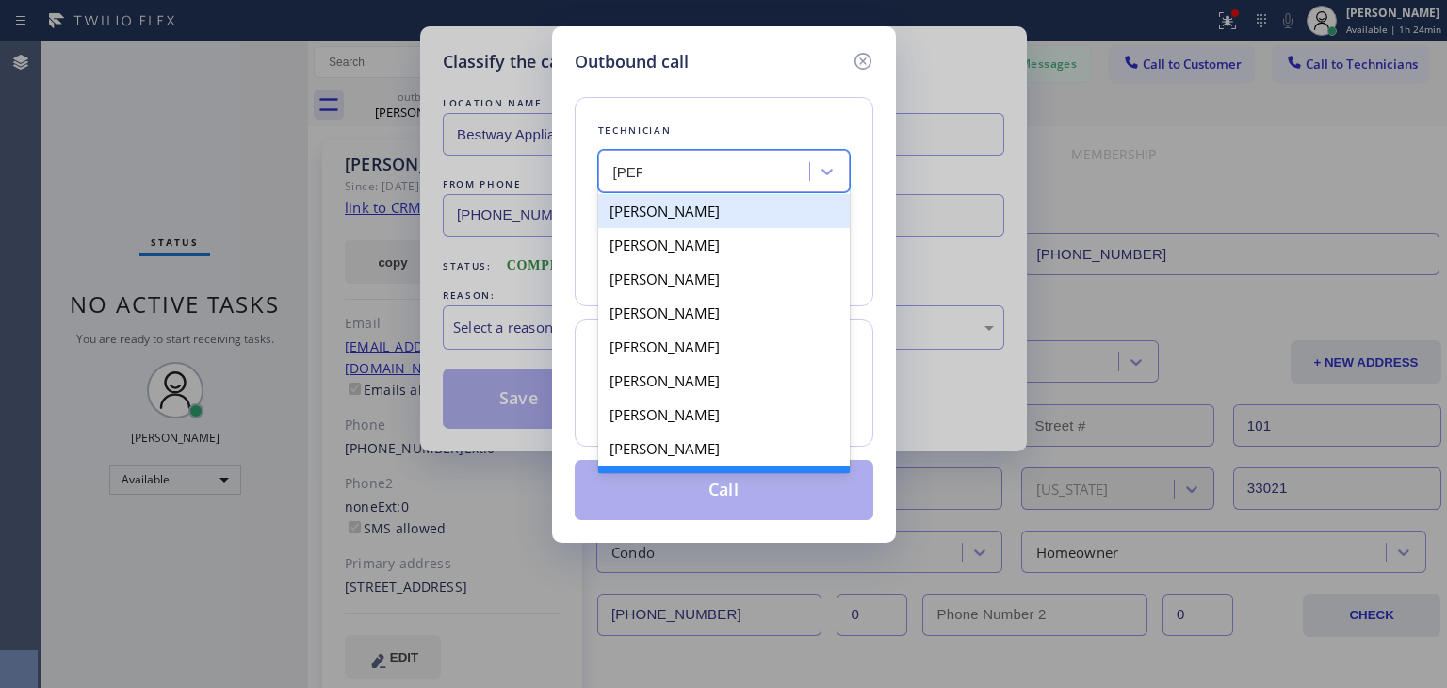
drag, startPoint x: 743, startPoint y: 205, endPoint x: 778, endPoint y: 165, distance: 53.4
click at [778, 165] on div "option [PERSON_NAME], selected. option [PERSON_NAME] focused, 1 of 9. 9 results…" at bounding box center [724, 171] width 252 height 42
type input "a"
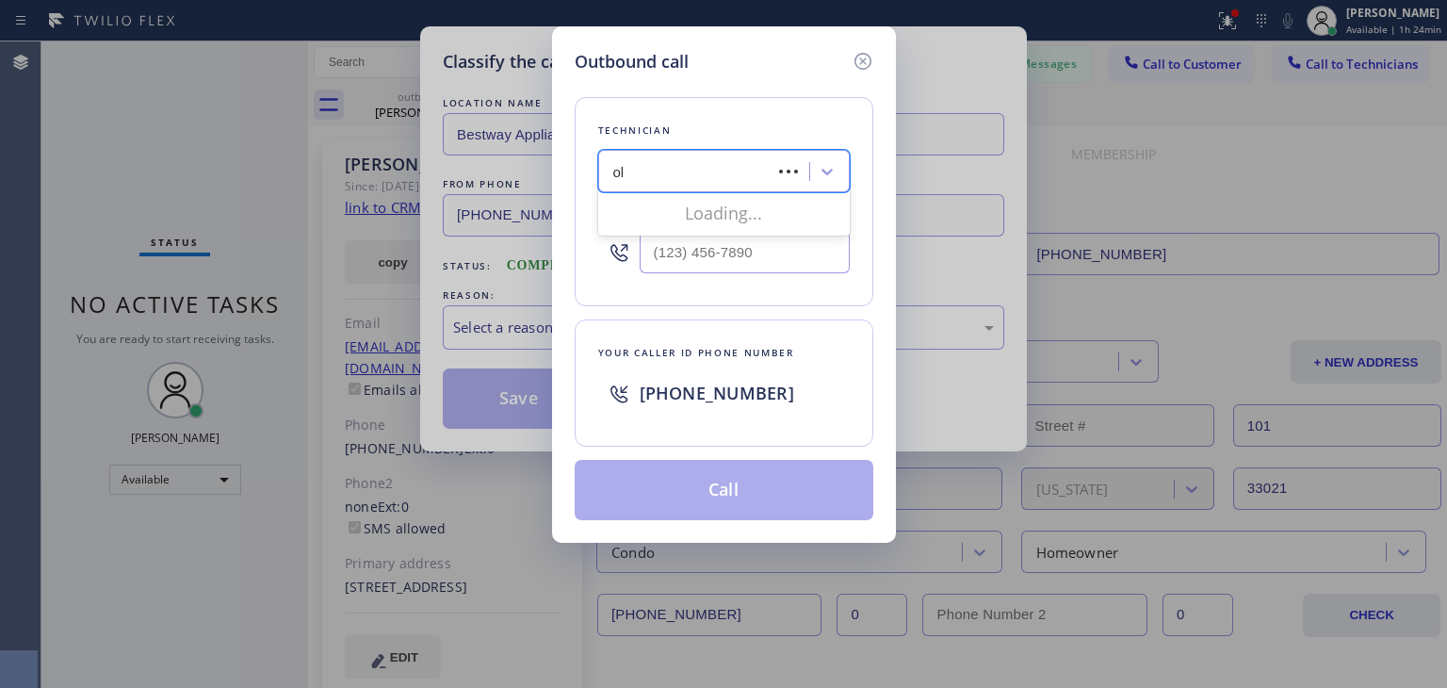
type input "ole"
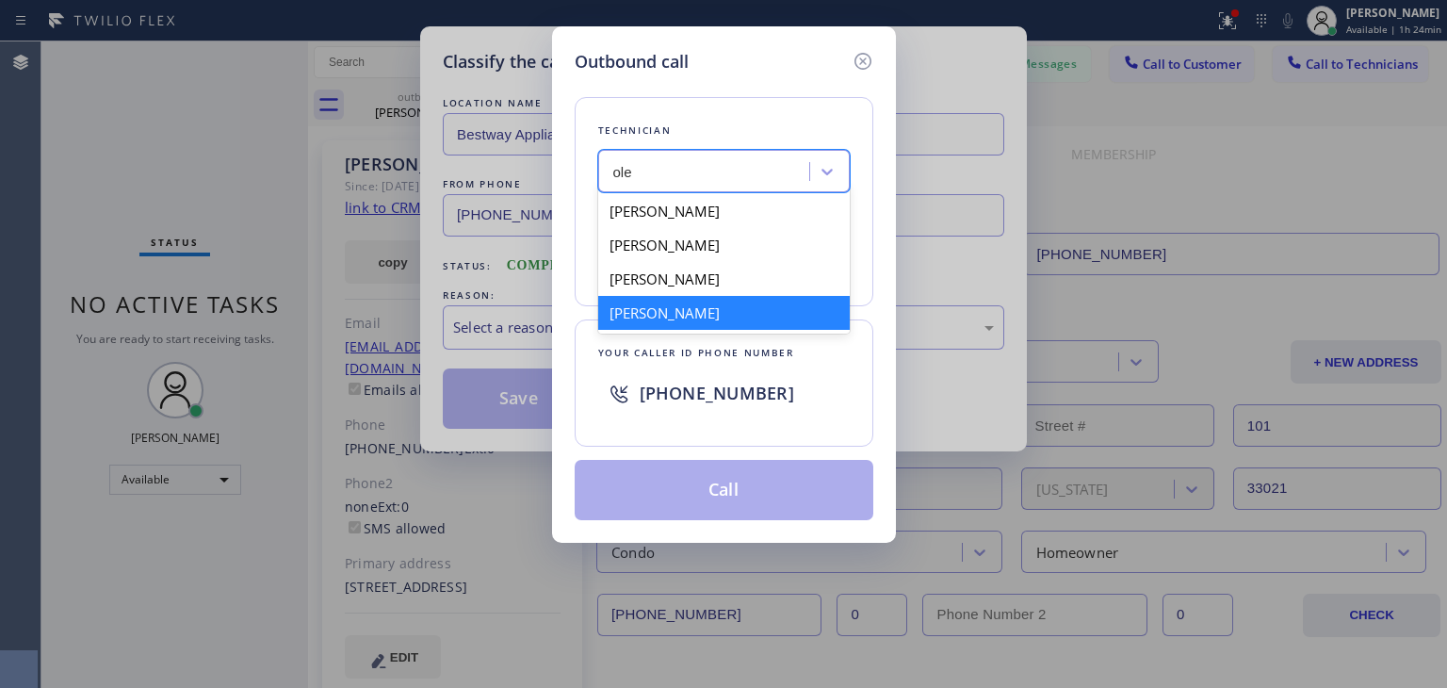
click at [735, 315] on div "[PERSON_NAME]" at bounding box center [724, 313] width 252 height 34
type input "[PHONE_NUMBER]"
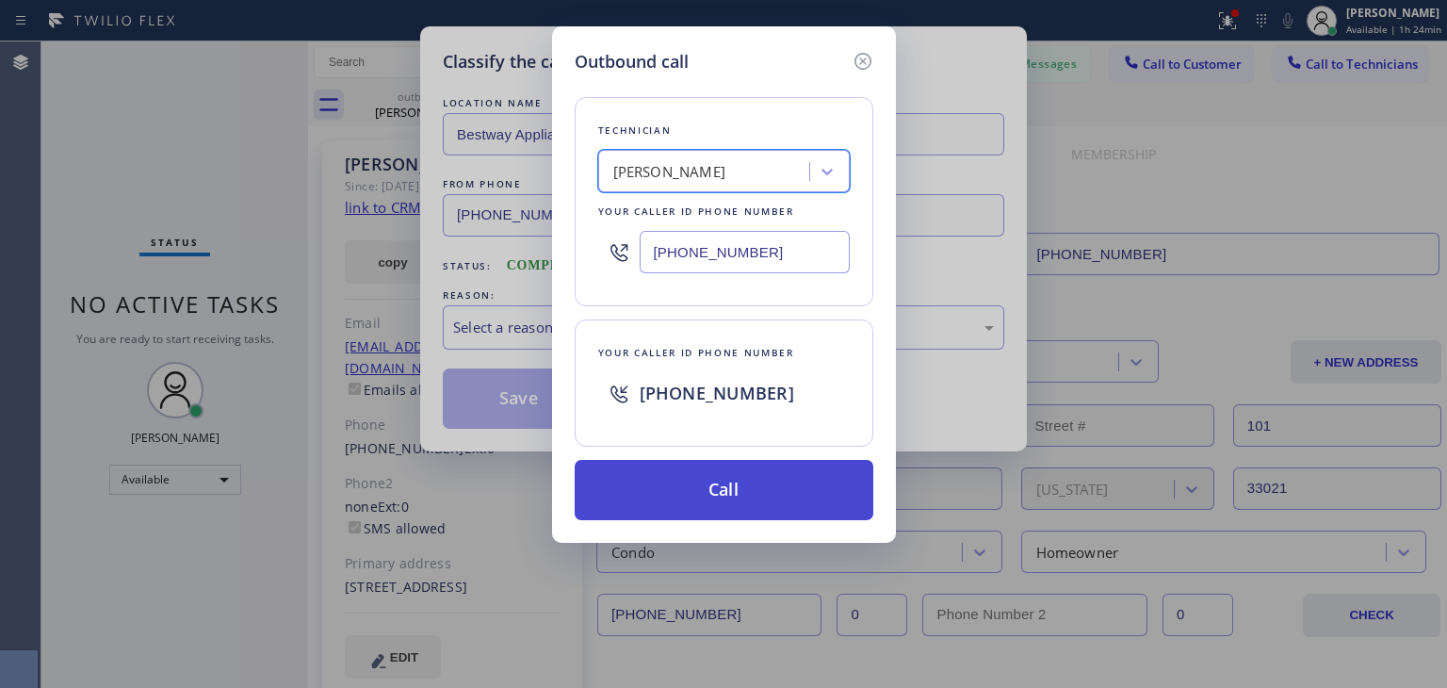
click at [740, 492] on button "Call" at bounding box center [724, 490] width 299 height 60
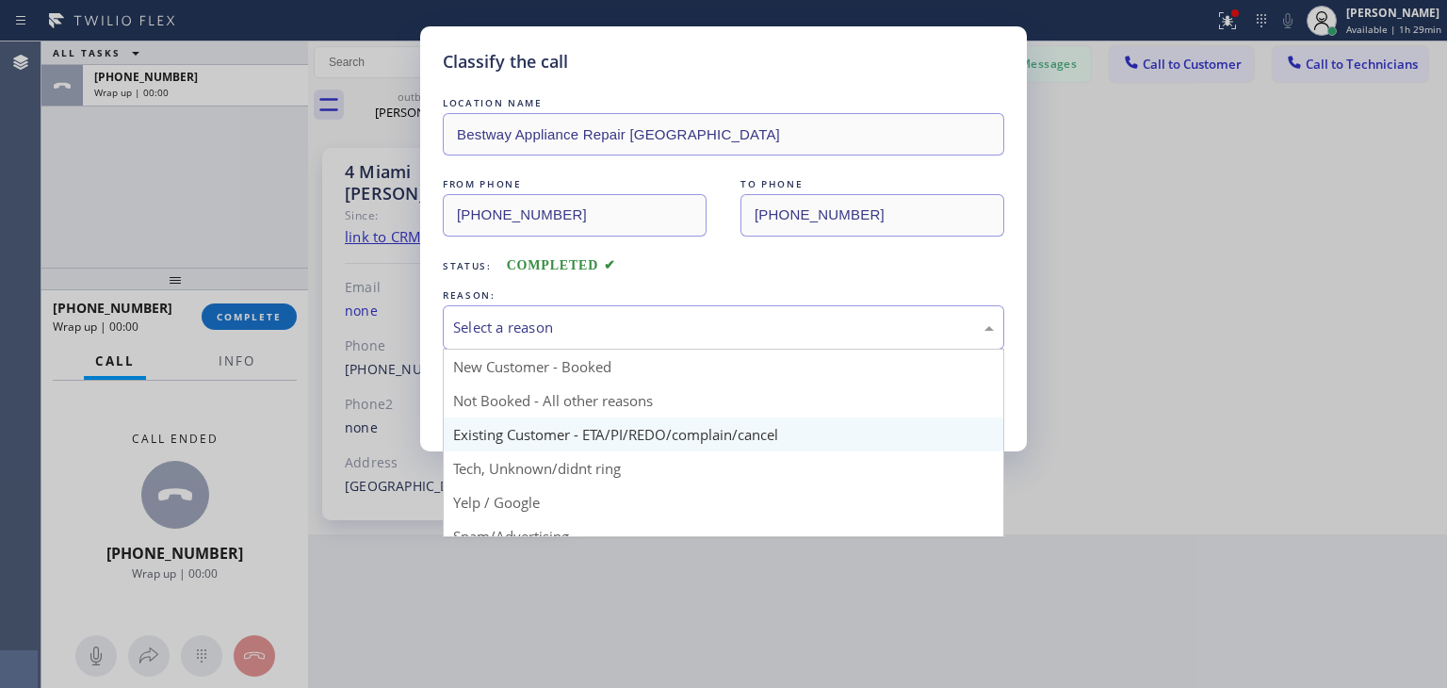
drag, startPoint x: 528, startPoint y: 315, endPoint x: 572, endPoint y: 438, distance: 131.1
click at [572, 350] on div "Select a reason New Customer - Booked Not Booked - All other reasons Existing C…" at bounding box center [724, 327] width 562 height 44
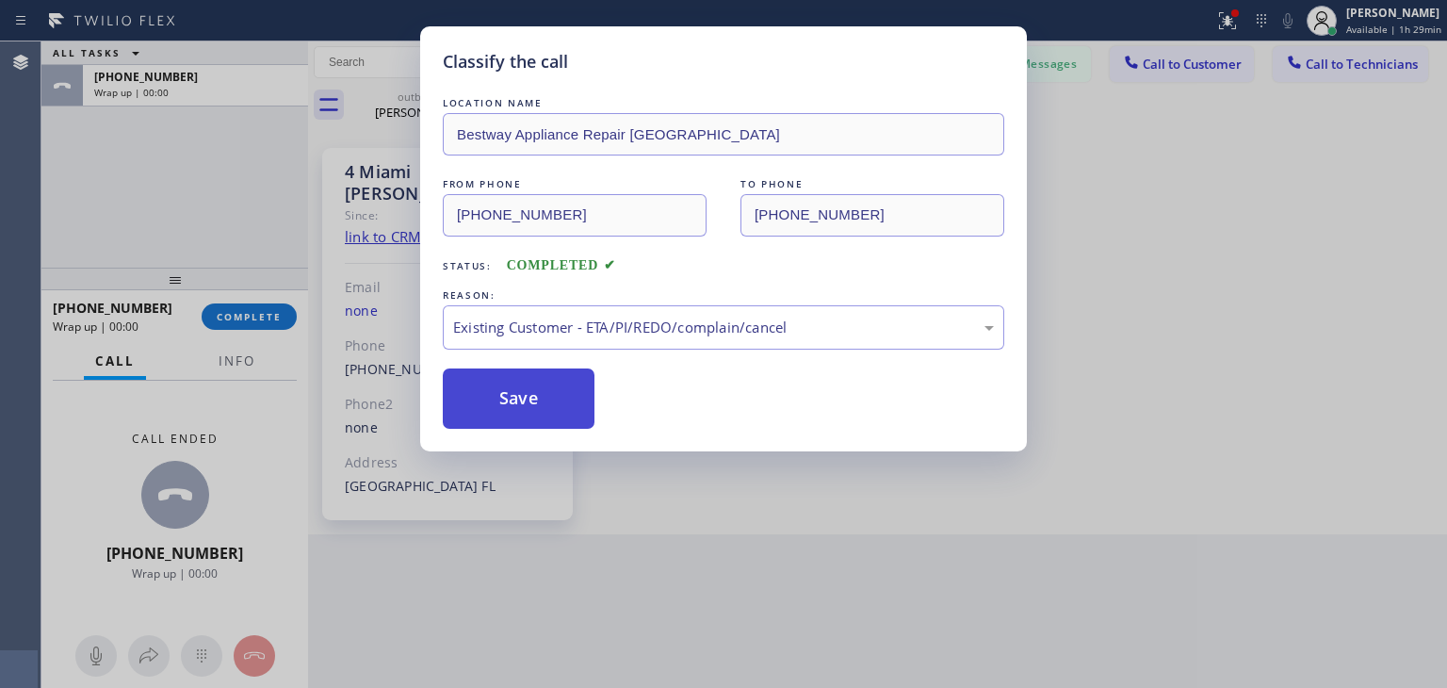
click at [504, 391] on button "Save" at bounding box center [519, 398] width 152 height 60
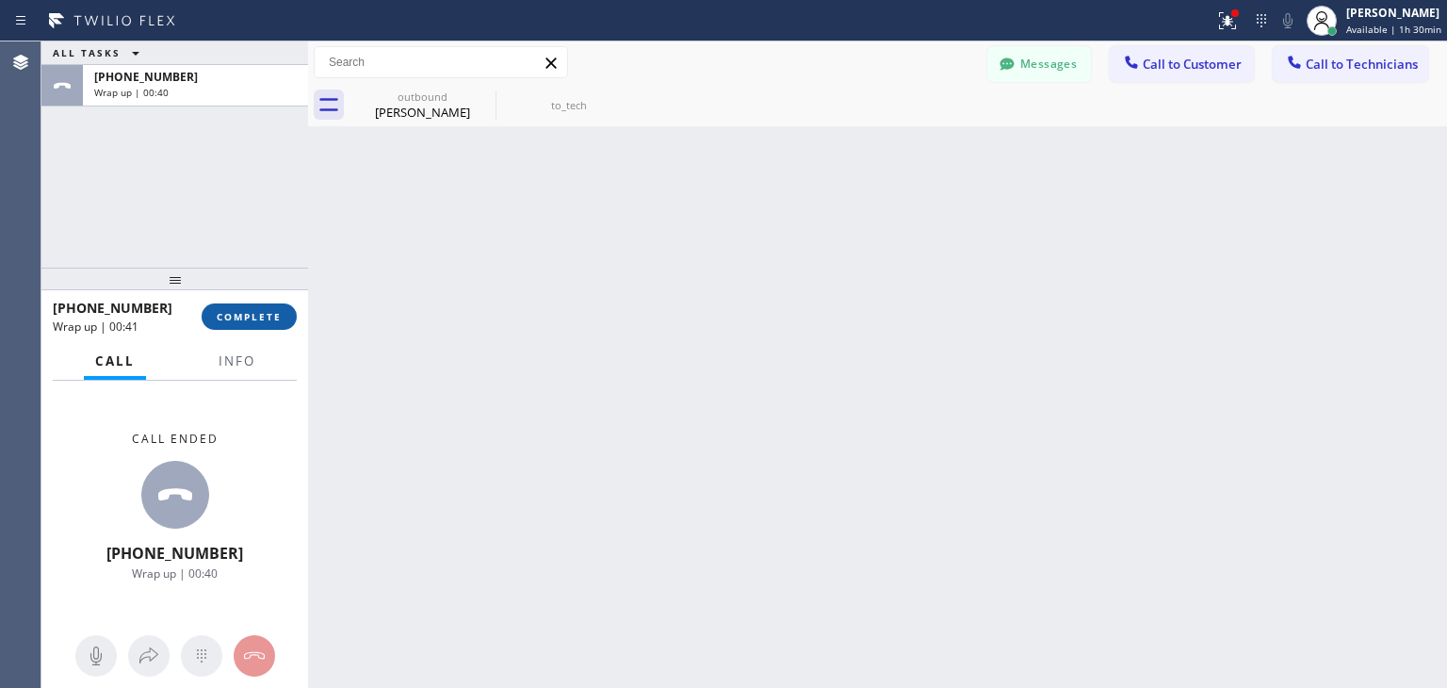
click at [264, 304] on button "COMPLETE" at bounding box center [249, 316] width 95 height 26
